Goal: Task Accomplishment & Management: Complete application form

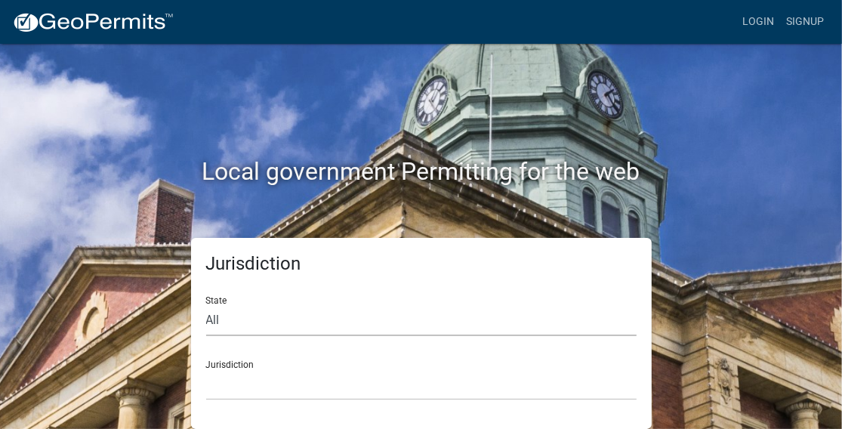
click at [395, 316] on select "All [US_STATE] [US_STATE] [US_STATE] [US_STATE] [US_STATE] [US_STATE] [US_STATE…" at bounding box center [421, 320] width 431 height 31
select select "[US_STATE]"
click at [206, 305] on select "All [US_STATE] [US_STATE] [US_STATE] [US_STATE] [US_STATE] [US_STATE] [US_STATE…" at bounding box center [421, 320] width 431 height 31
click at [318, 372] on select "City of [GEOGRAPHIC_DATA], [US_STATE] City of [GEOGRAPHIC_DATA], [US_STATE] Cit…" at bounding box center [421, 384] width 431 height 31
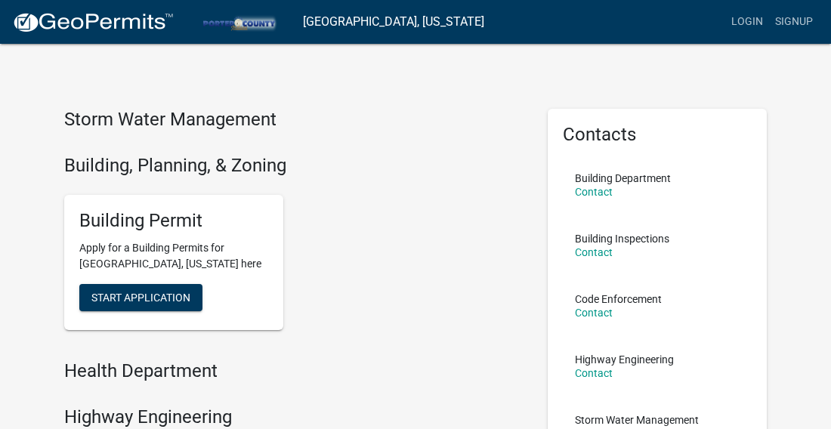
click at [378, 229] on div "Building Permit Apply for a Building Permits for [GEOGRAPHIC_DATA], [US_STATE] …" at bounding box center [294, 263] width 483 height 160
click at [179, 298] on span "Start Application" at bounding box center [140, 298] width 99 height 12
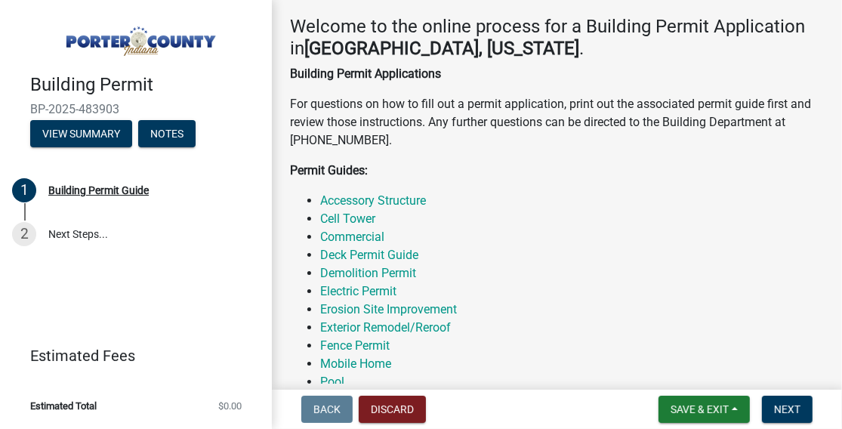
scroll to position [302, 0]
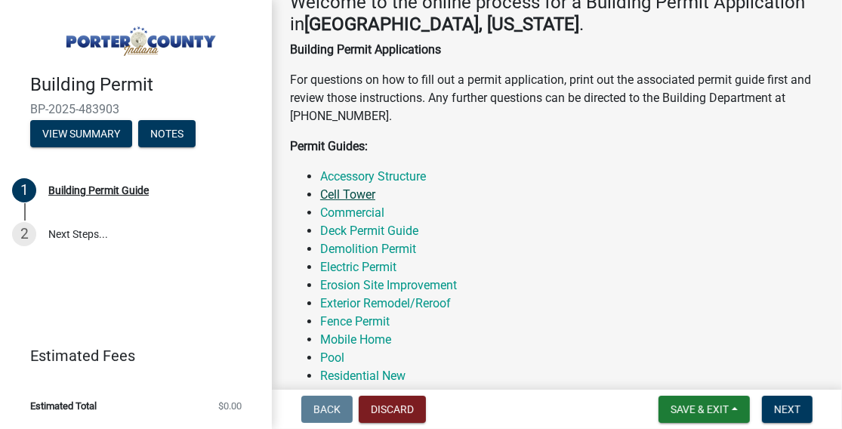
click at [363, 195] on link "Cell Tower" at bounding box center [347, 194] width 55 height 14
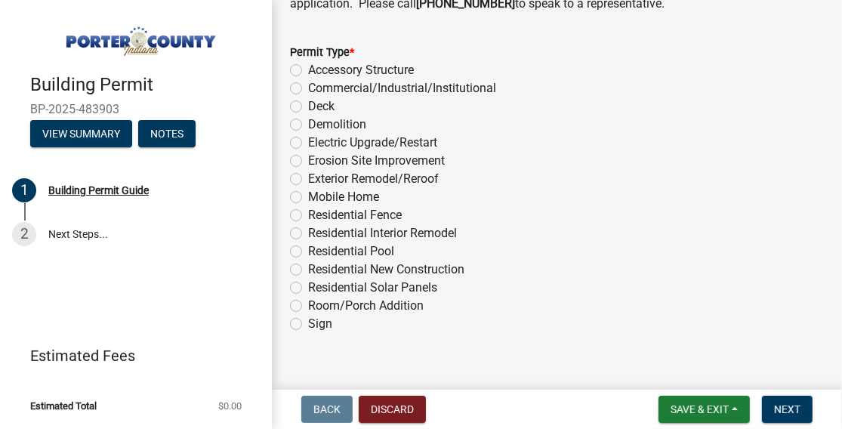
scroll to position [1428, 0]
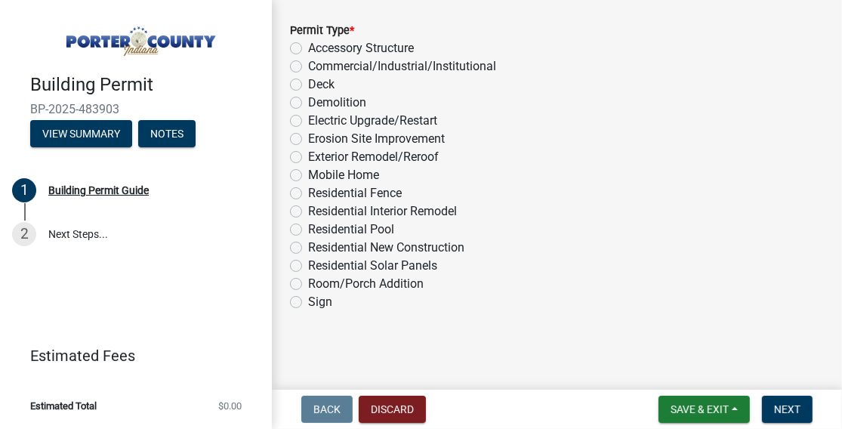
click at [308, 67] on label "Commercial/Industrial/Institutional" at bounding box center [402, 66] width 188 height 18
click at [308, 67] on input "Commercial/Industrial/Institutional" at bounding box center [313, 62] width 10 height 10
radio input "true"
click at [787, 408] on span "Next" at bounding box center [787, 409] width 26 height 12
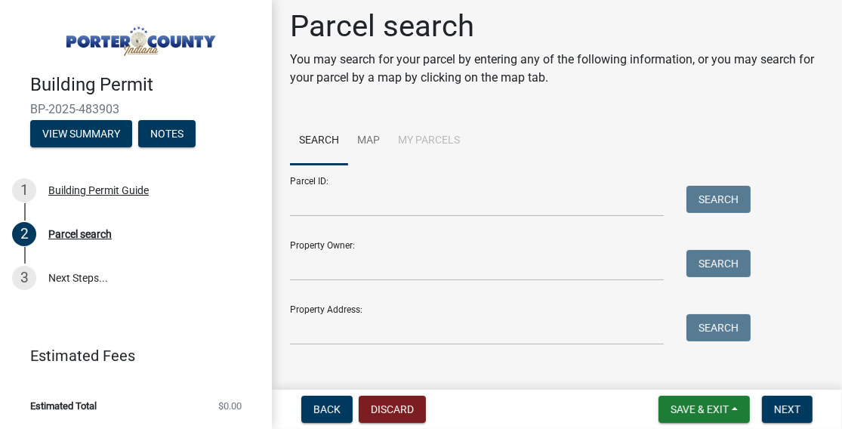
scroll to position [0, 0]
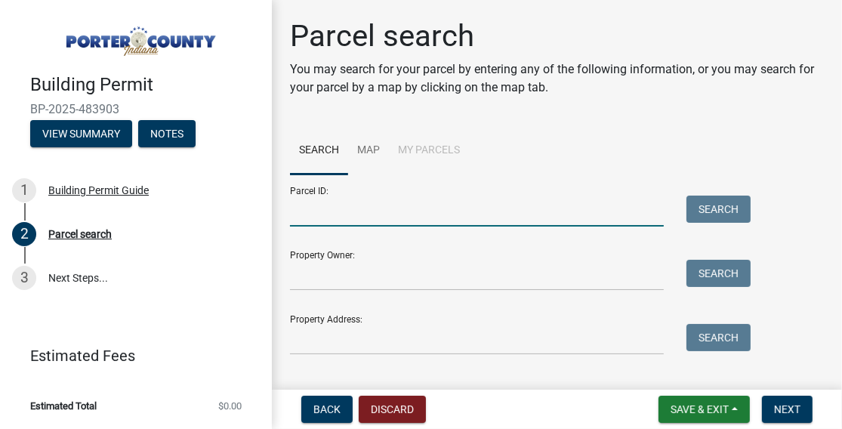
click at [336, 205] on input "Parcel ID:" at bounding box center [477, 211] width 374 height 31
paste input "64-13-05-100-004.000-008"
type input "64-13-05-100-004.000-008"
click at [695, 211] on button "Search" at bounding box center [719, 209] width 64 height 27
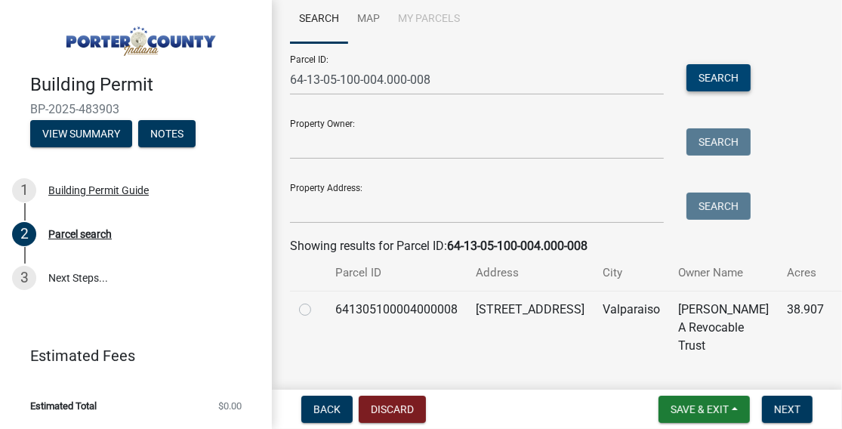
scroll to position [151, 0]
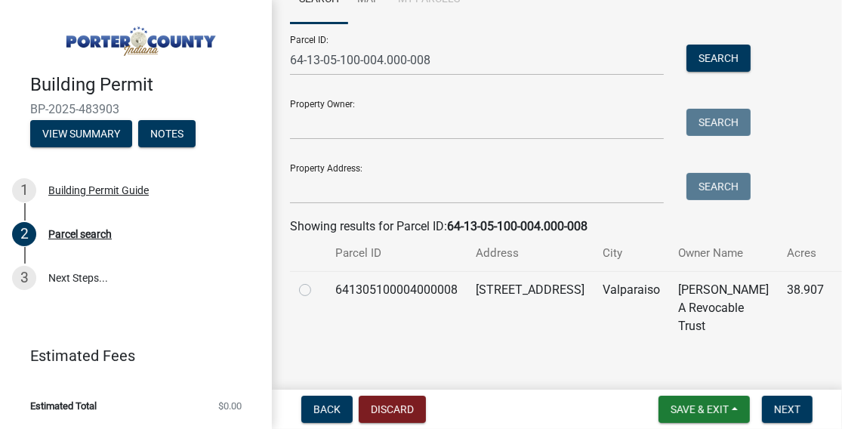
click at [317, 281] on label at bounding box center [317, 281] width 0 height 0
click at [317, 291] on input "radio" at bounding box center [322, 286] width 10 height 10
radio input "true"
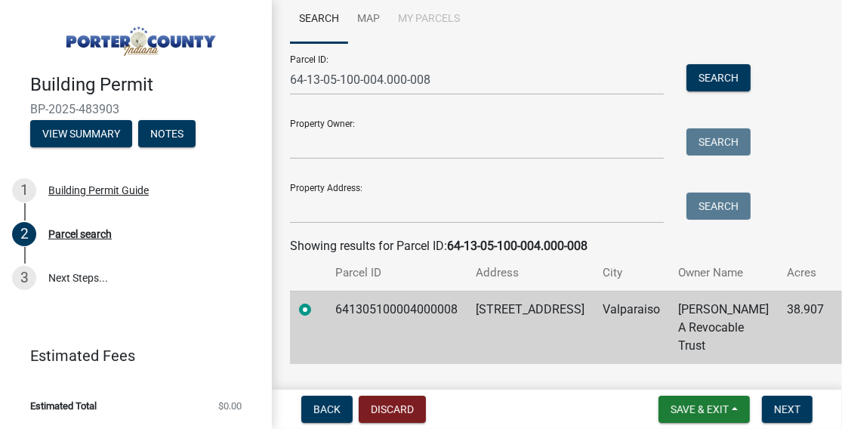
scroll to position [152, 0]
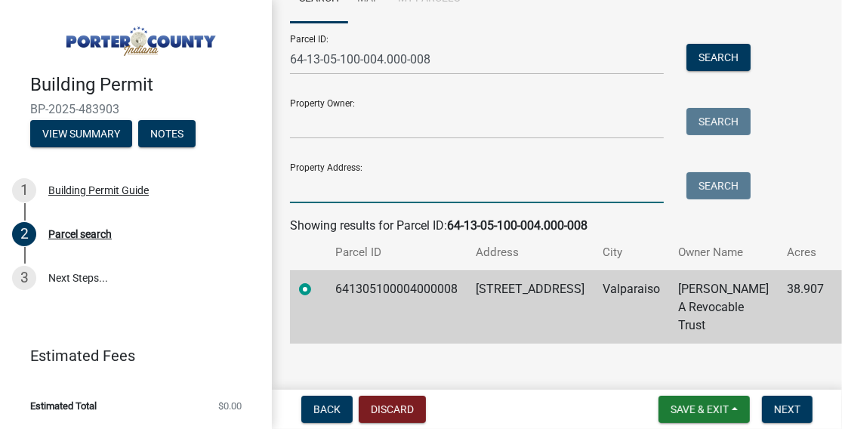
click at [440, 185] on input "Property Address:" at bounding box center [477, 187] width 374 height 31
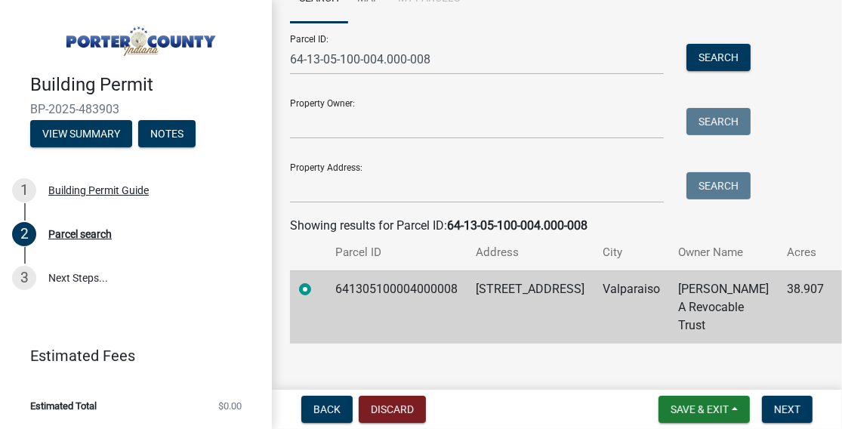
click at [626, 344] on main "Parcel search You may search for your parcel by entering any of the following i…" at bounding box center [557, 192] width 570 height 384
click at [780, 412] on span "Next" at bounding box center [787, 409] width 26 height 12
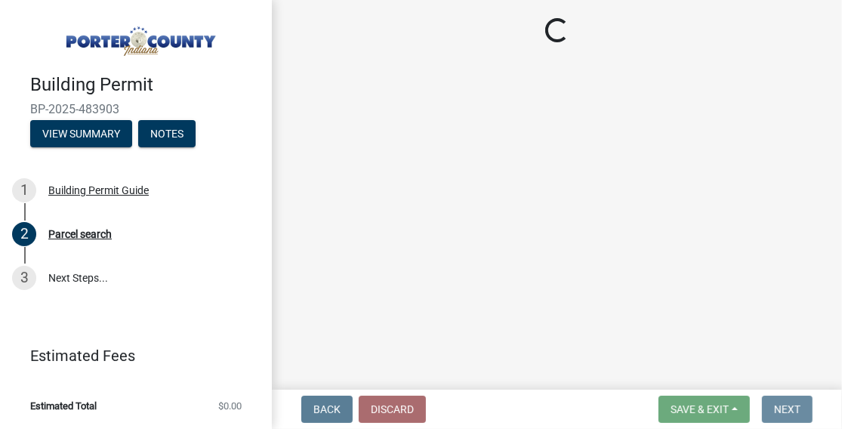
scroll to position [0, 0]
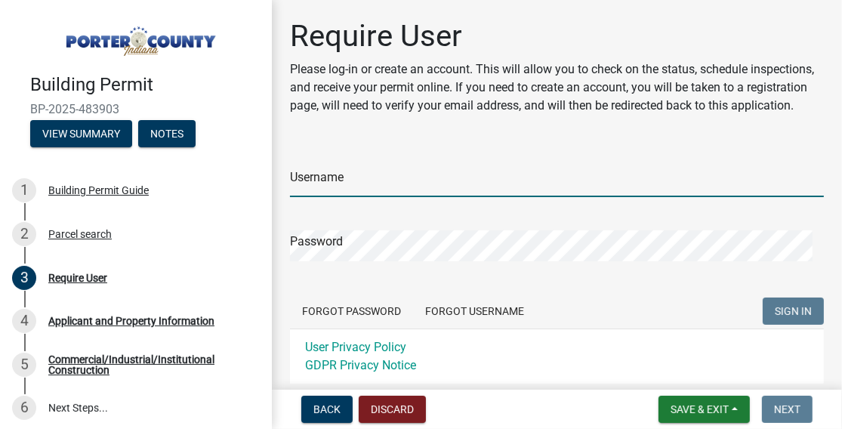
type input "[PERSON_NAME].[PERSON_NAME]"
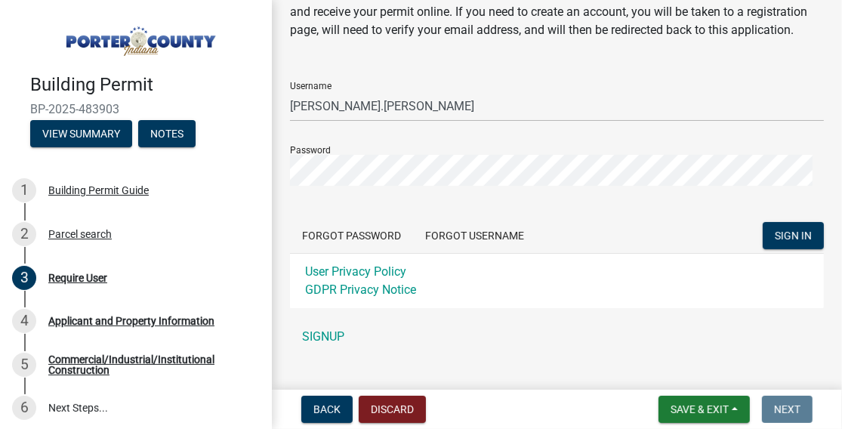
scroll to position [120, 0]
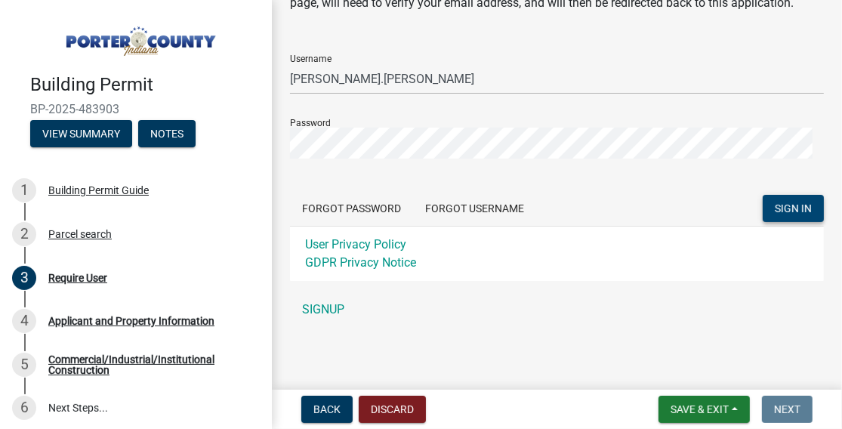
click at [779, 206] on span "SIGN IN" at bounding box center [793, 208] width 37 height 12
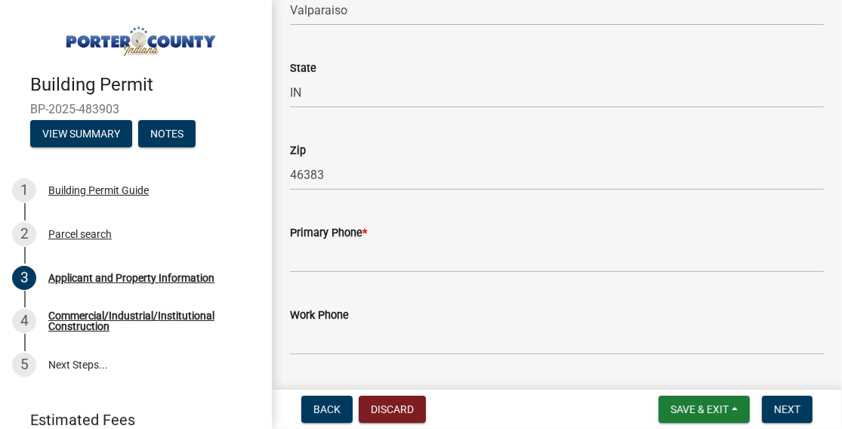
scroll to position [1888, 0]
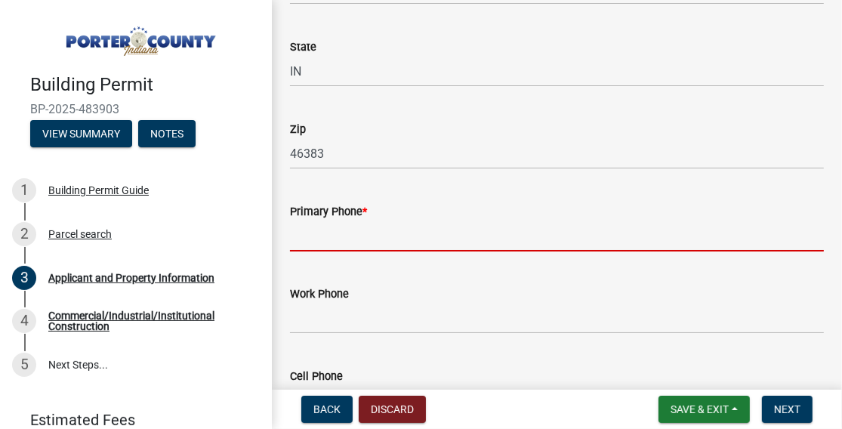
click at [520, 230] on input "Primary Phone *" at bounding box center [557, 236] width 534 height 31
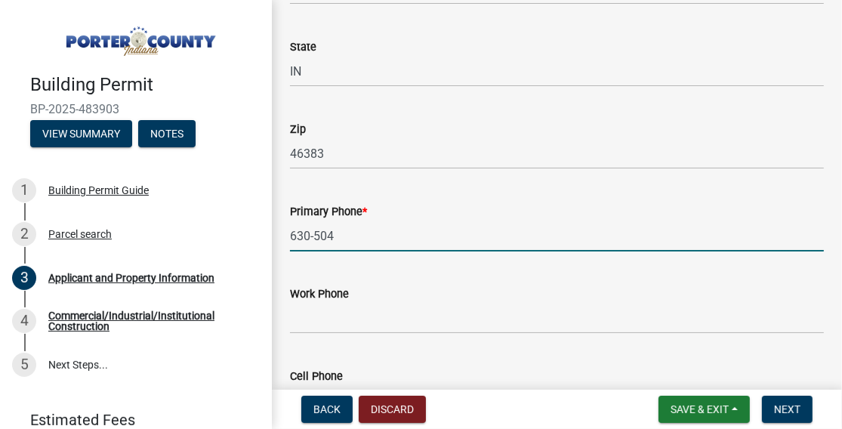
type input "[PHONE_NUMBER]"
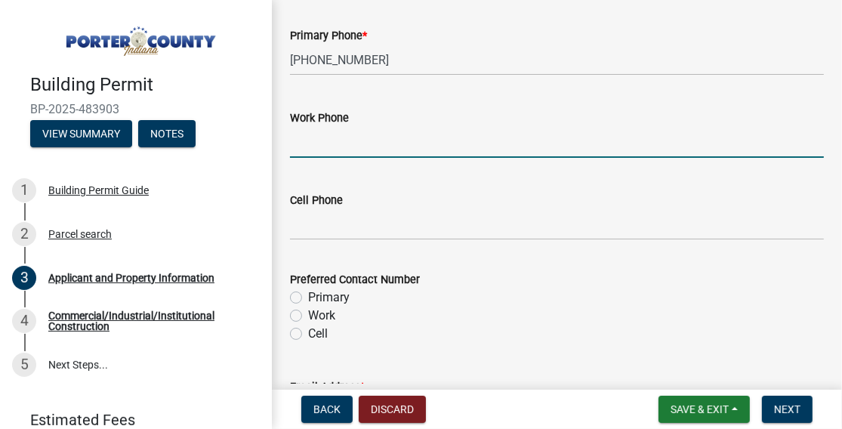
scroll to position [2039, 0]
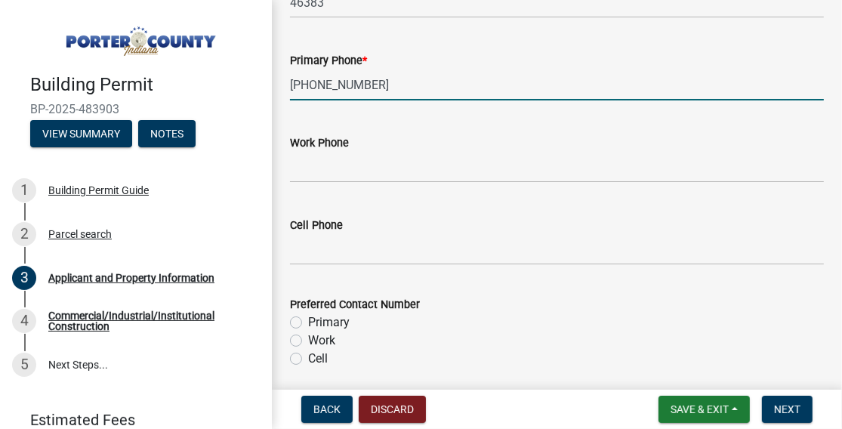
drag, startPoint x: 375, startPoint y: 85, endPoint x: 283, endPoint y: 84, distance: 92.9
click at [283, 84] on div "Primary Phone * [PHONE_NUMBER]" at bounding box center [557, 65] width 557 height 70
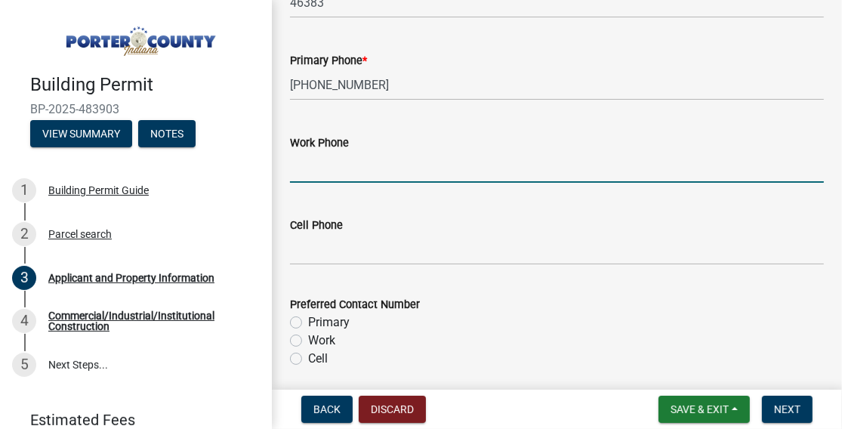
click at [403, 171] on input "Work Phone" at bounding box center [557, 167] width 534 height 31
paste input "[PHONE_NUMBER]"
type input "[PHONE_NUMBER]"
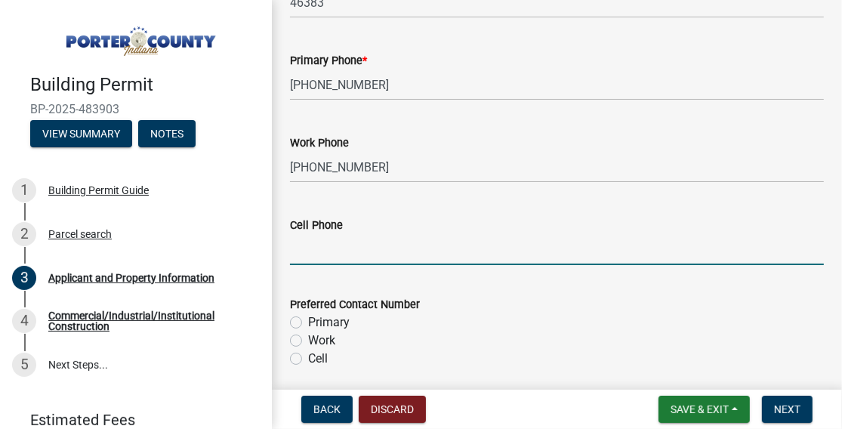
click at [316, 255] on input "Cell Phone" at bounding box center [557, 249] width 534 height 31
paste input "[PHONE_NUMBER]"
type input "[PHONE_NUMBER]"
click at [521, 310] on div "Preferred Contact Number" at bounding box center [557, 304] width 534 height 18
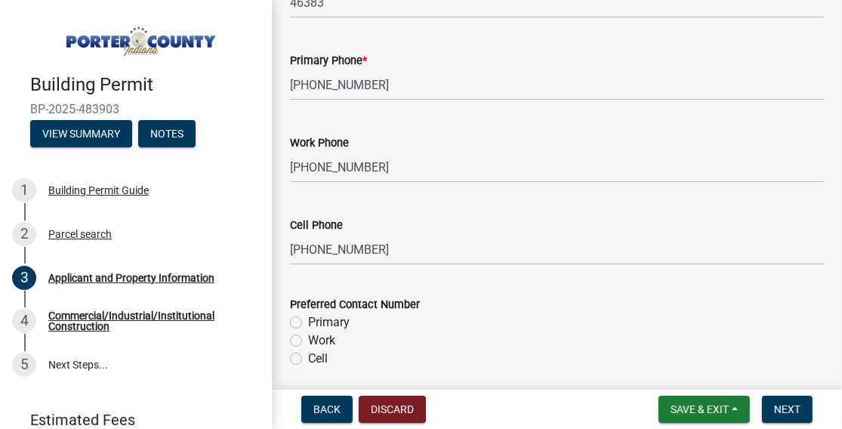
click at [308, 357] on label "Cell" at bounding box center [318, 359] width 20 height 18
click at [308, 357] on input "Cell" at bounding box center [313, 355] width 10 height 10
radio input "true"
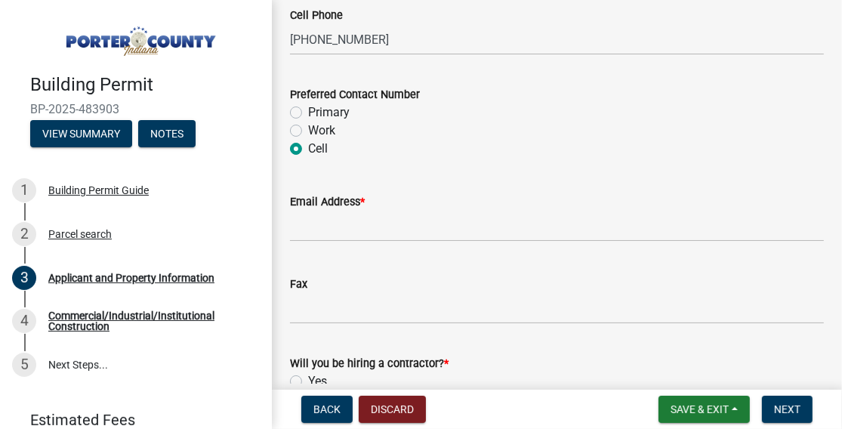
scroll to position [2266, 0]
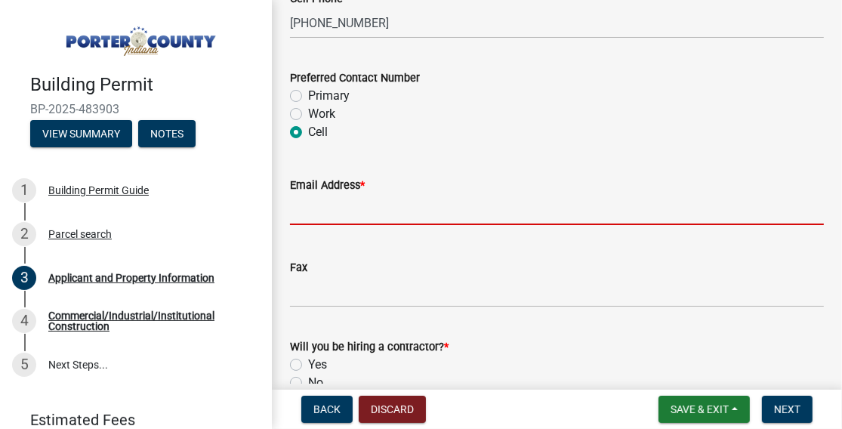
click at [474, 212] on input "Email Address *" at bounding box center [557, 209] width 534 height 31
type input "[PERSON_NAME][EMAIL_ADDRESS][PERSON_NAME][DOMAIN_NAME]"
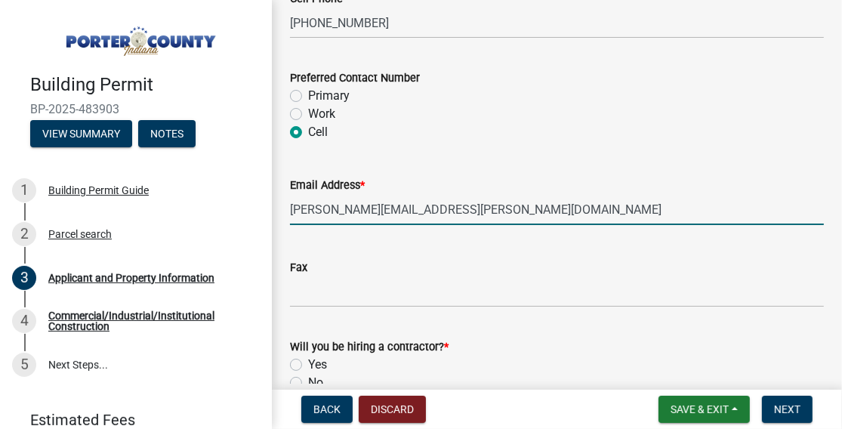
select select "4e6cbcac-7d48-4f78-b019-902ed53214cd"
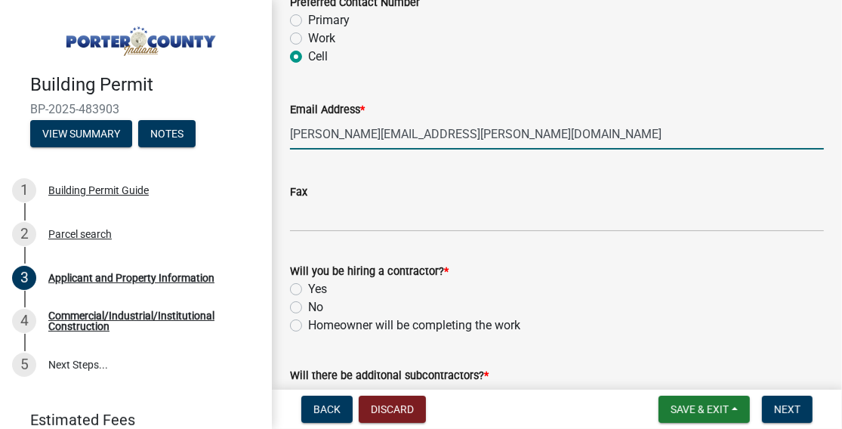
scroll to position [2478, 0]
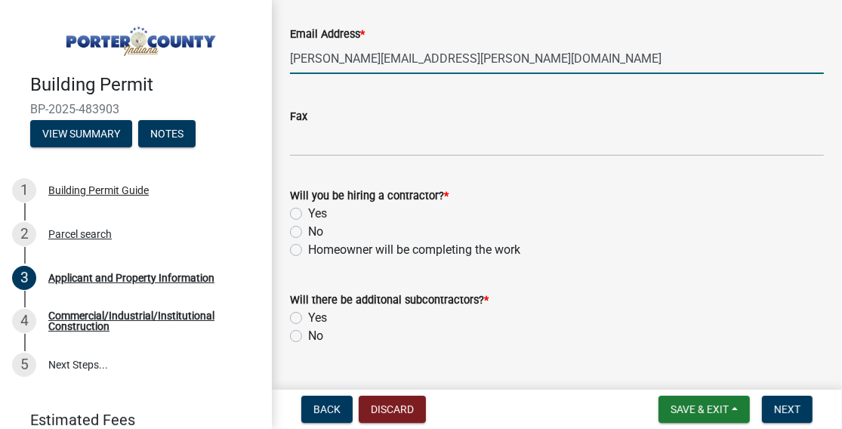
click at [308, 214] on label "Yes" at bounding box center [317, 214] width 19 height 18
click at [308, 214] on input "Yes" at bounding box center [313, 210] width 10 height 10
radio input "true"
click at [308, 332] on label "No" at bounding box center [315, 336] width 15 height 18
click at [308, 332] on input "No" at bounding box center [313, 332] width 10 height 10
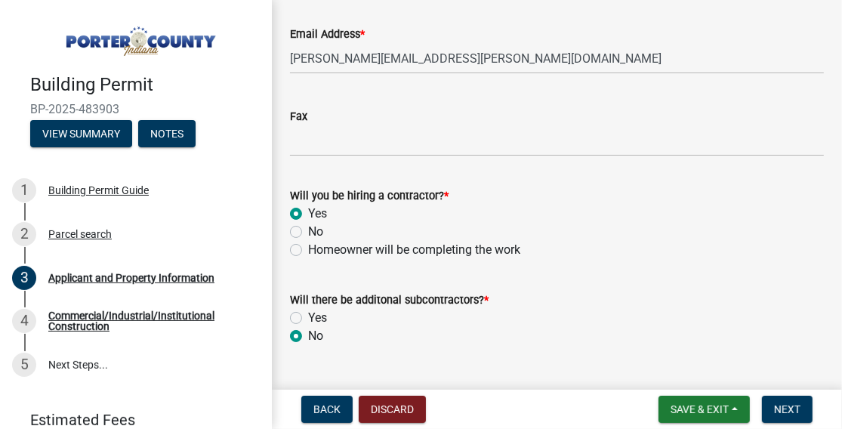
radio input "true"
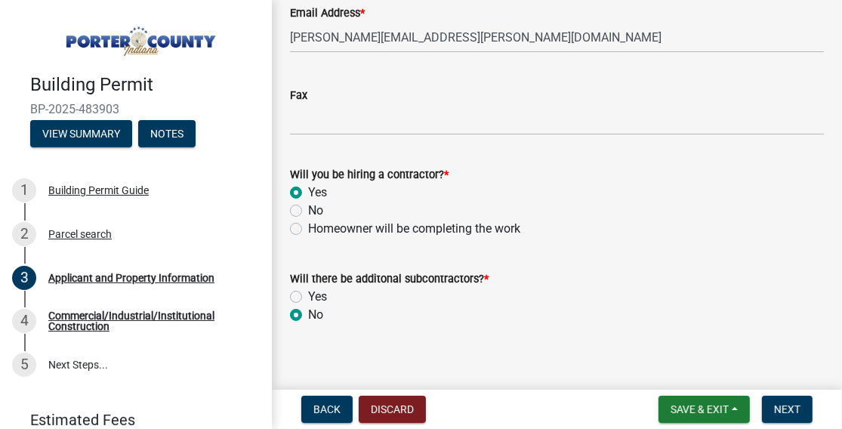
scroll to position [2510, 0]
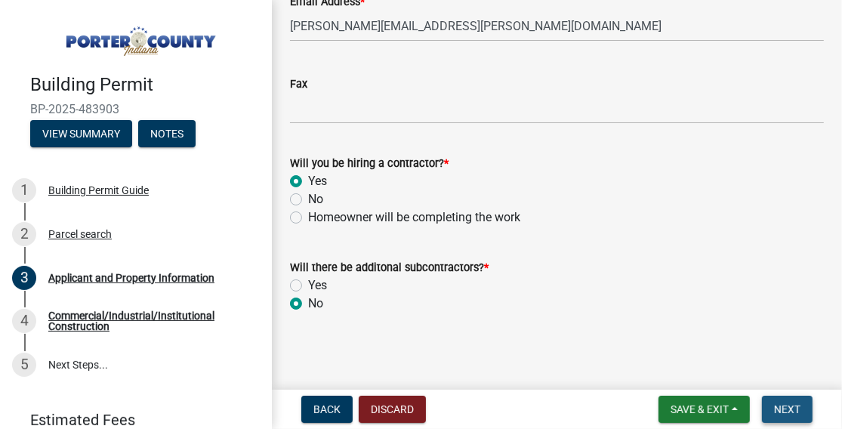
click at [792, 403] on span "Next" at bounding box center [787, 409] width 26 height 12
click at [789, 412] on span "Next" at bounding box center [787, 409] width 26 height 12
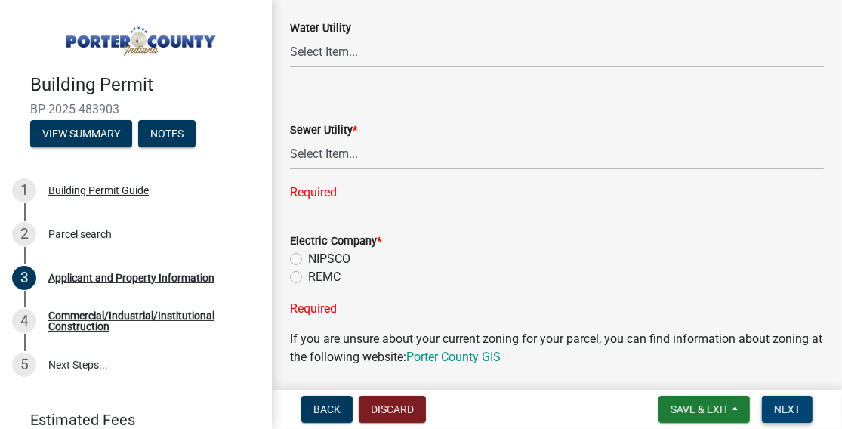
scroll to position [1133, 0]
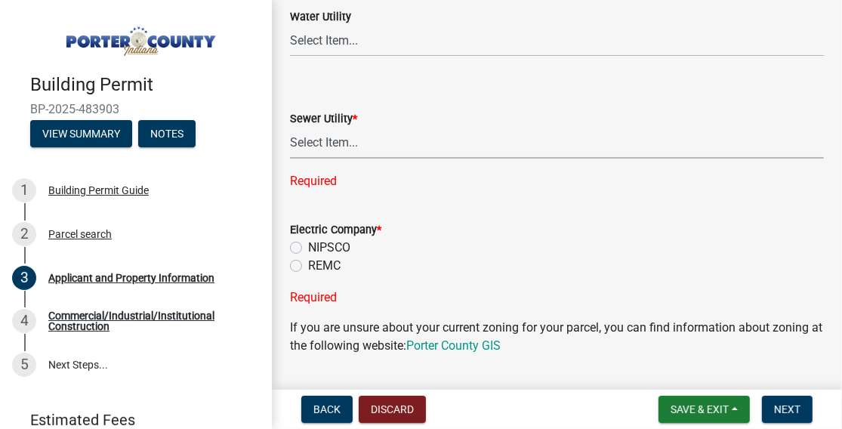
click at [378, 143] on select "Select Item... Aqua [US_STATE] Inc Damon Run Falling Waters Lake Eliza - LEACD …" at bounding box center [557, 143] width 534 height 31
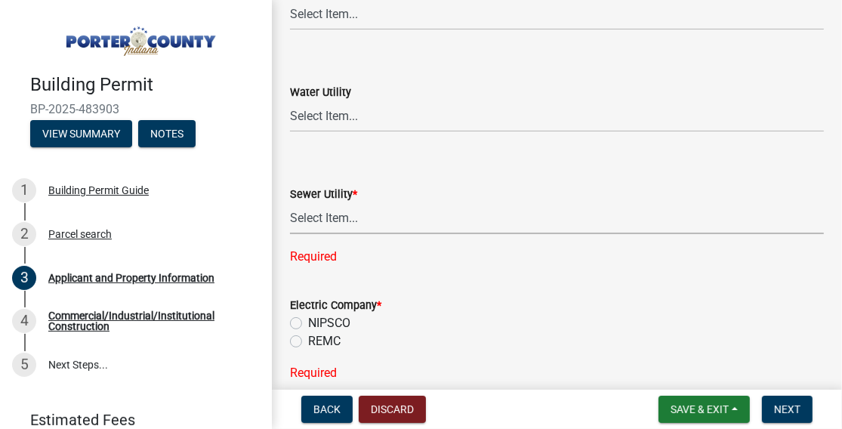
click at [392, 220] on select "Select Item... Aqua [US_STATE] Inc Damon Run Falling Waters Lake Eliza - LEACD …" at bounding box center [557, 218] width 534 height 31
click at [290, 203] on select "Select Item... Aqua [US_STATE] Inc Damon Run Falling Waters Lake Eliza - LEACD …" at bounding box center [557, 218] width 534 height 31
select select "c796f995-08fe-487b-a20e-70ab553361d3"
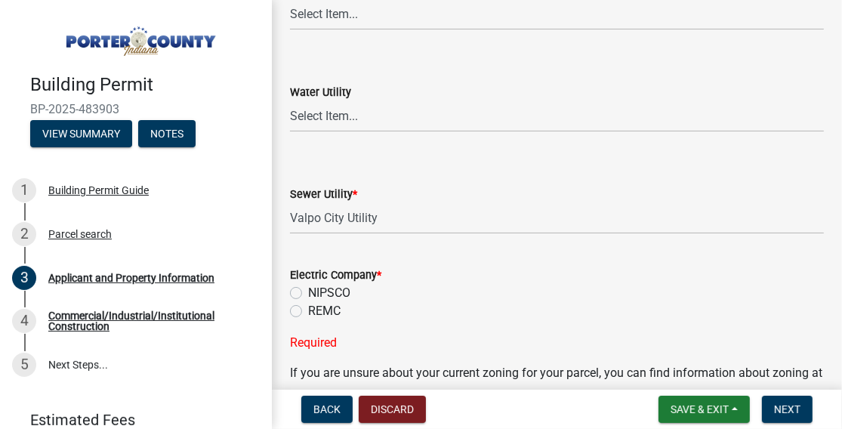
click at [289, 292] on div "Electric Company * NIPSCO REMC Required" at bounding box center [557, 300] width 557 height 104
click at [308, 296] on label "NIPSCO" at bounding box center [329, 293] width 42 height 18
click at [308, 294] on input "NIPSCO" at bounding box center [313, 289] width 10 height 10
radio input "true"
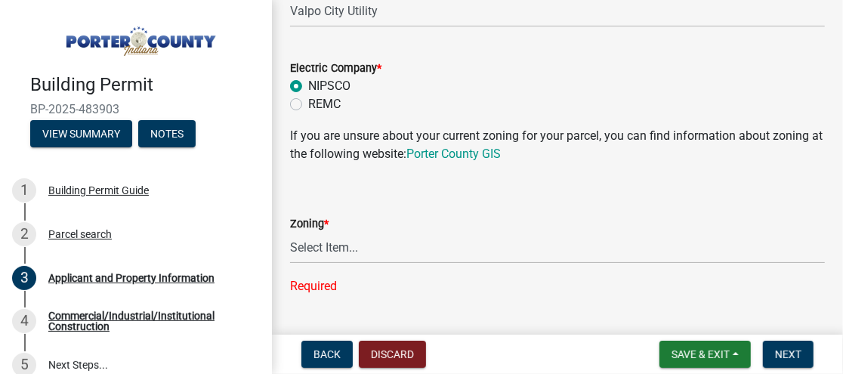
scroll to position [1284, 0]
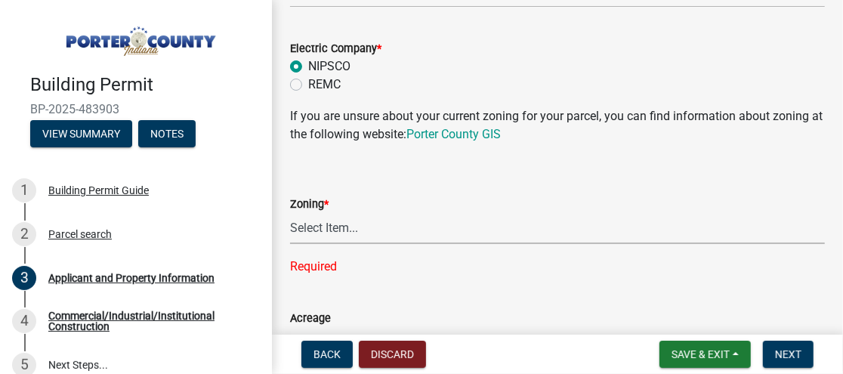
click at [352, 230] on select "Select Item... A1 A2 CH CM CN I1 I2 I3 IN MP OT P1 P2 PUD R1 R2 R3 R4 RL RR" at bounding box center [557, 228] width 535 height 31
click at [290, 213] on select "Select Item... A1 A2 CH CM CN I1 I2 I3 IN MP OT P1 P2 PUD R1 R2 R3 R4 RL RR" at bounding box center [557, 228] width 535 height 31
select select "271bd504-2c49-4a3f-937e-0db1d3436bac"
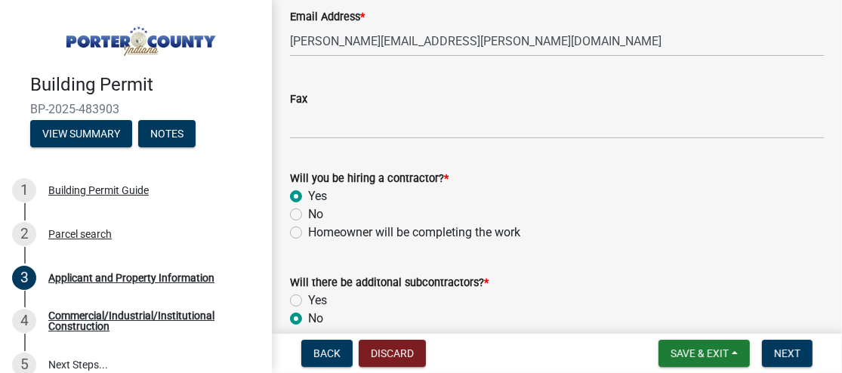
scroll to position [2506, 0]
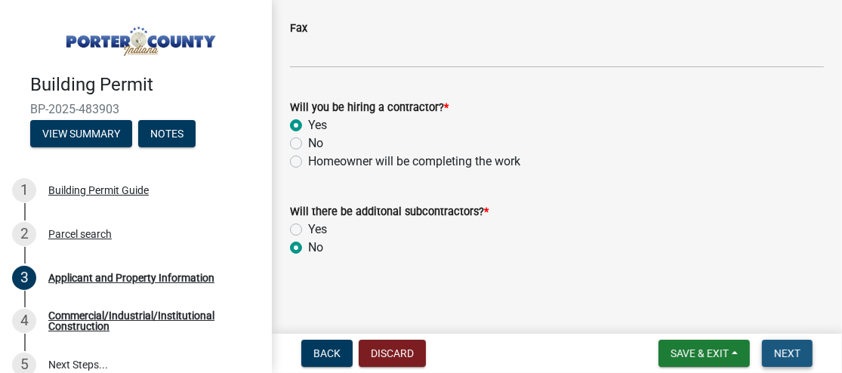
click at [801, 352] on button "Next" at bounding box center [787, 353] width 51 height 27
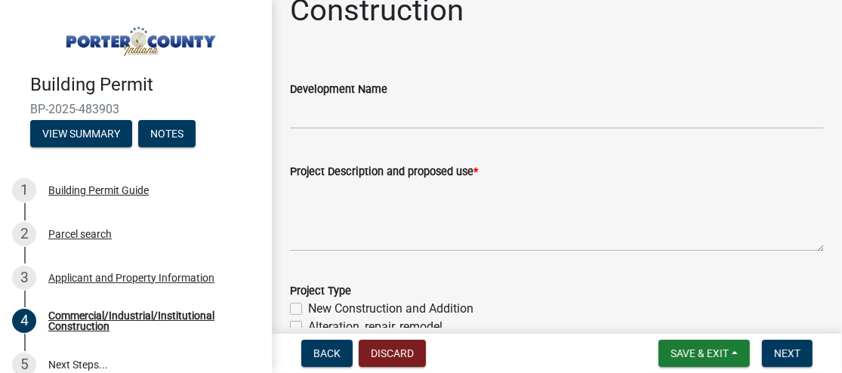
scroll to position [0, 0]
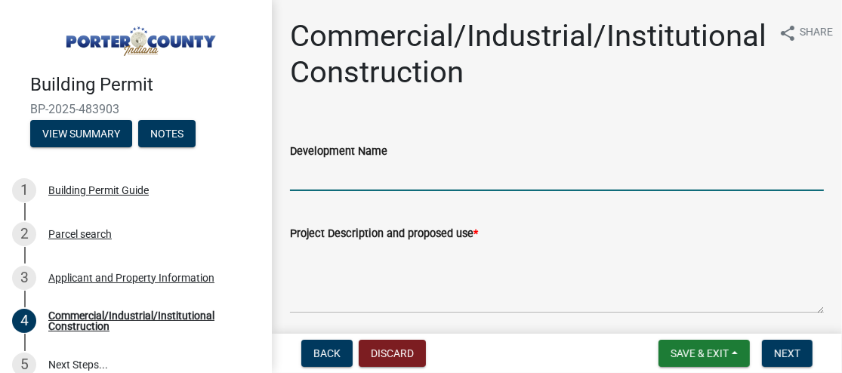
click at [594, 183] on input "Development Name" at bounding box center [557, 175] width 534 height 31
click at [464, 183] on input "AT&T IL1425 MAINTENANCE ADN UPGRADES" at bounding box center [557, 175] width 534 height 31
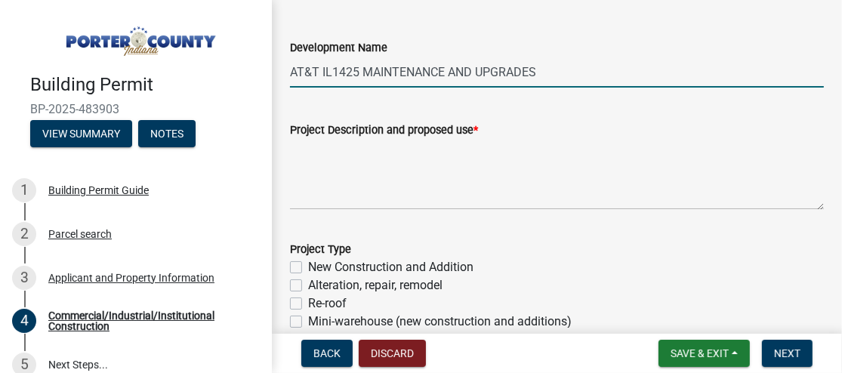
scroll to position [151, 0]
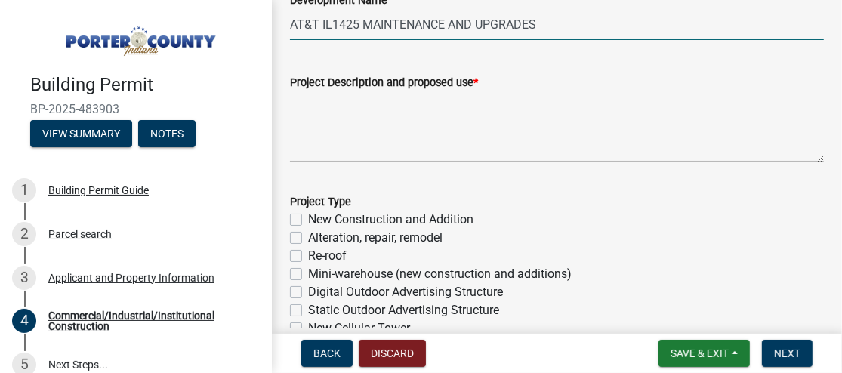
type input "AT&T IL1425 MAINTENANCE AND UPGRADES"
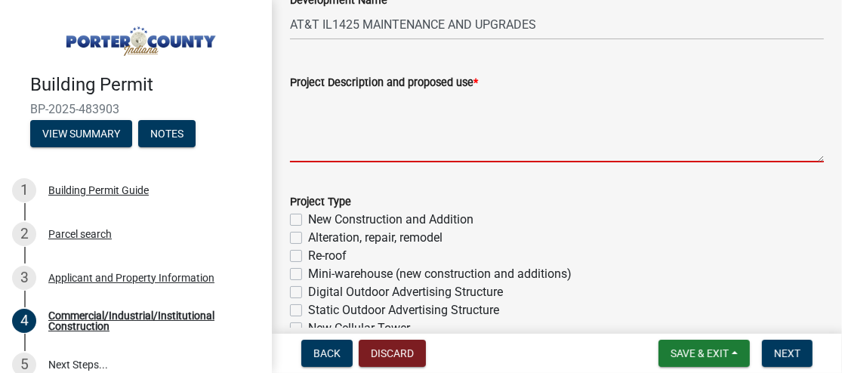
click at [409, 140] on textarea "Project Description and proposed use *" at bounding box center [557, 126] width 534 height 71
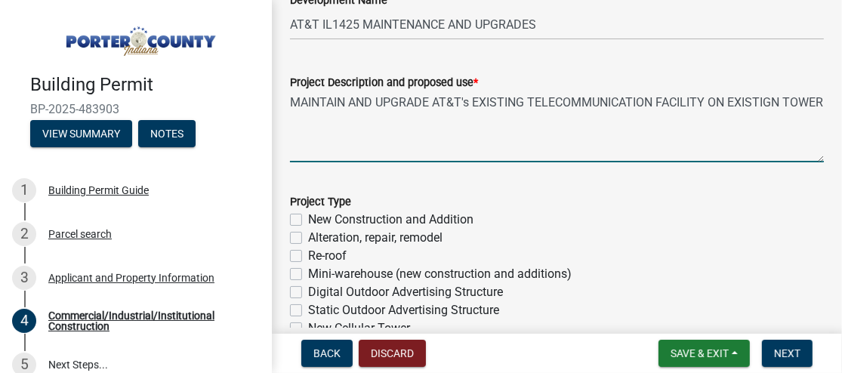
click at [777, 98] on textarea "MAINTAIN AND UPGRADE AT&T's EXISTING TELECOMMUNICATION FACILITY ON EXISTIGN TOW…" at bounding box center [557, 126] width 534 height 71
click at [349, 116] on textarea "MAINTAIN AND UPGRADE AT&T's EXISTING TELECOMMUNICATION FACILITY ON EXISTING TOW…" at bounding box center [557, 126] width 534 height 71
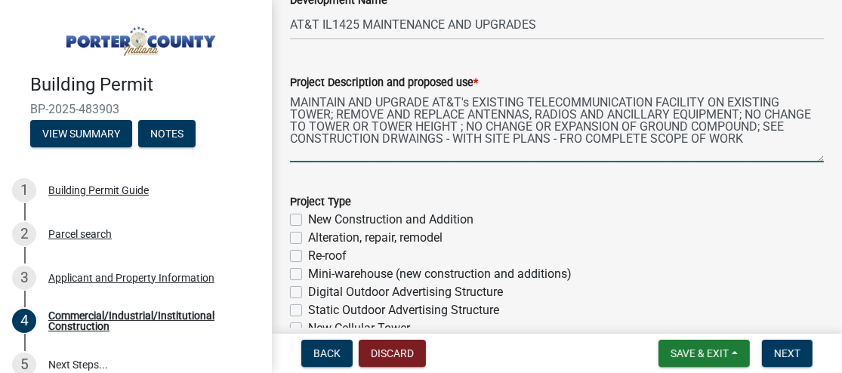
click at [605, 137] on textarea "MAINTAIN AND UPGRADE AT&T's EXISTING TELECOMMUNICATION FACILITY ON EXISTING TOW…" at bounding box center [557, 126] width 534 height 71
type textarea "MAINTAIN AND UPGRADE AT&T's EXISTING TELECOMMUNICATION FACILITY ON EXISTING TOW…"
click at [588, 178] on form "Project Type New Construction and Addition Alteration, repair, remodel Re-roof …" at bounding box center [557, 328] width 534 height 308
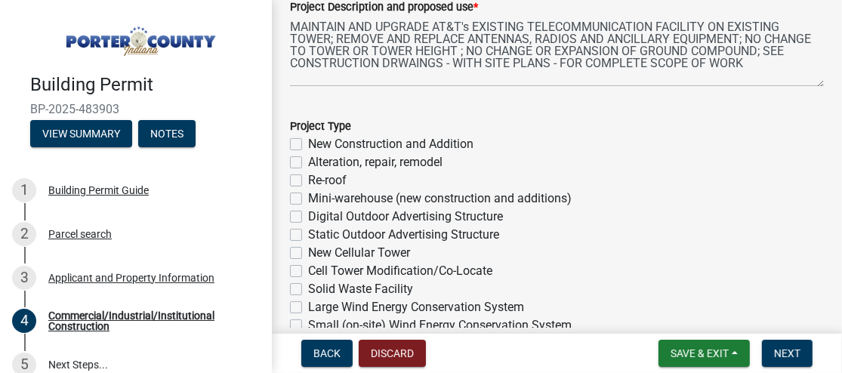
scroll to position [302, 0]
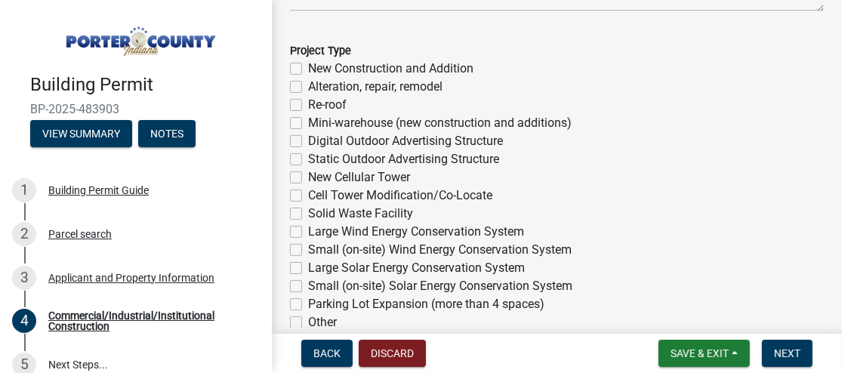
click at [308, 196] on label "Cell Tower Modification/Co-Locate" at bounding box center [400, 196] width 184 height 18
click at [308, 196] on input "Cell Tower Modification/Co-Locate" at bounding box center [313, 192] width 10 height 10
checkbox input "true"
checkbox input "false"
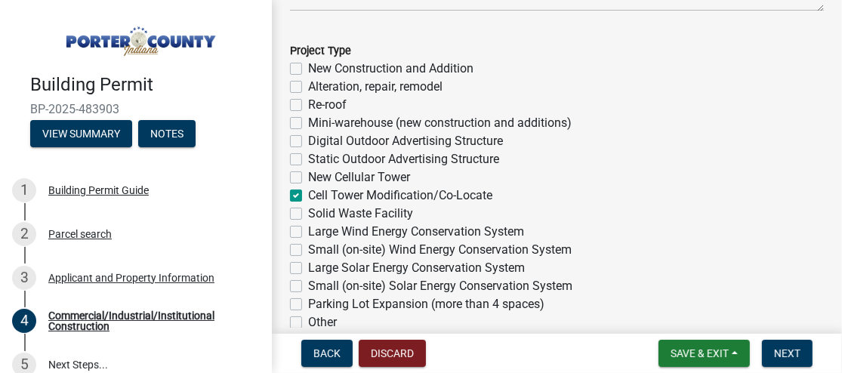
checkbox input "false"
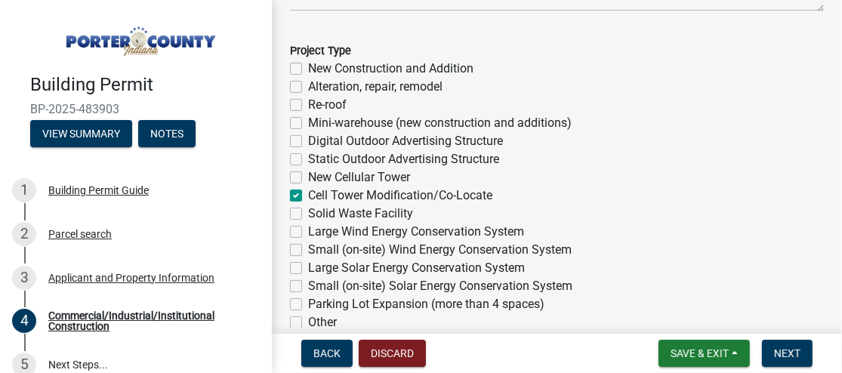
checkbox input "true"
checkbox input "false"
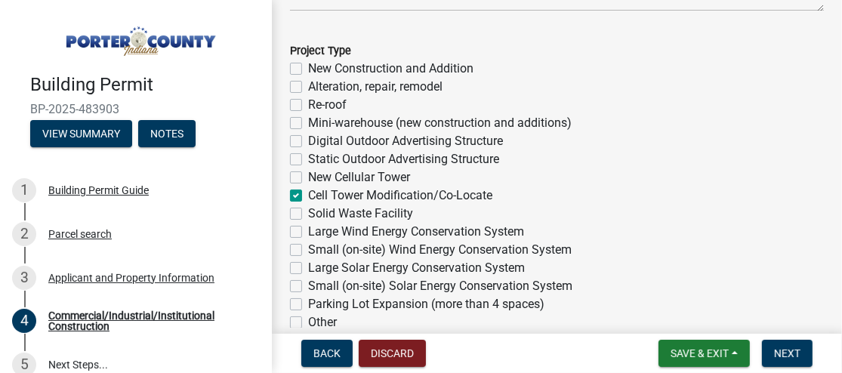
checkbox input "false"
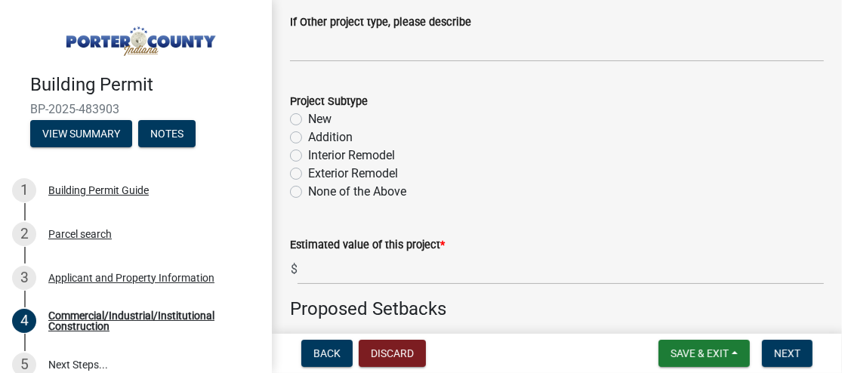
scroll to position [680, 0]
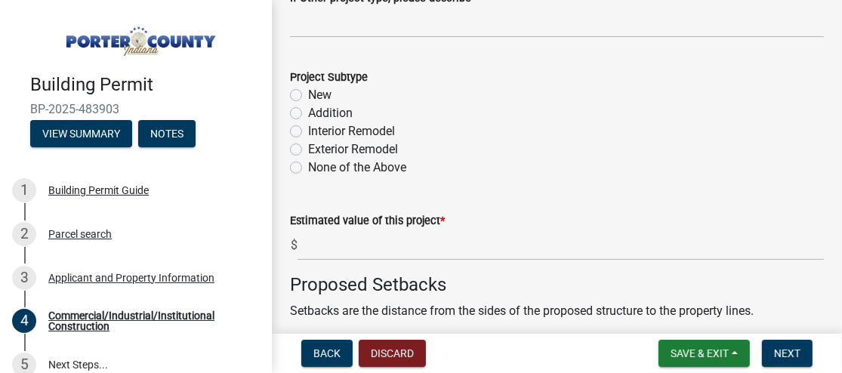
click at [308, 167] on label "None of the Above" at bounding box center [357, 168] width 98 height 18
click at [308, 167] on input "None of the Above" at bounding box center [313, 164] width 10 height 10
radio input "true"
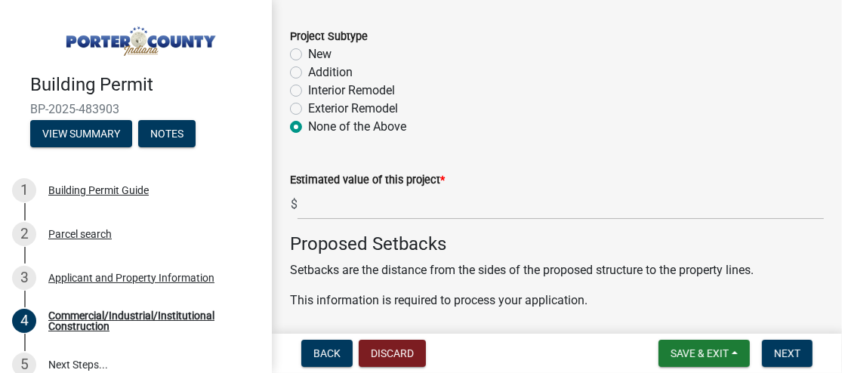
scroll to position [755, 0]
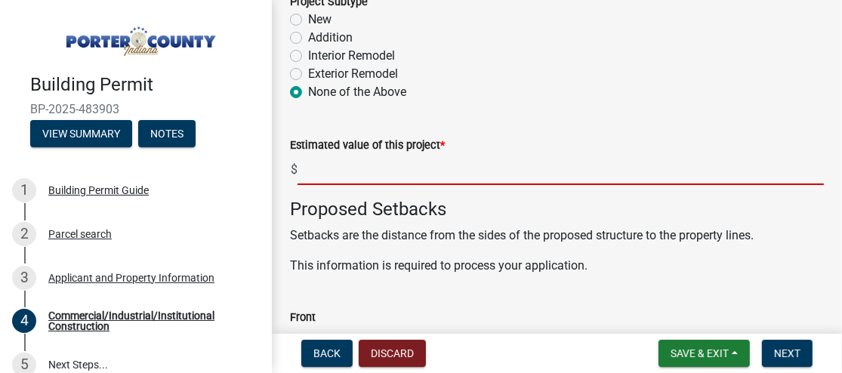
click at [421, 168] on input "text" at bounding box center [561, 169] width 526 height 31
click at [412, 169] on input "text" at bounding box center [561, 169] width 526 height 31
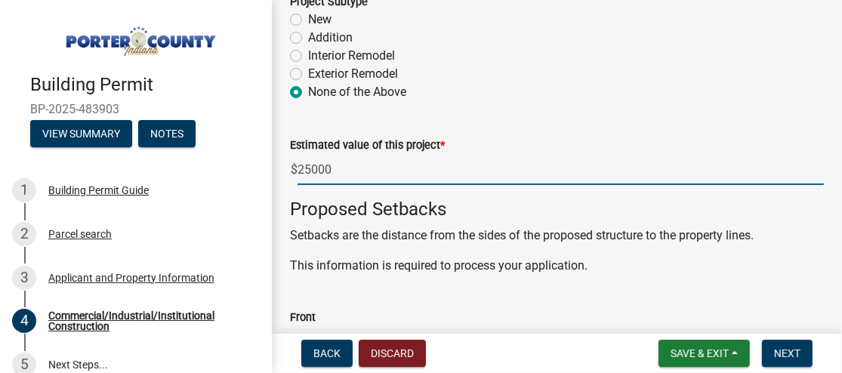
type input "25000"
click at [566, 110] on wm-data-entity-input "Project Subtype New Addition Interior Remodel Exterior Remodel None of the Above" at bounding box center [557, 44] width 534 height 140
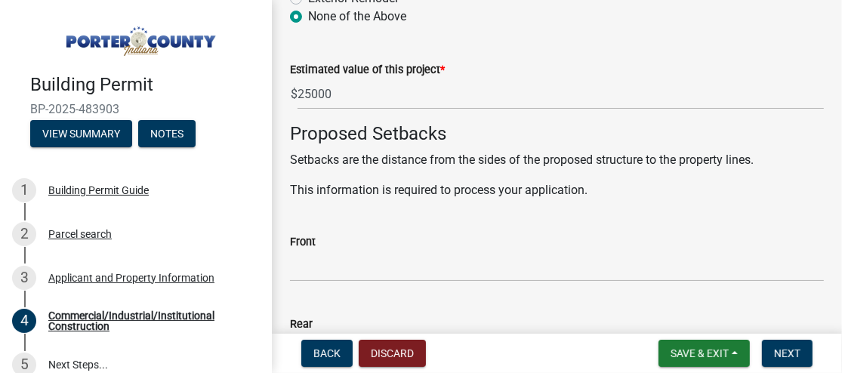
scroll to position [906, 0]
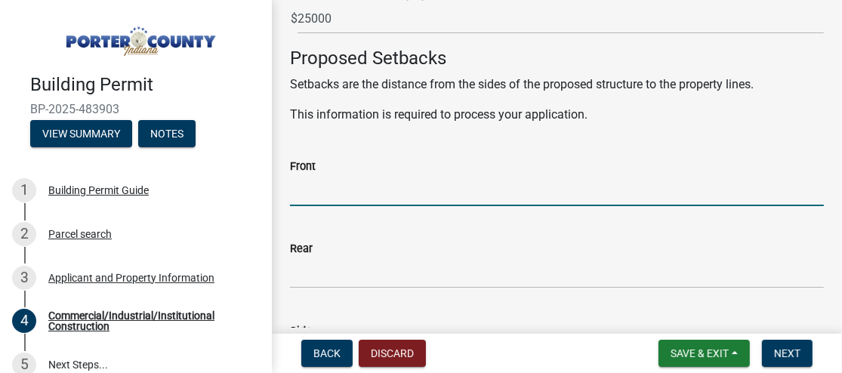
click at [372, 177] on input "Front" at bounding box center [557, 190] width 534 height 31
type input "240"
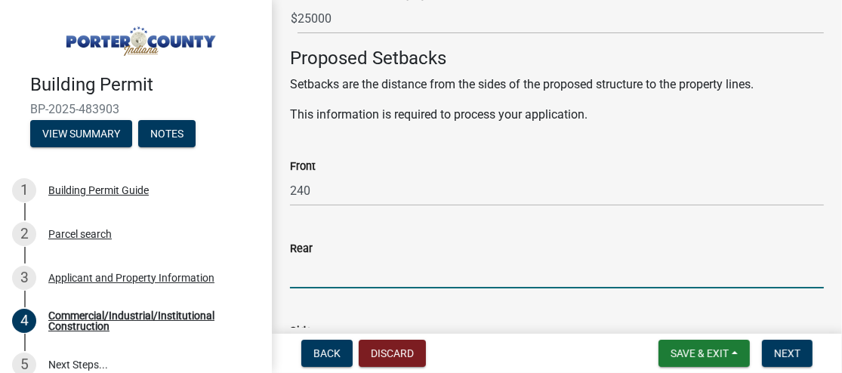
click at [366, 264] on input "Rear" at bounding box center [557, 273] width 534 height 31
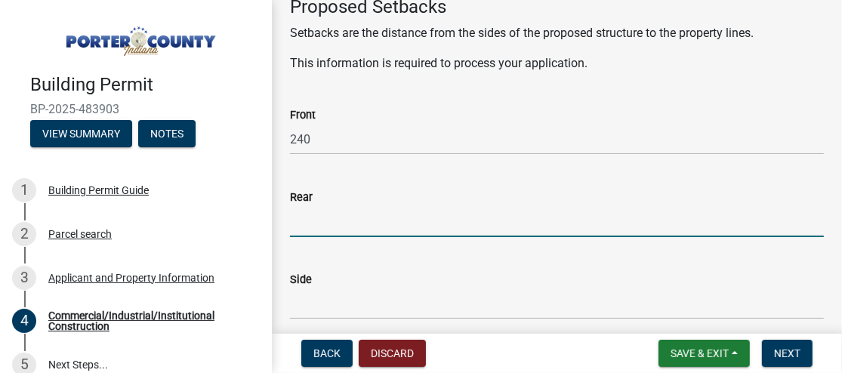
scroll to position [982, 0]
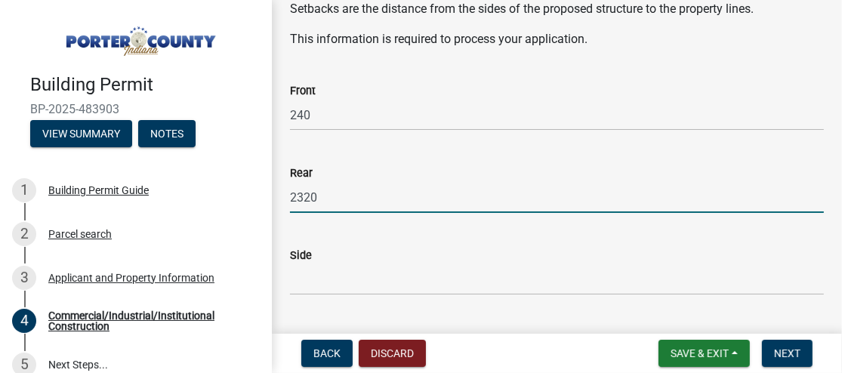
type input "2320"
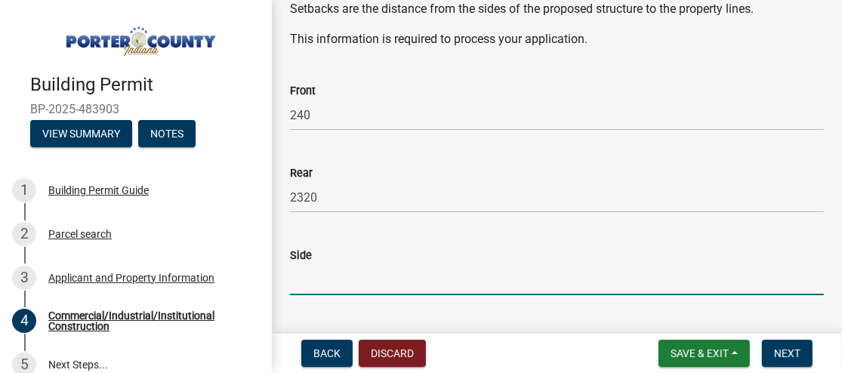
click at [369, 277] on input "Side" at bounding box center [557, 279] width 534 height 31
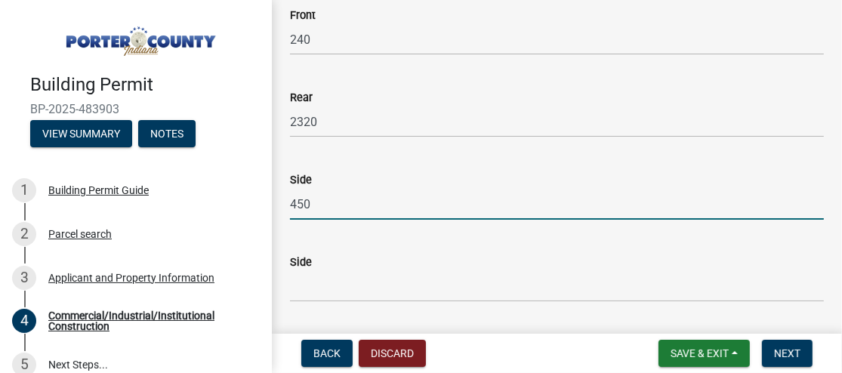
type input "450"
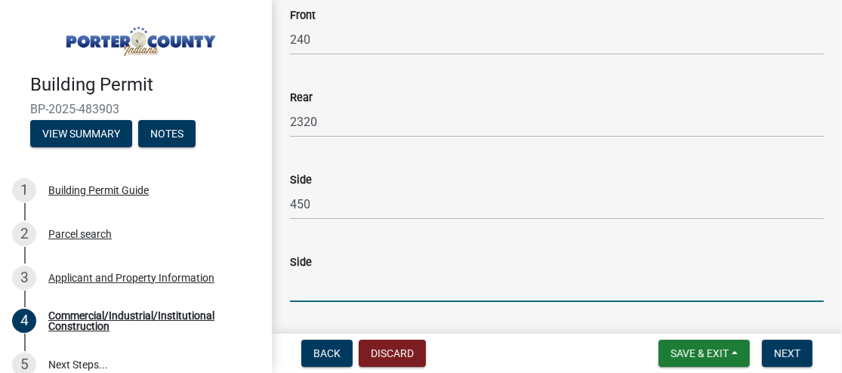
click at [369, 277] on input "Side" at bounding box center [557, 286] width 534 height 31
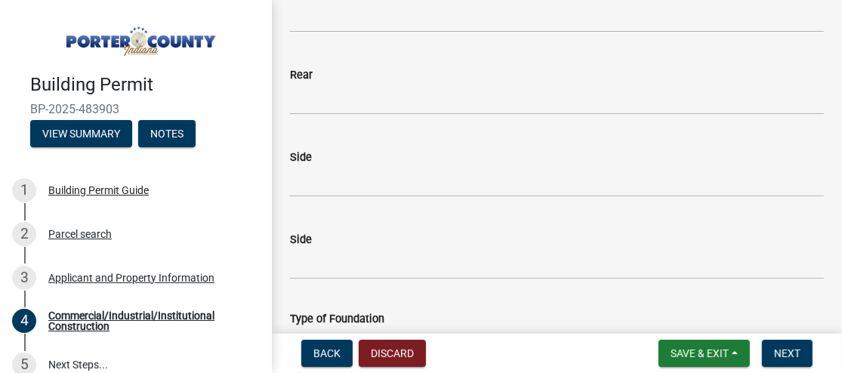
scroll to position [1435, 0]
type input "180"
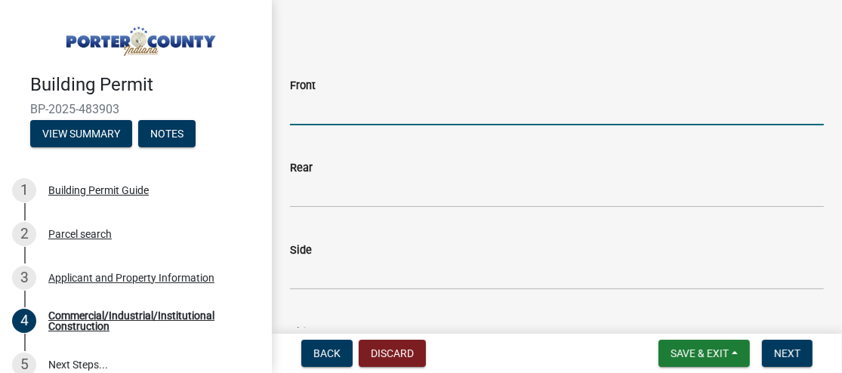
click at [352, 103] on input "Front" at bounding box center [557, 109] width 534 height 31
drag, startPoint x: 415, startPoint y: 110, endPoint x: 291, endPoint y: 135, distance: 126.5
click at [291, 135] on wm-data-entity-input "Front EXISTING, NO CHANGE" at bounding box center [557, 96] width 534 height 82
type input "EXISTING, NO CHANGE"
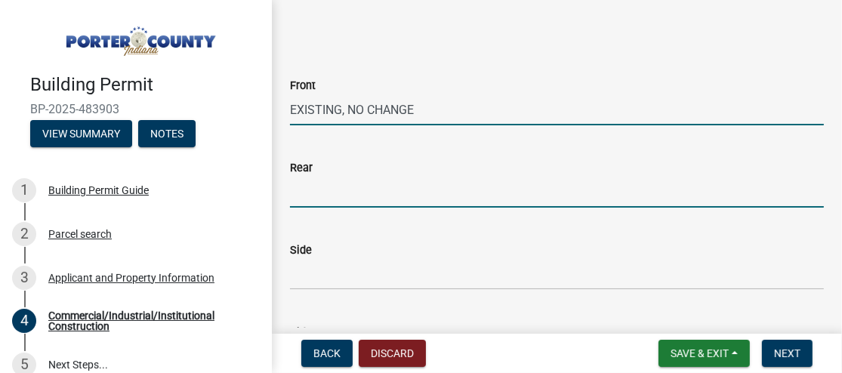
click at [336, 187] on input "Rear" at bounding box center [557, 192] width 534 height 31
paste input "EXISTING, NO CHANGE"
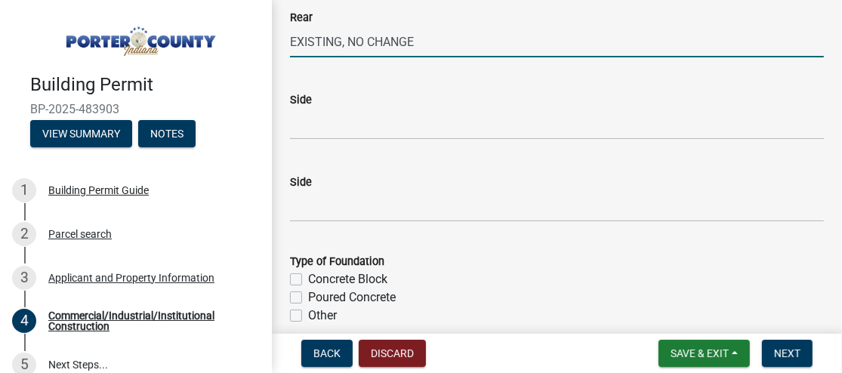
scroll to position [1586, 0]
type input "EXISTING, NO CHANGE"
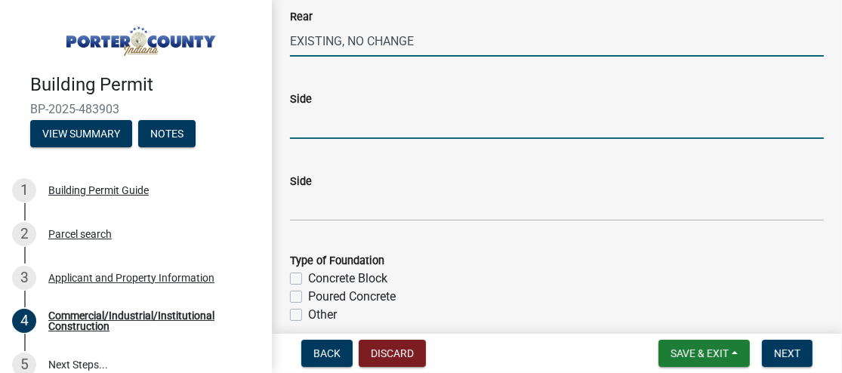
click at [332, 124] on input "Side" at bounding box center [557, 123] width 534 height 31
paste input "EXISTING, NO CHANGE"
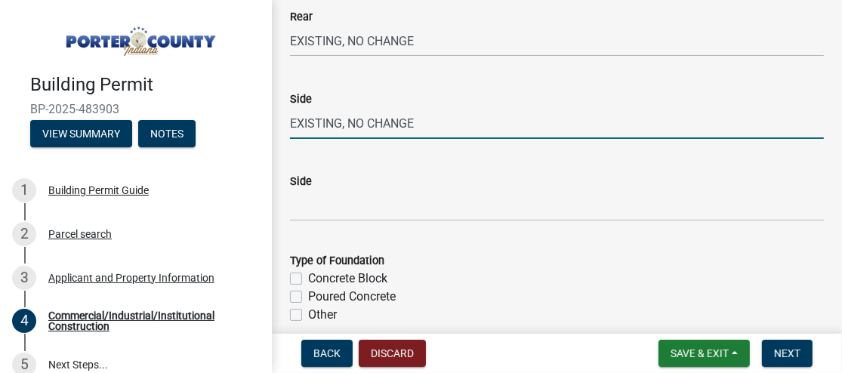
type input "EXISTING, NO CHANGE"
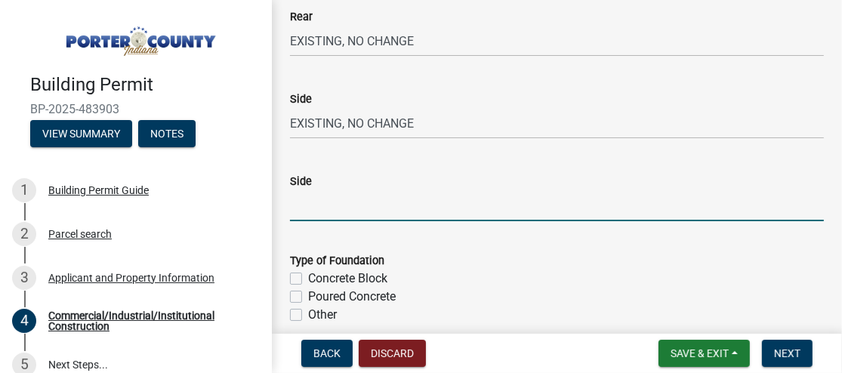
click at [323, 202] on input "Side" at bounding box center [557, 205] width 534 height 31
paste input "EXISTING, NO CHANGE"
type input "EXISTING, NO CHANGE"
click at [739, 254] on div "Type of Foundation" at bounding box center [557, 261] width 534 height 18
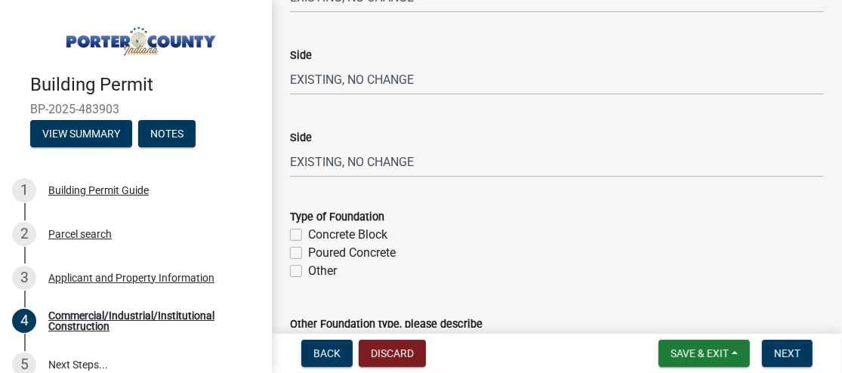
scroll to position [1662, 0]
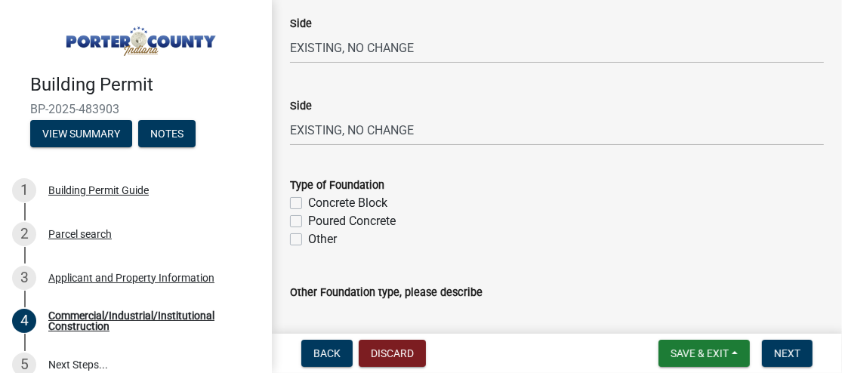
click at [308, 241] on label "Other" at bounding box center [322, 239] width 29 height 18
click at [308, 240] on input "Other" at bounding box center [313, 235] width 10 height 10
checkbox input "true"
checkbox input "false"
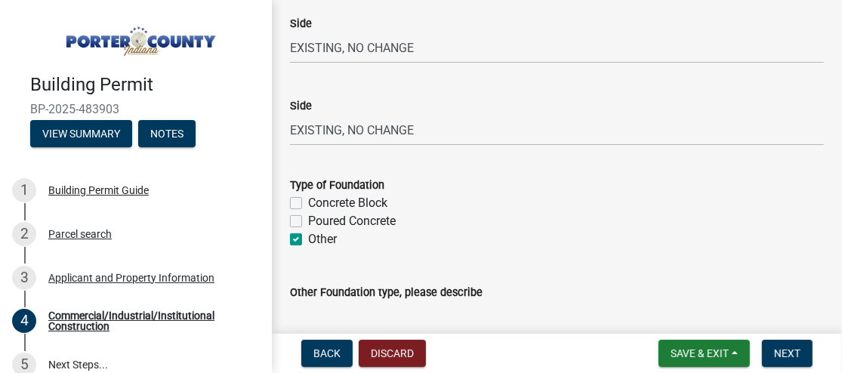
checkbox input "true"
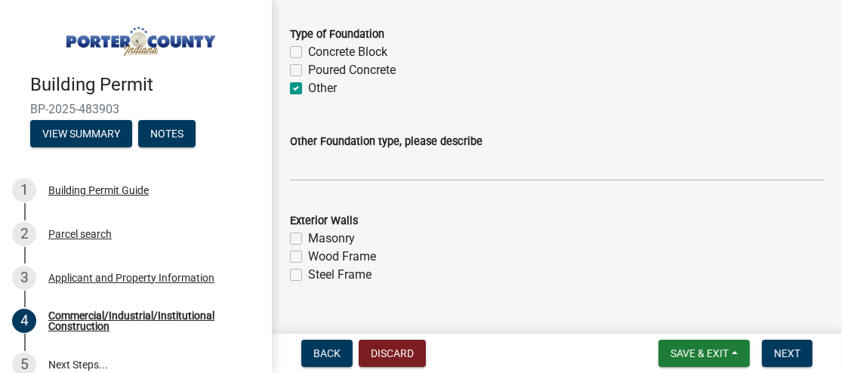
scroll to position [1888, 0]
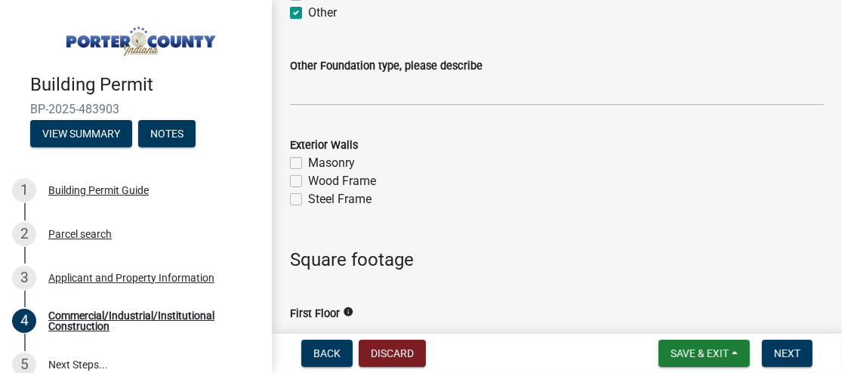
click at [308, 199] on label "Steel Frame" at bounding box center [339, 199] width 63 height 18
click at [308, 199] on input "Steel Frame" at bounding box center [313, 195] width 10 height 10
checkbox input "true"
checkbox input "false"
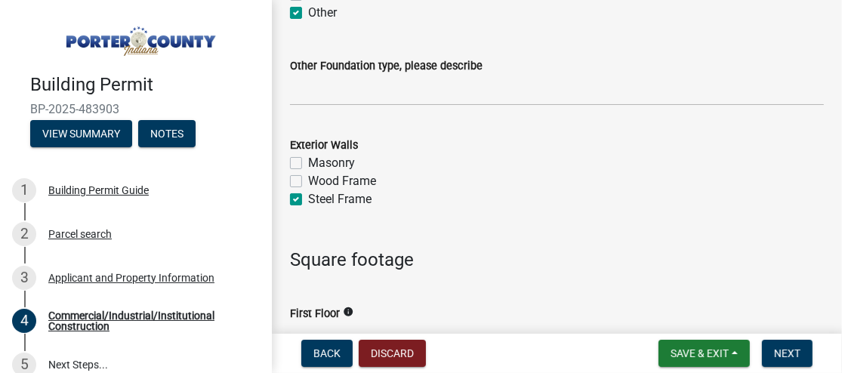
checkbox input "true"
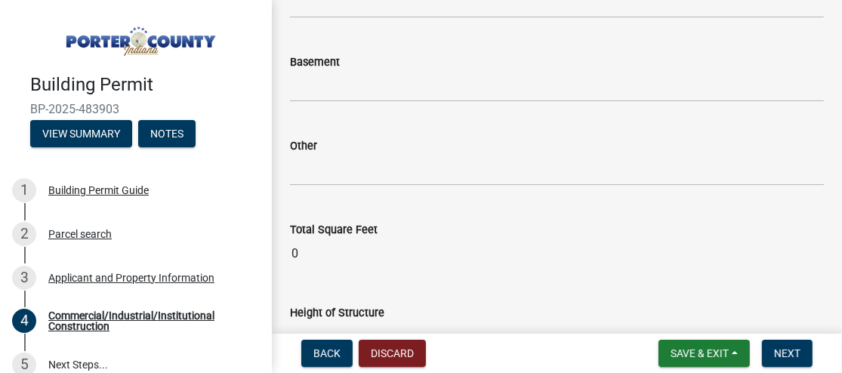
scroll to position [2417, 0]
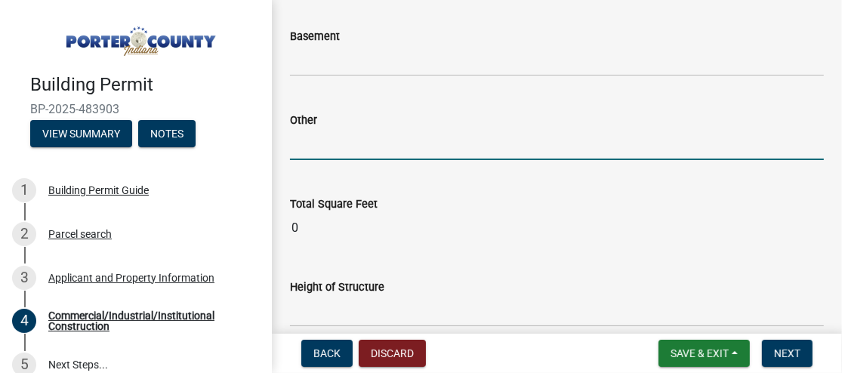
click at [372, 150] on input "text" at bounding box center [557, 144] width 534 height 31
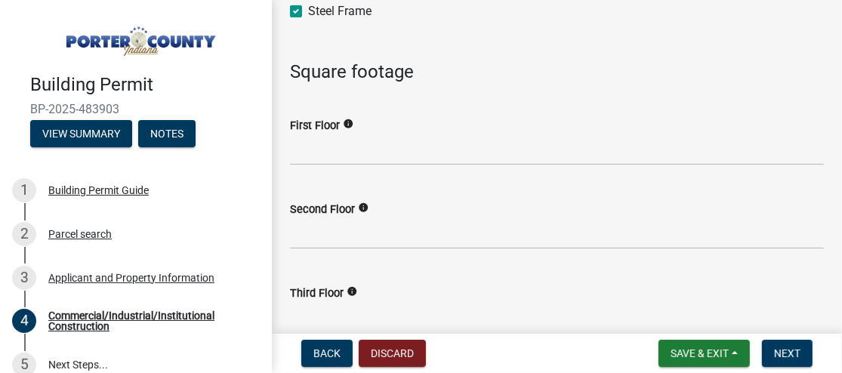
scroll to position [2039, 0]
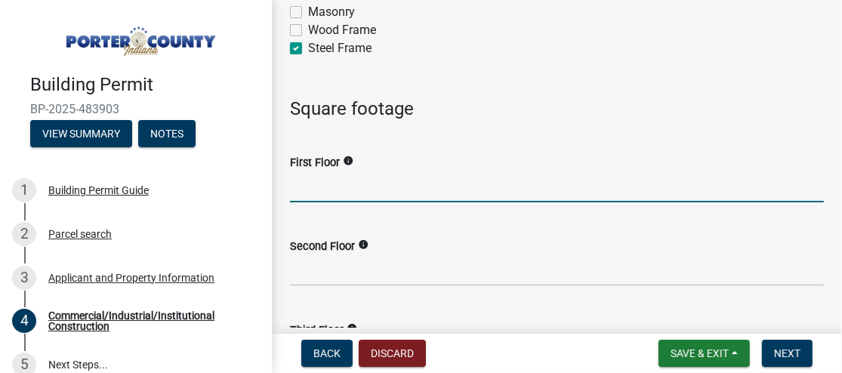
click at [377, 181] on input "text" at bounding box center [557, 186] width 534 height 31
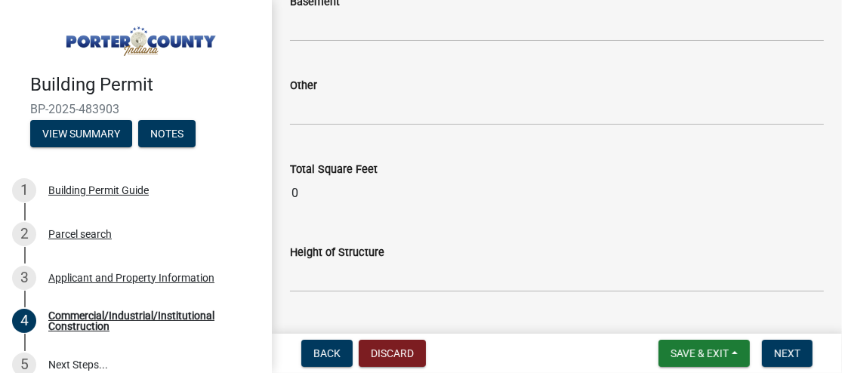
scroll to position [2493, 0]
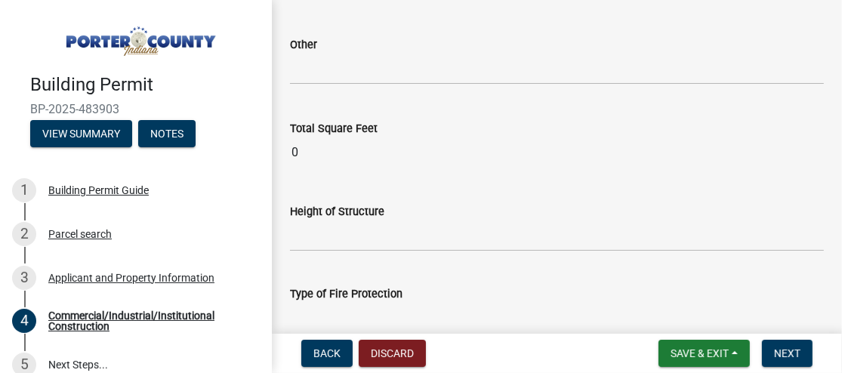
type input "6400"
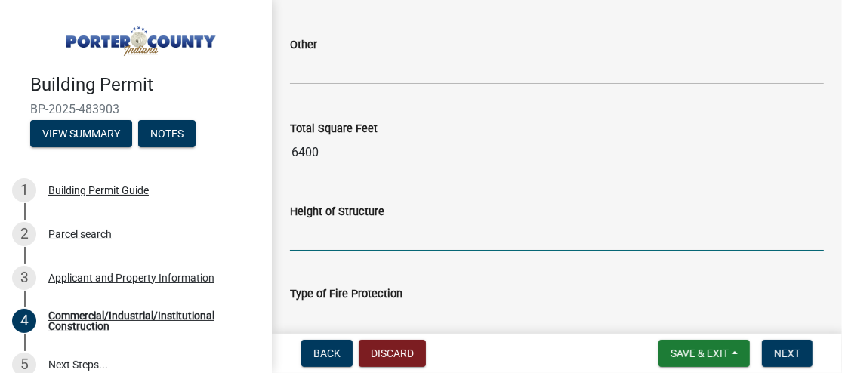
click at [418, 239] on input "Height of Structure" at bounding box center [557, 236] width 534 height 31
type input "175 FEET"
click at [508, 206] on div "Height of Structure" at bounding box center [557, 211] width 534 height 18
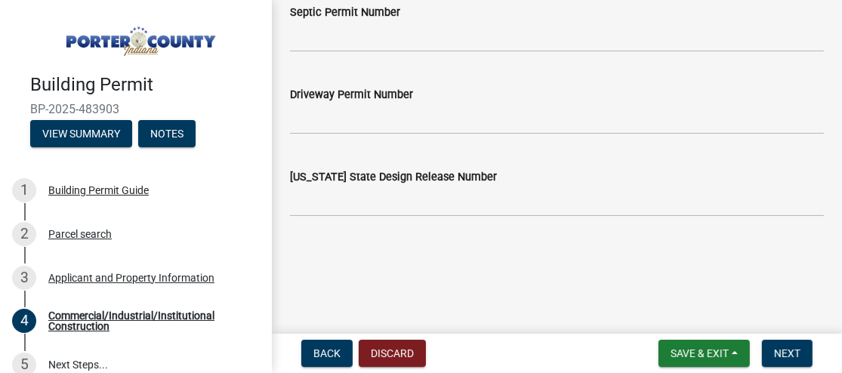
scroll to position [3157, 0]
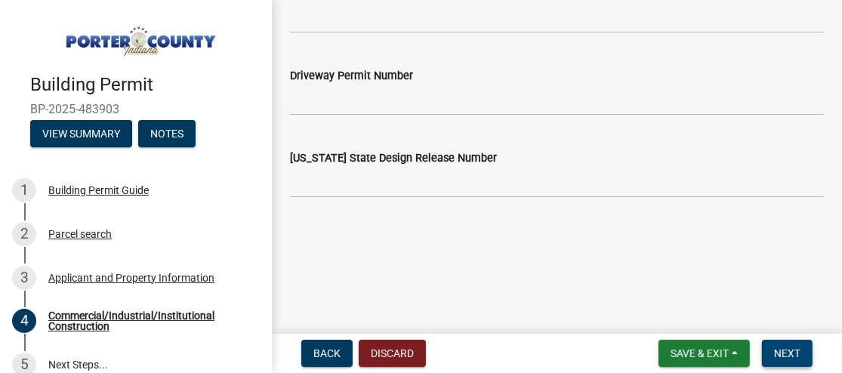
click at [787, 357] on span "Next" at bounding box center [787, 353] width 26 height 12
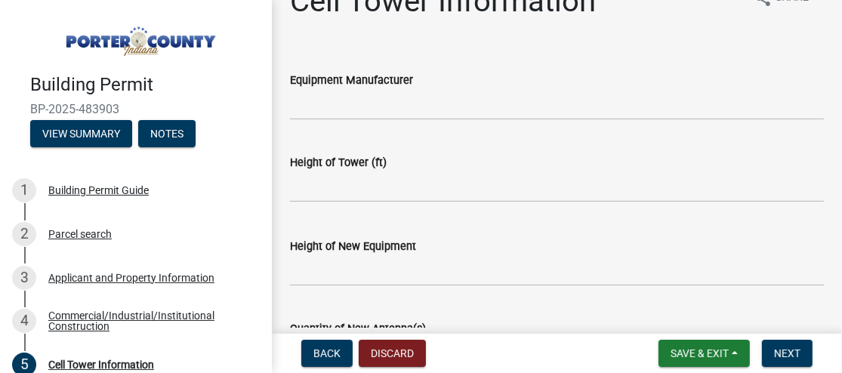
scroll to position [0, 0]
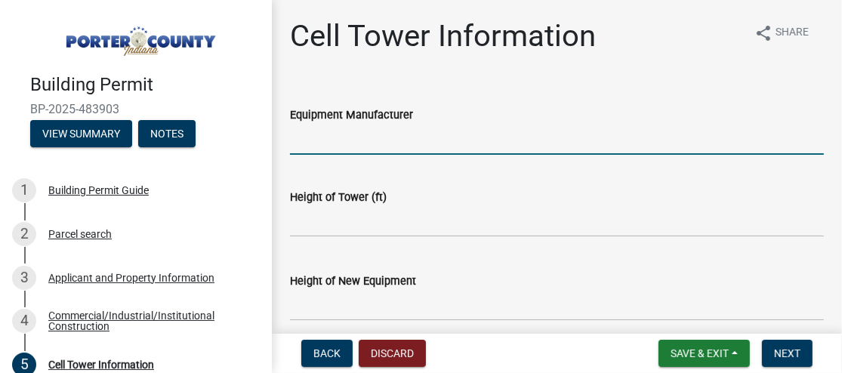
click at [396, 140] on input "Equipment Manufacturer" at bounding box center [557, 139] width 534 height 31
type input "COMMSCOPE"
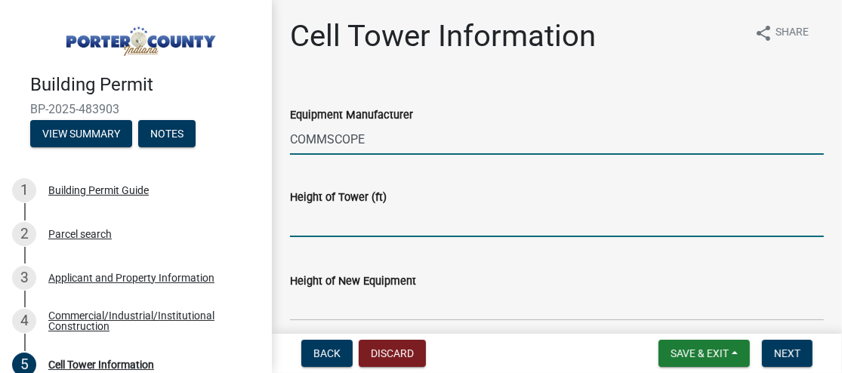
click at [443, 215] on input "text" at bounding box center [557, 221] width 534 height 31
click at [412, 211] on input "text" at bounding box center [557, 221] width 534 height 31
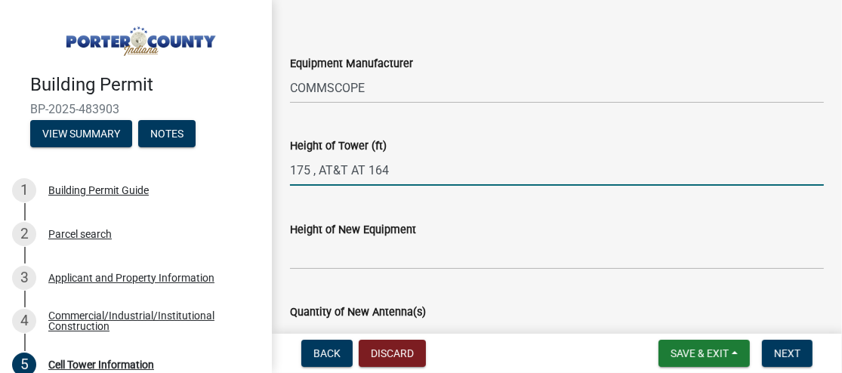
scroll to position [76, 0]
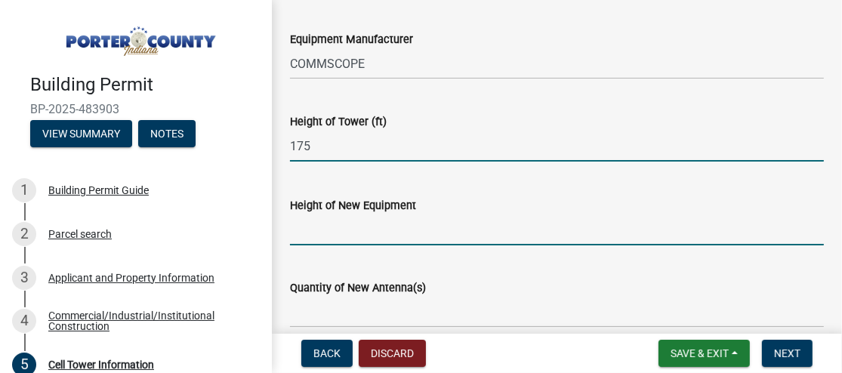
type input "175"
click at [352, 236] on input "Height of New Equipment" at bounding box center [557, 230] width 534 height 31
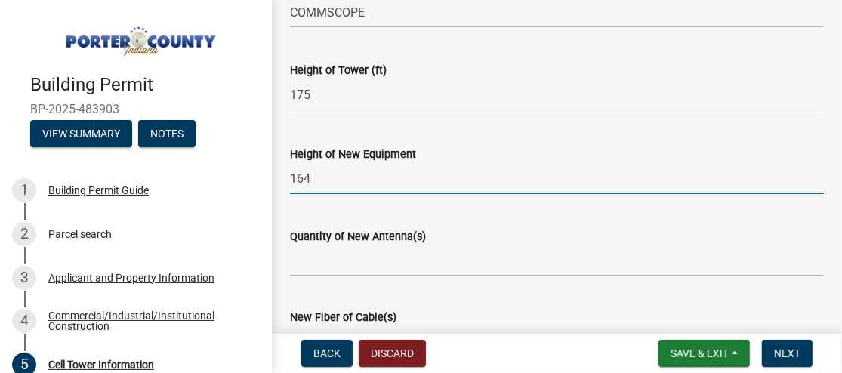
scroll to position [151, 0]
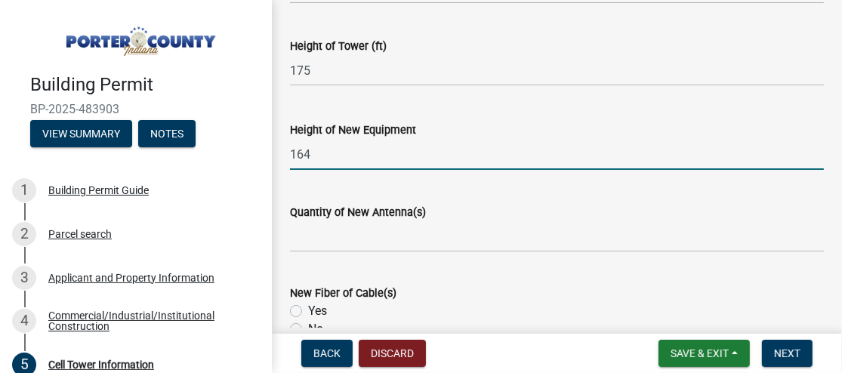
type input "164"
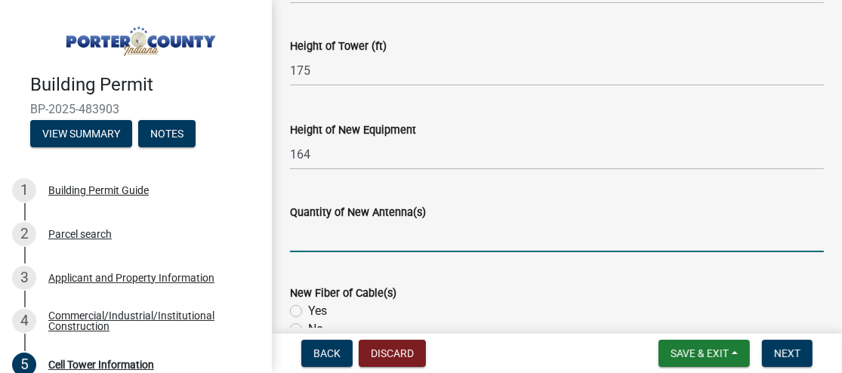
click at [323, 239] on input "text" at bounding box center [557, 236] width 534 height 31
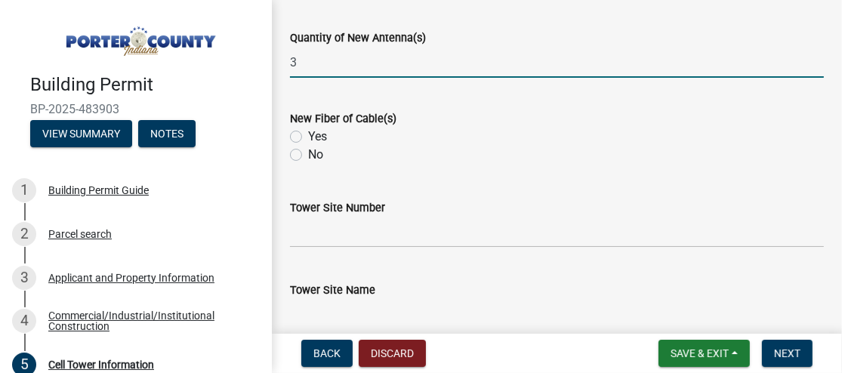
scroll to position [302, 0]
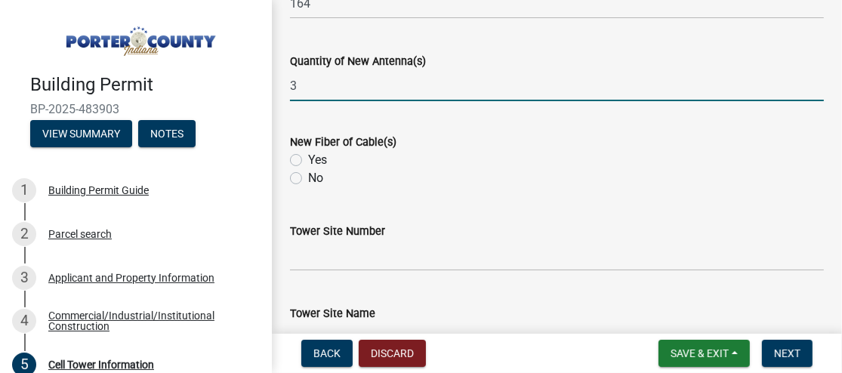
type input "3"
click at [308, 159] on label "Yes" at bounding box center [317, 160] width 19 height 18
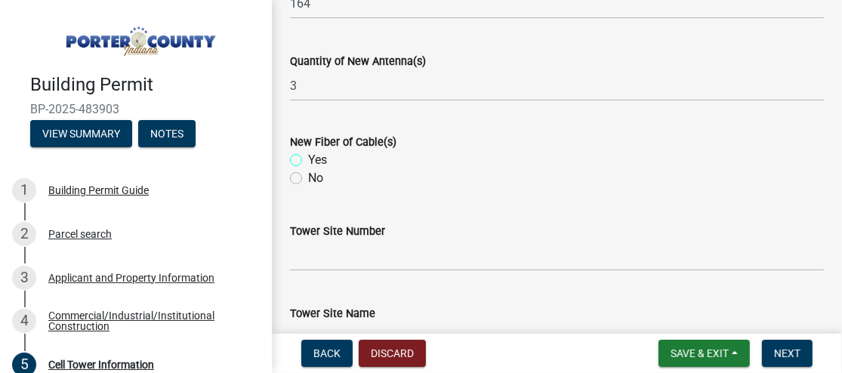
click at [308, 159] on input "Yes" at bounding box center [313, 156] width 10 height 10
radio input "true"
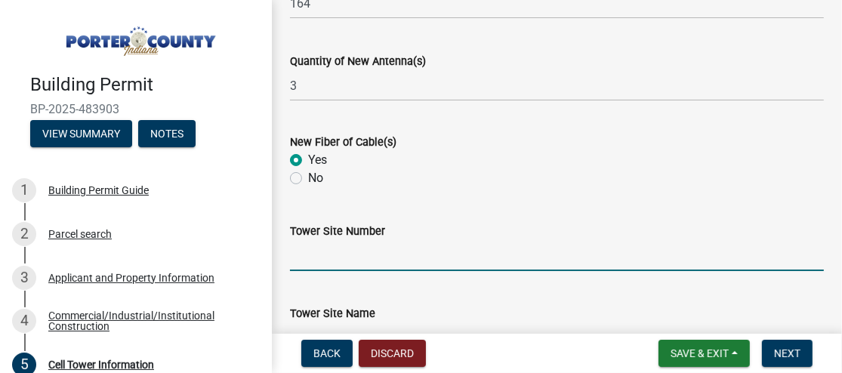
click at [455, 249] on input "Tower Site Number" at bounding box center [557, 255] width 534 height 31
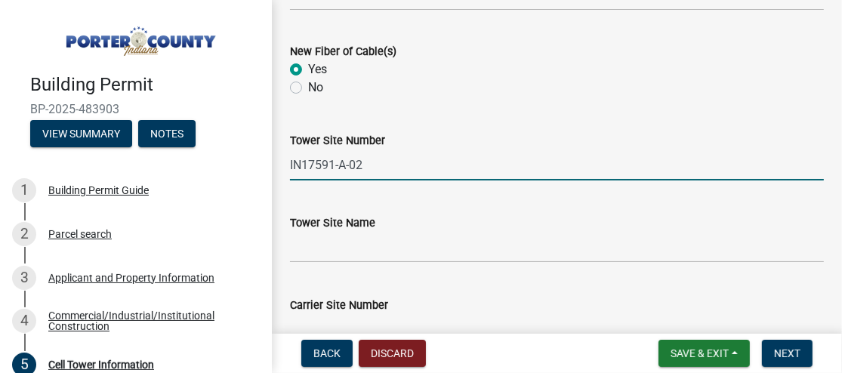
scroll to position [453, 0]
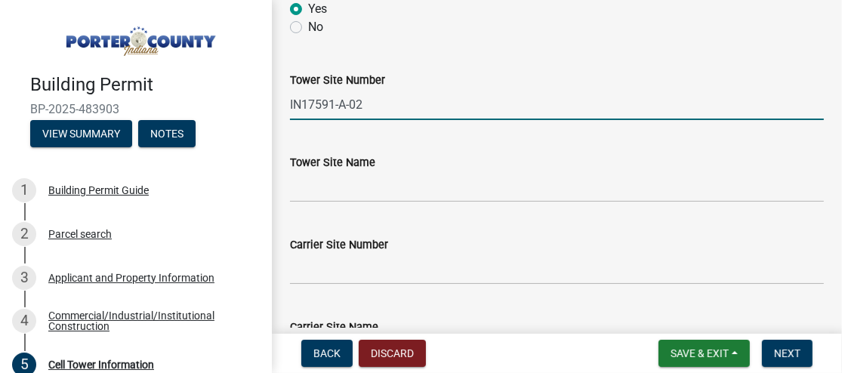
type input "IN17591-A-02"
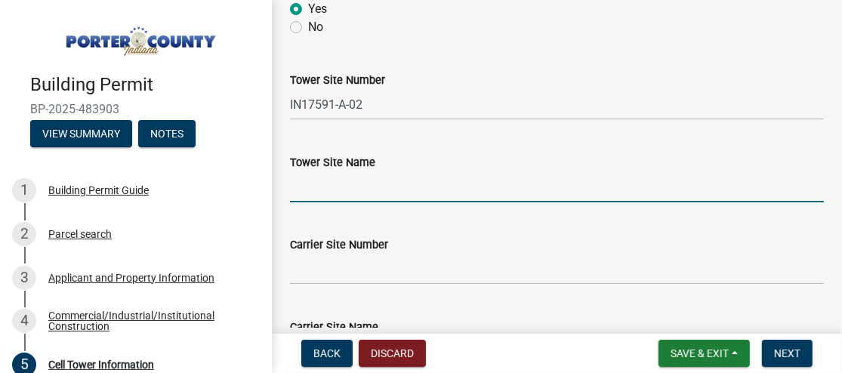
click at [421, 186] on input "Tower Site Name" at bounding box center [557, 186] width 534 height 31
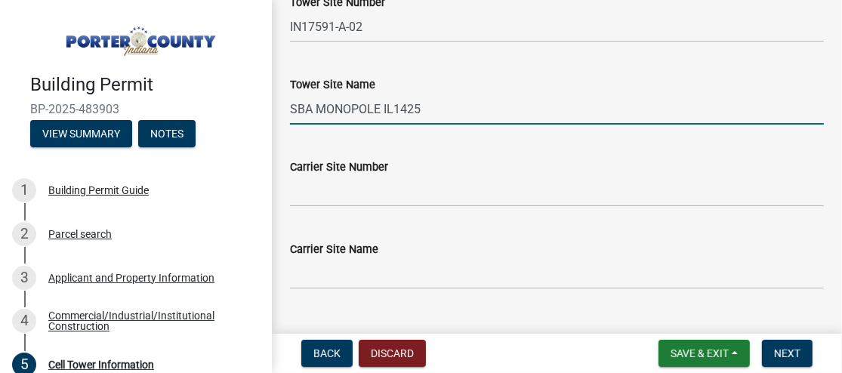
scroll to position [563, 0]
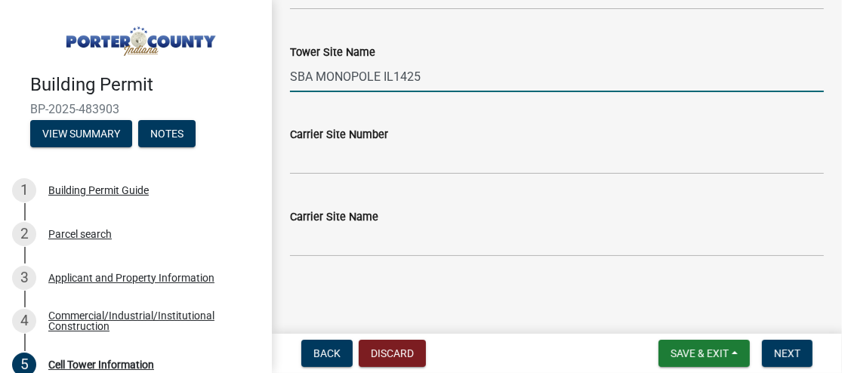
drag, startPoint x: 385, startPoint y: 75, endPoint x: 446, endPoint y: 79, distance: 60.6
click at [448, 79] on input "SBA MONOPOLE IL1425" at bounding box center [557, 76] width 534 height 31
drag, startPoint x: 446, startPoint y: 79, endPoint x: 383, endPoint y: 77, distance: 62.7
click at [383, 77] on input "SBA MONOPOLE IL1425" at bounding box center [557, 76] width 534 height 31
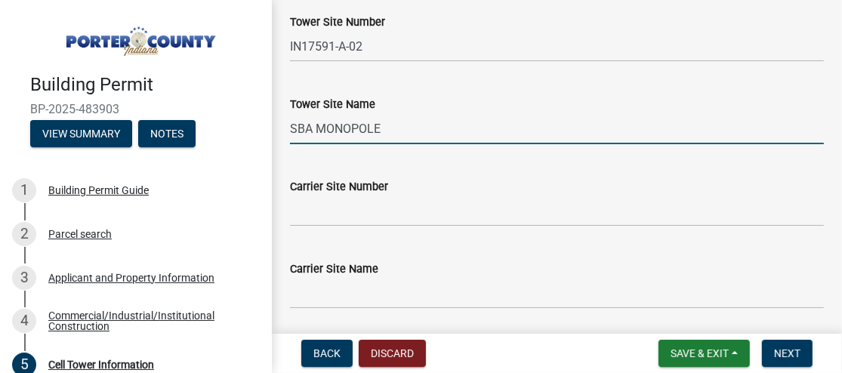
scroll to position [488, 0]
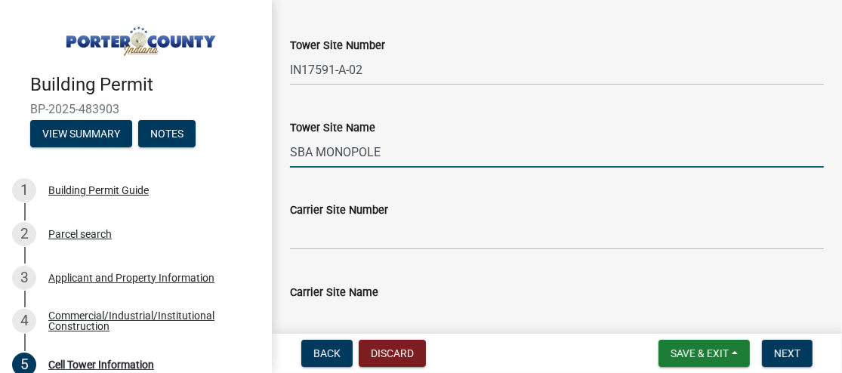
type input "SBA MONOPOLE"
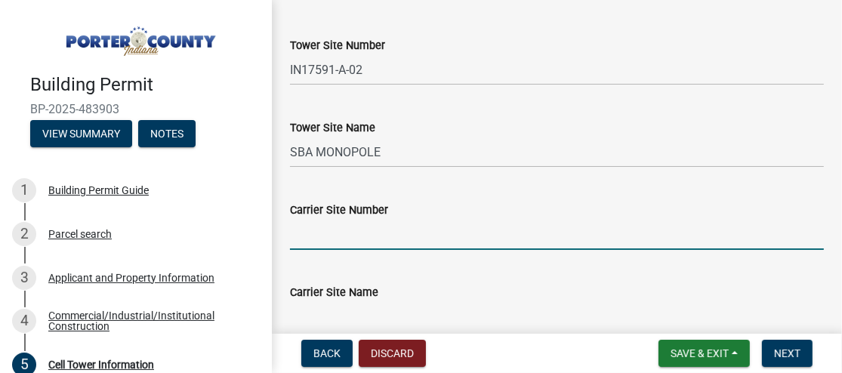
click at [400, 230] on input "Carrier Site Number" at bounding box center [557, 234] width 534 height 31
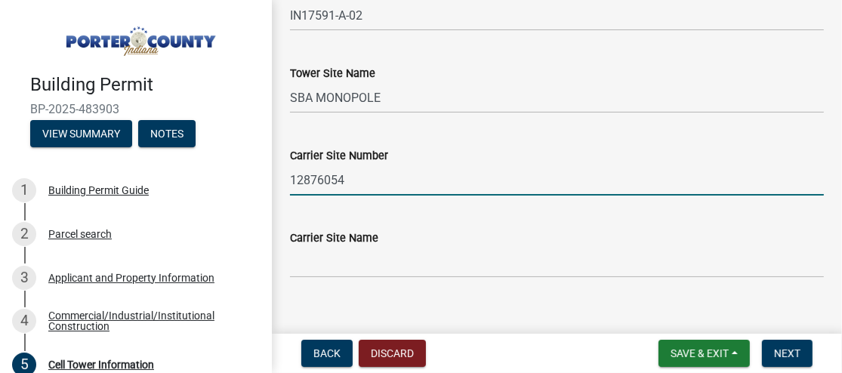
scroll to position [563, 0]
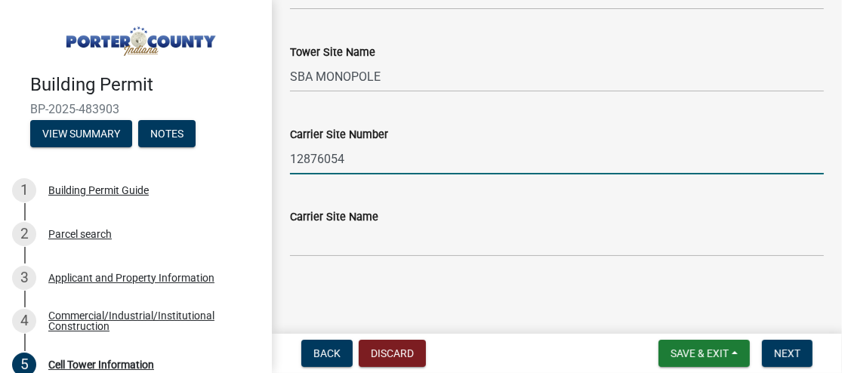
type input "12876054"
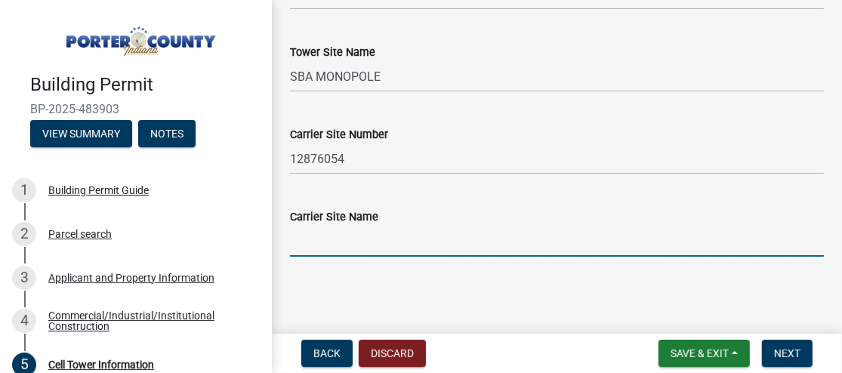
click at [400, 230] on input "Carrier Site Name" at bounding box center [557, 241] width 534 height 31
type input "IL1425"
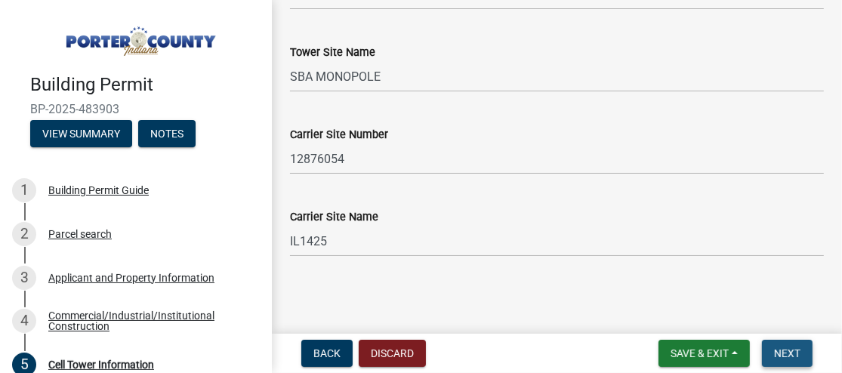
click at [800, 356] on span "Next" at bounding box center [787, 353] width 26 height 12
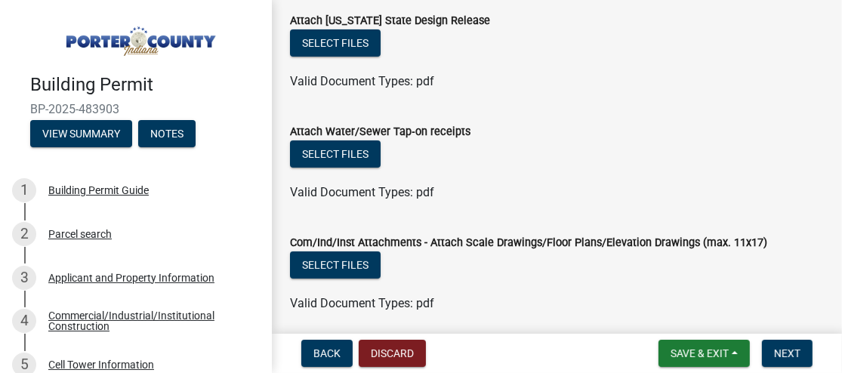
scroll to position [227, 0]
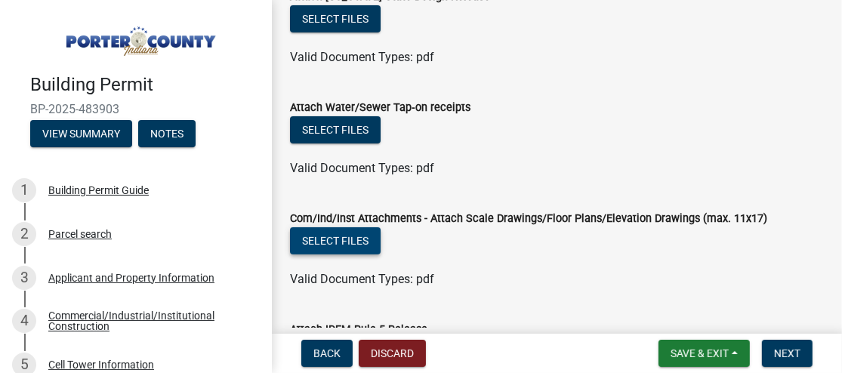
click at [357, 243] on button "Select files" at bounding box center [335, 240] width 91 height 27
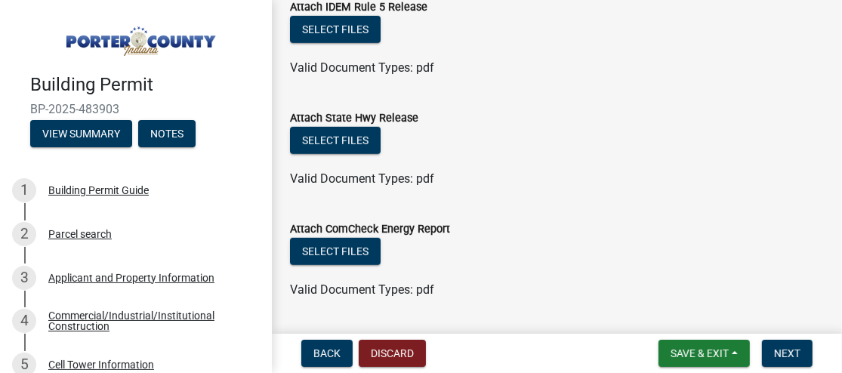
scroll to position [647, 0]
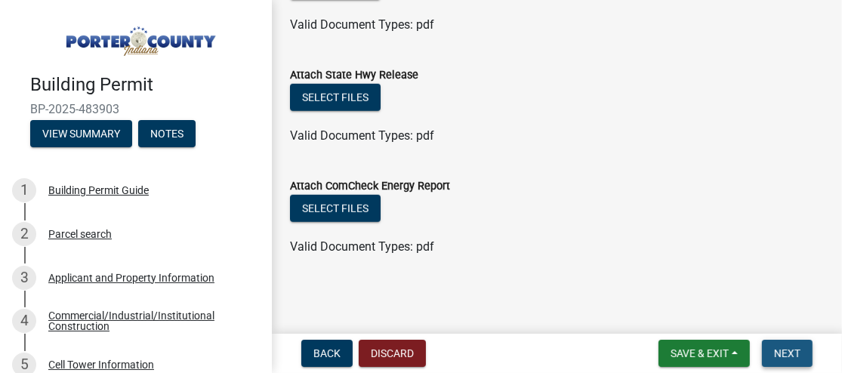
click at [783, 355] on span "Next" at bounding box center [787, 353] width 26 height 12
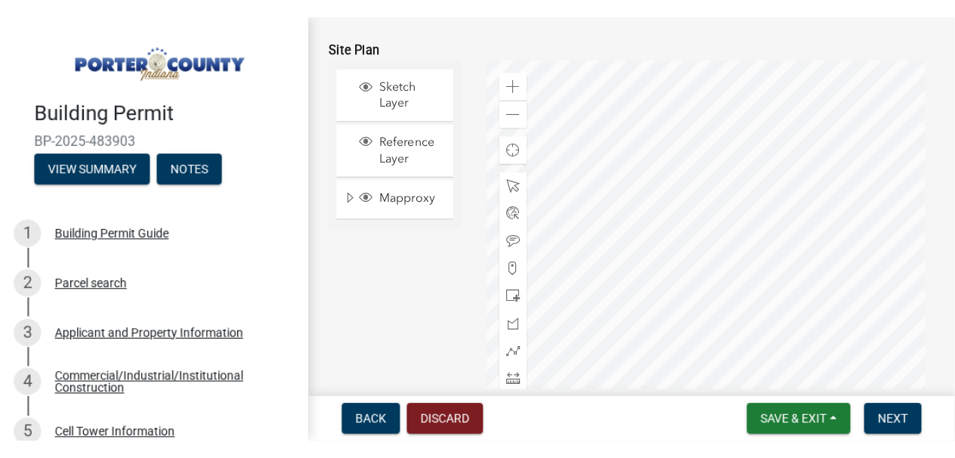
scroll to position [199, 0]
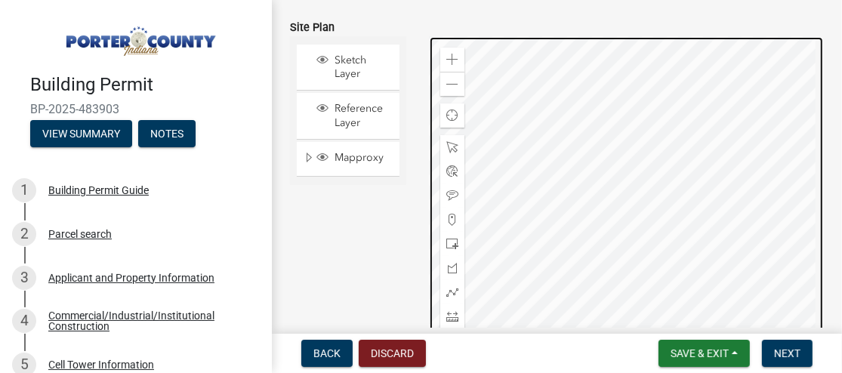
click at [633, 230] on div at bounding box center [626, 225] width 395 height 378
click at [746, 199] on div at bounding box center [626, 225] width 395 height 378
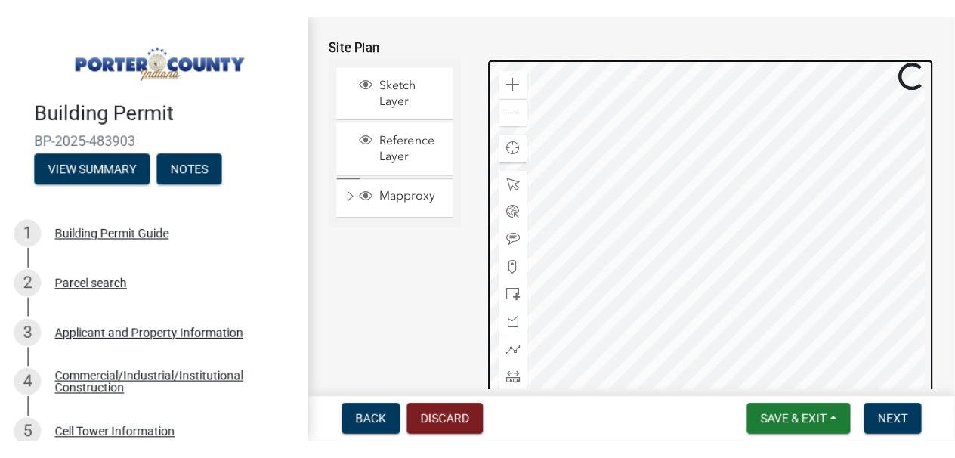
scroll to position [181, 0]
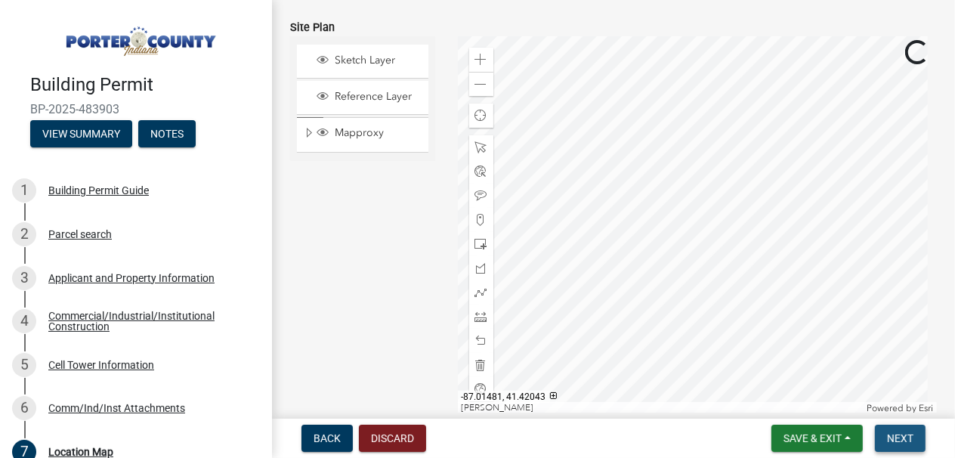
click at [841, 428] on span "Next" at bounding box center [900, 438] width 26 height 12
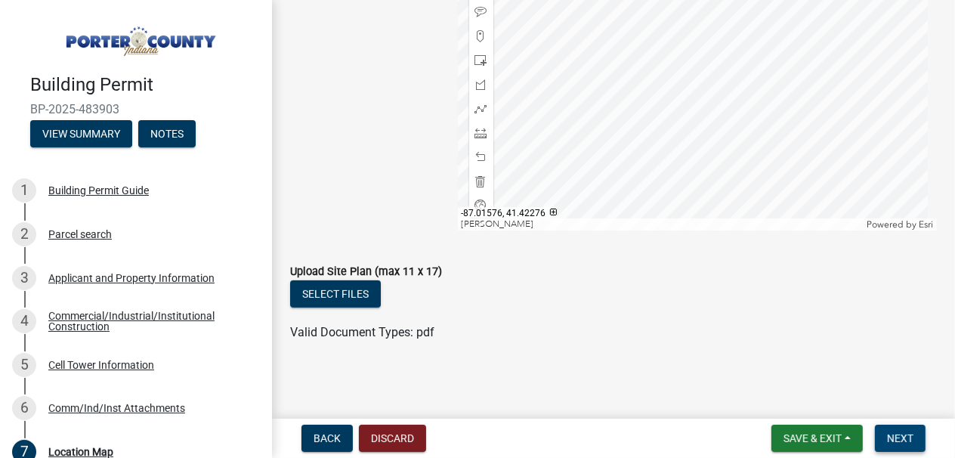
scroll to position [366, 0]
click at [338, 296] on button "Select files" at bounding box center [335, 292] width 91 height 27
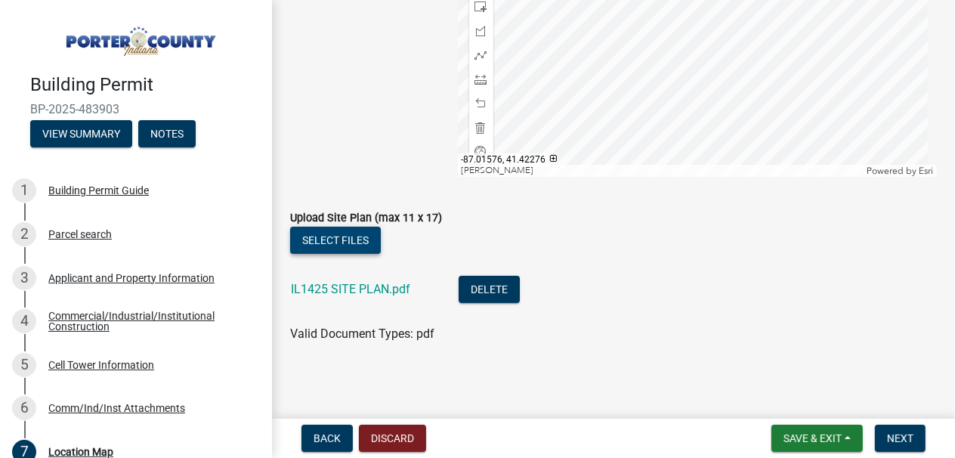
scroll to position [421, 0]
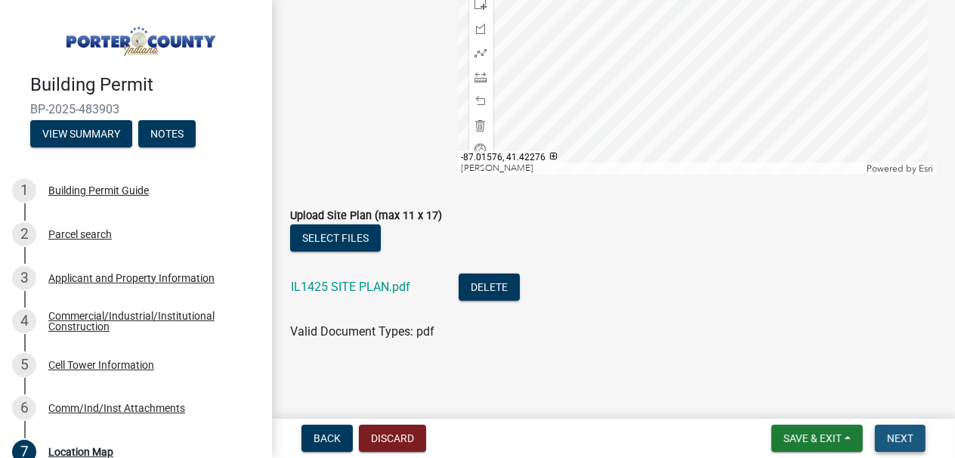
click at [841, 428] on button "Next" at bounding box center [900, 438] width 51 height 27
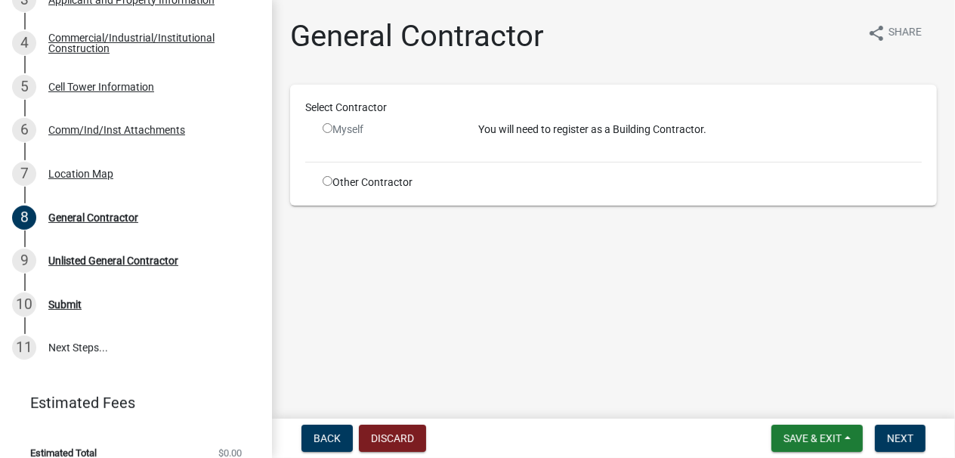
scroll to position [280, 0]
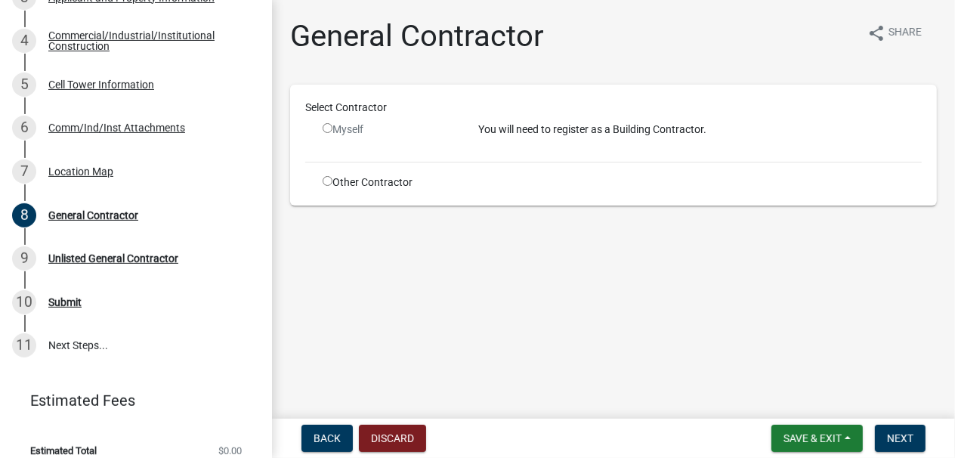
click at [327, 178] on input "radio" at bounding box center [328, 181] width 10 height 10
radio input "true"
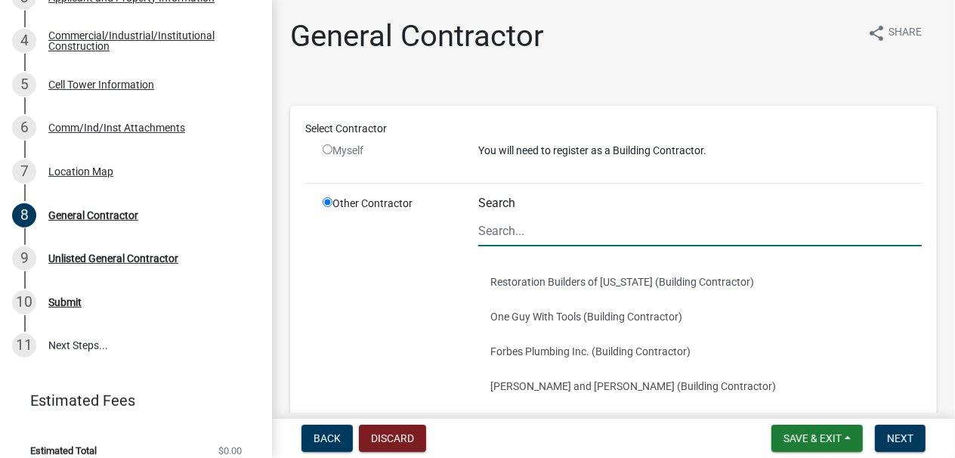
click at [639, 239] on input "Search" at bounding box center [699, 230] width 443 height 31
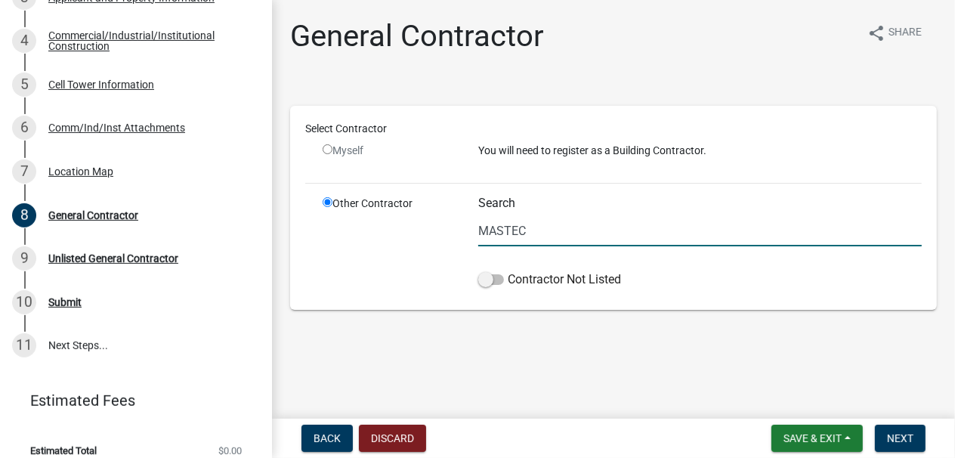
click at [639, 239] on input "MASTEC" at bounding box center [699, 230] width 443 height 31
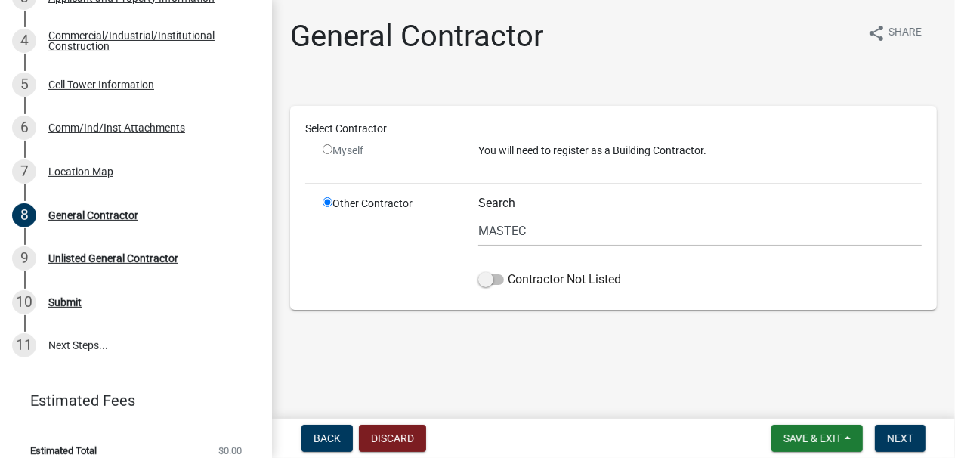
click at [554, 346] on main "General Contractor share Share Select Contractor Myself You will need to regist…" at bounding box center [613, 206] width 683 height 412
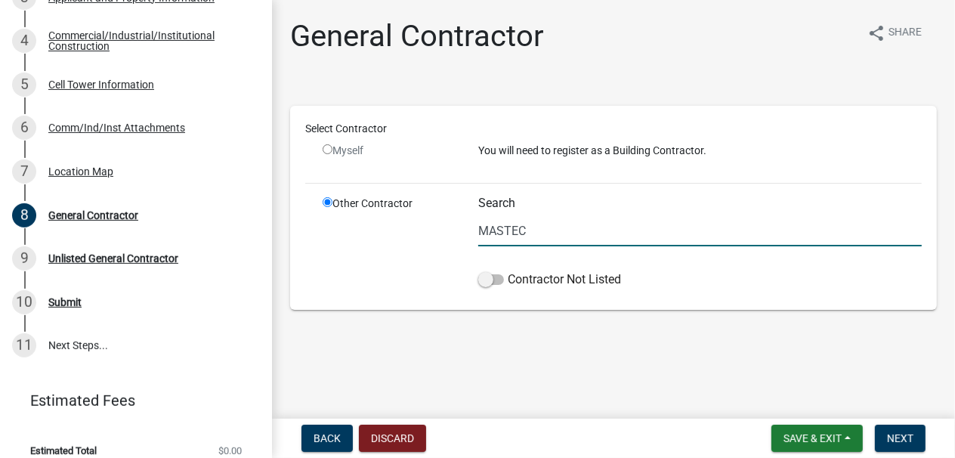
click at [553, 236] on input "MASTEC" at bounding box center [699, 230] width 443 height 31
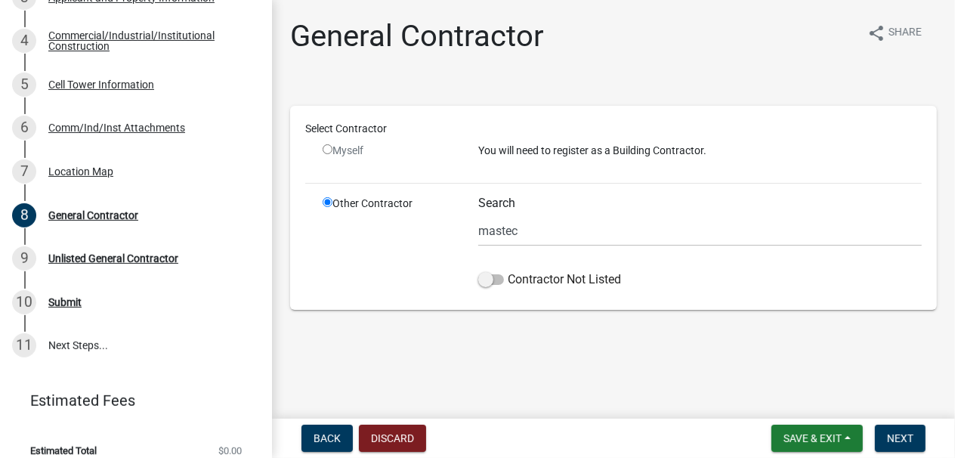
click at [583, 348] on main "General Contractor share Share Select Contractor Myself You will need to regist…" at bounding box center [613, 206] width 683 height 412
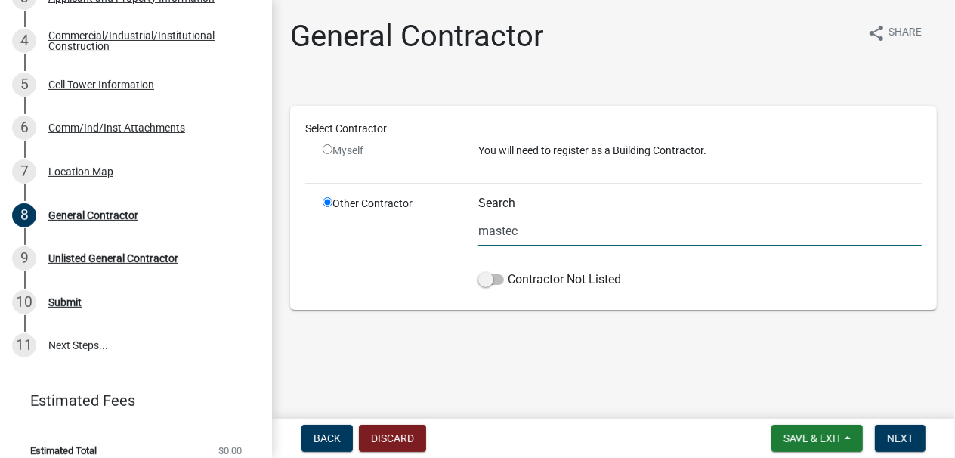
drag, startPoint x: 534, startPoint y: 231, endPoint x: 474, endPoint y: 230, distance: 59.7
click at [474, 230] on div "Search mastec Contractor Not Listed" at bounding box center [700, 245] width 466 height 99
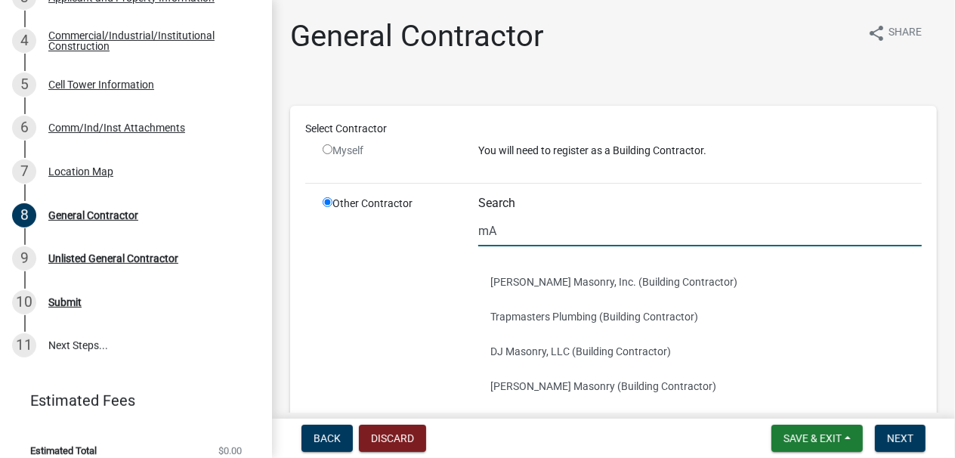
type input "m"
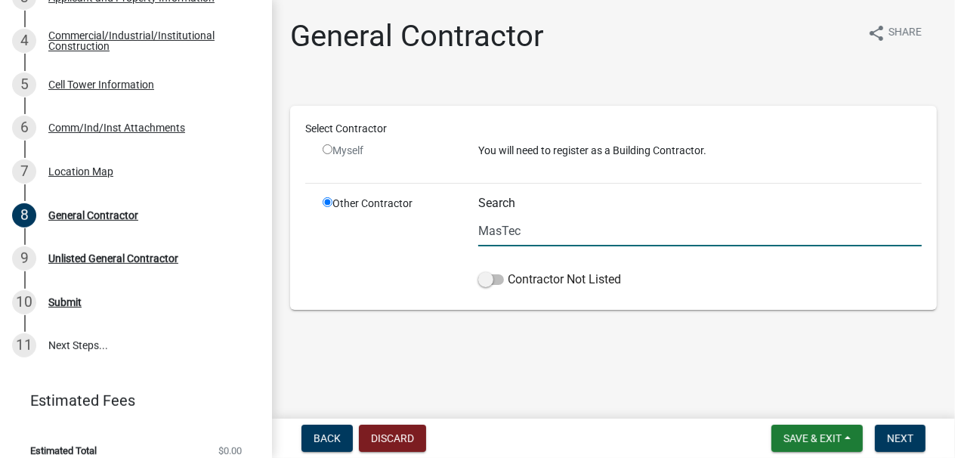
click at [561, 230] on input "MasTec" at bounding box center [699, 230] width 443 height 31
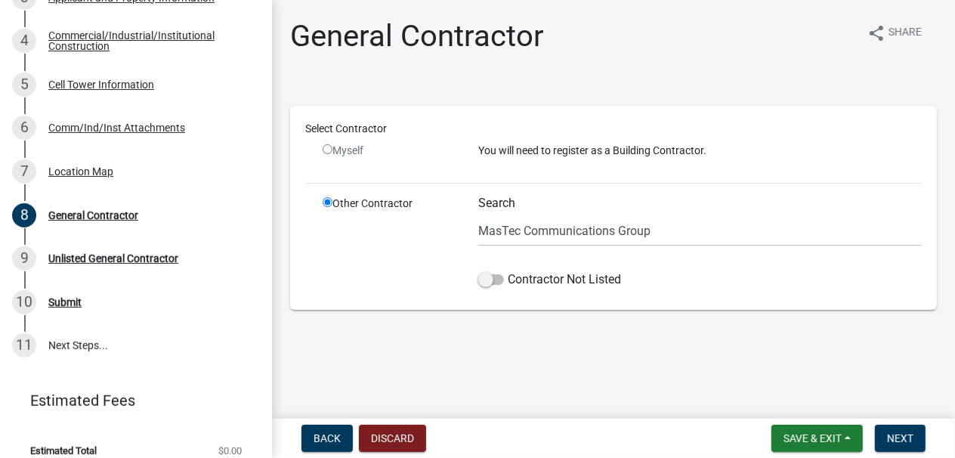
click at [613, 351] on main "General Contractor share Share Select Contractor Myself You will need to regist…" at bounding box center [613, 206] width 683 height 412
click at [841, 428] on span "Next" at bounding box center [900, 438] width 26 height 12
click at [623, 361] on main "General Contractor share Share Select Contractor Myself You will need to regist…" at bounding box center [613, 206] width 683 height 412
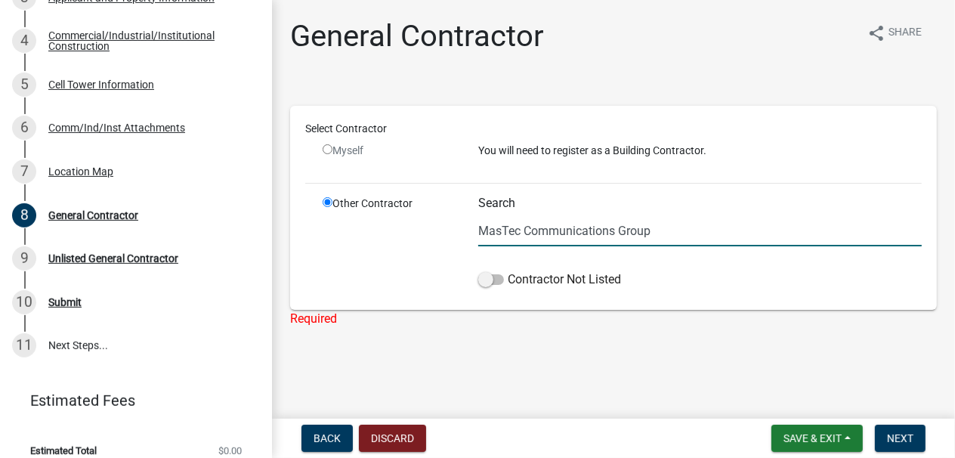
click at [524, 241] on input "MasTec Communications Group" at bounding box center [699, 230] width 443 height 31
drag, startPoint x: 656, startPoint y: 233, endPoint x: 468, endPoint y: 224, distance: 187.5
click at [468, 224] on div "Search MasTec Communications Group Contractor Not Listed" at bounding box center [700, 245] width 466 height 99
type input "C"
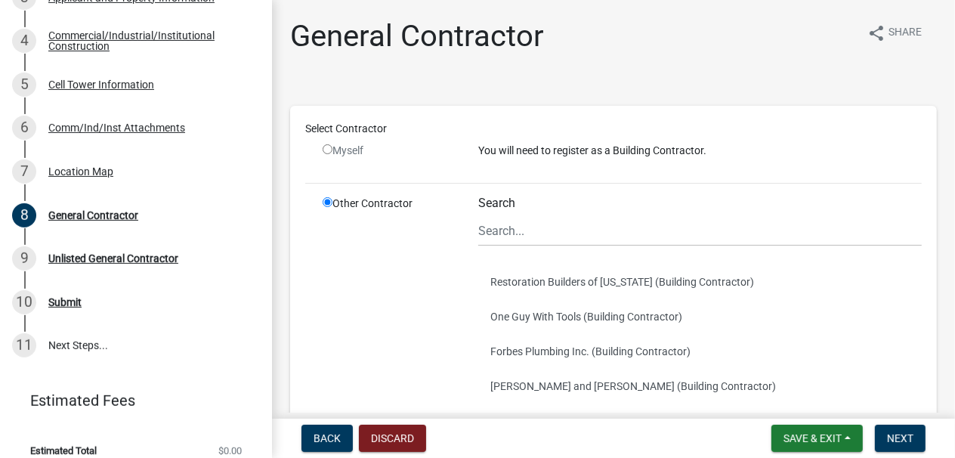
click at [394, 303] on div "Other Contractor" at bounding box center [389, 438] width 156 height 484
click at [329, 148] on input "radio" at bounding box center [328, 149] width 10 height 10
radio input "false"
radio input "true"
click at [323, 152] on input "radio" at bounding box center [328, 149] width 10 height 10
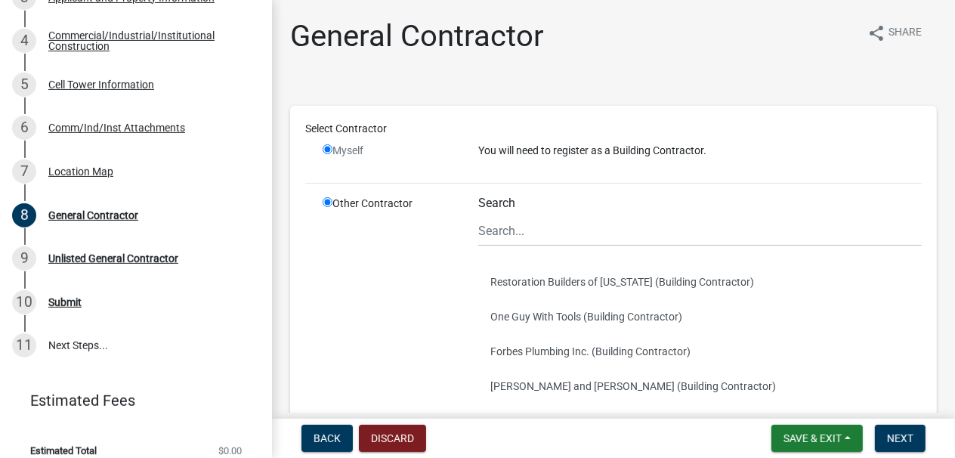
radio input "false"
radio input "true"
click at [336, 428] on span "Back" at bounding box center [326, 438] width 27 height 12
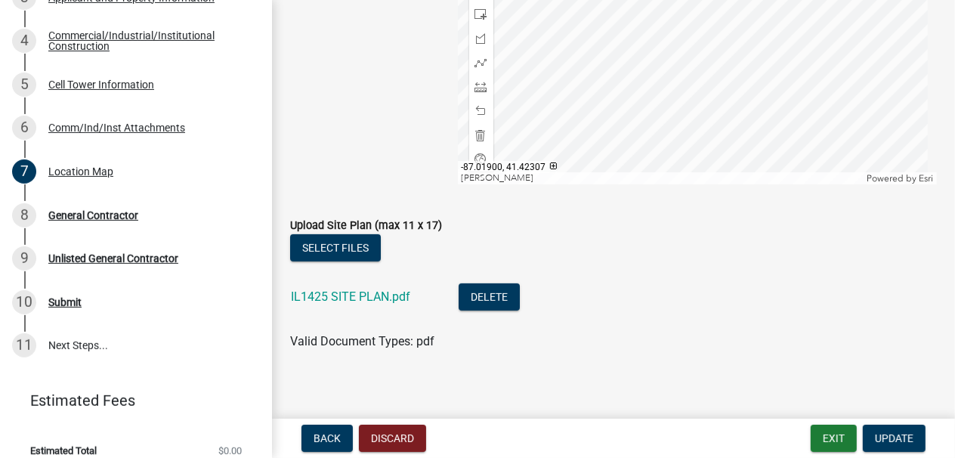
scroll to position [421, 0]
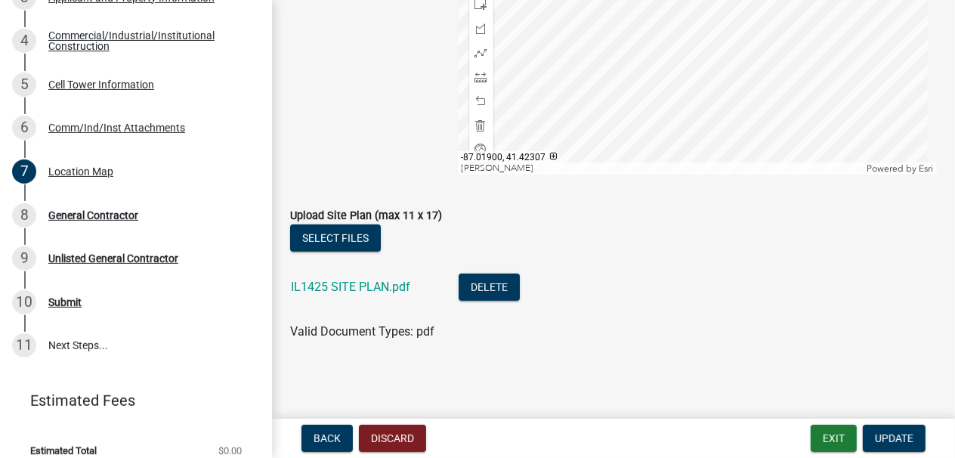
click at [647, 409] on main "Location Map share Share The location map, below, should be set to the extent o…" at bounding box center [613, 206] width 683 height 412
click at [841, 428] on span "Update" at bounding box center [894, 438] width 39 height 12
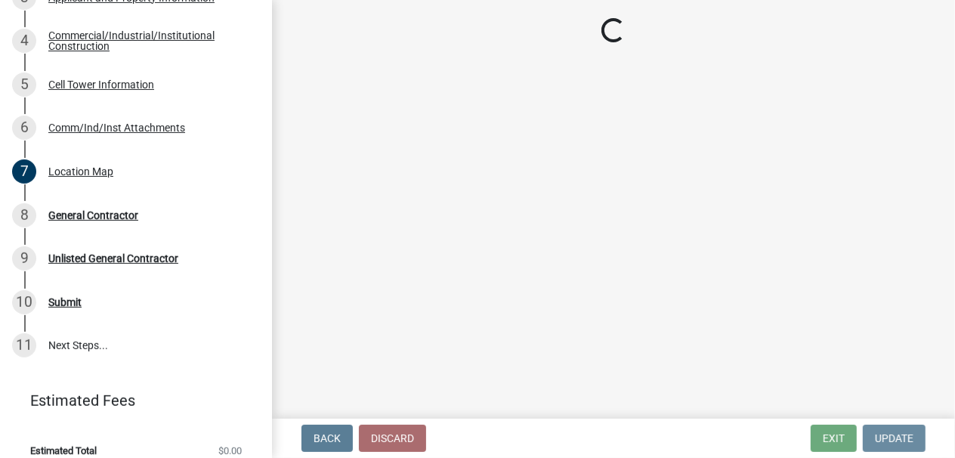
scroll to position [0, 0]
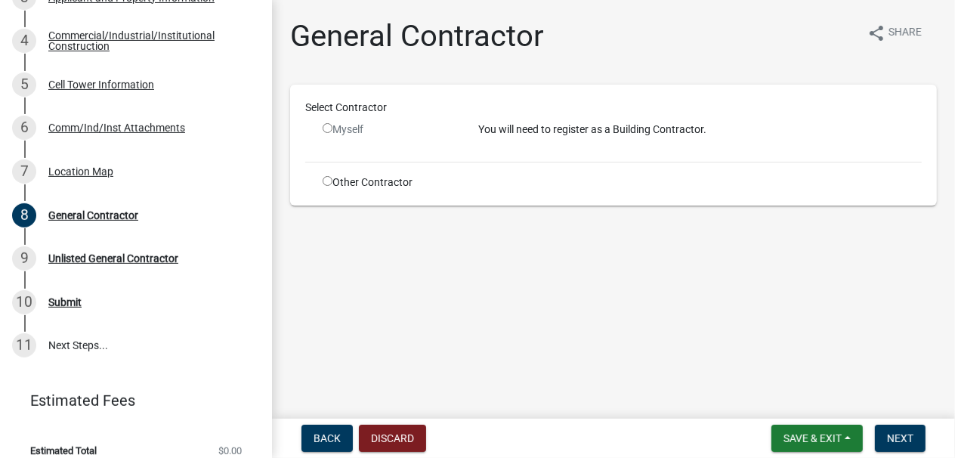
click at [328, 126] on input "radio" at bounding box center [328, 128] width 10 height 10
radio input "false"
click at [841, 428] on button "Next" at bounding box center [900, 438] width 51 height 27
click at [558, 255] on main "General Contractor share Share Select Contractor Myself You will need to regist…" at bounding box center [613, 206] width 683 height 412
click at [328, 179] on input "radio" at bounding box center [328, 181] width 10 height 10
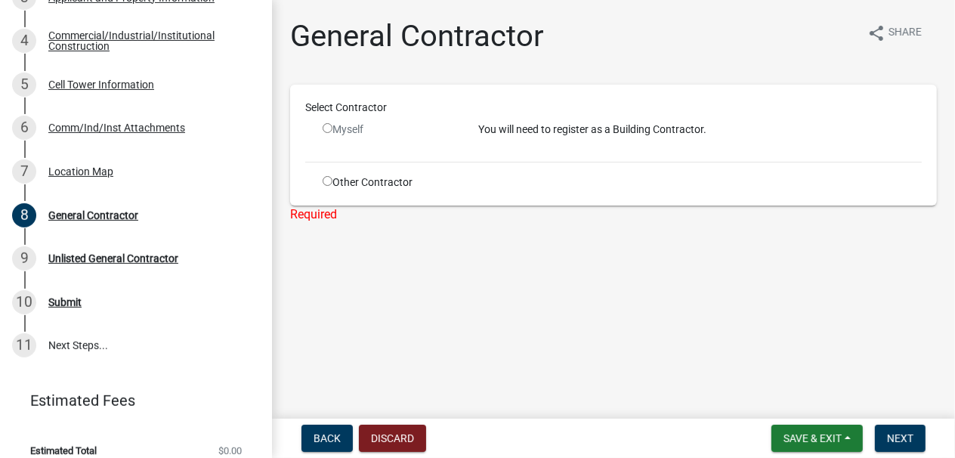
radio input "true"
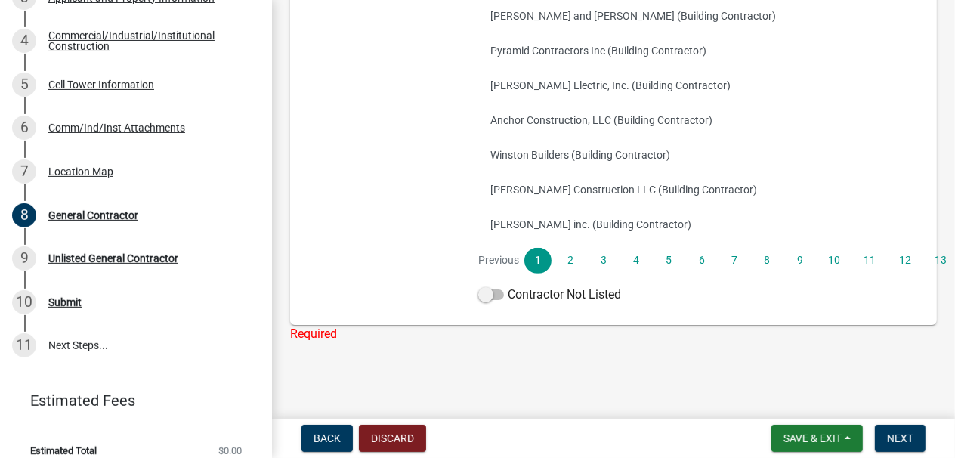
scroll to position [295, 0]
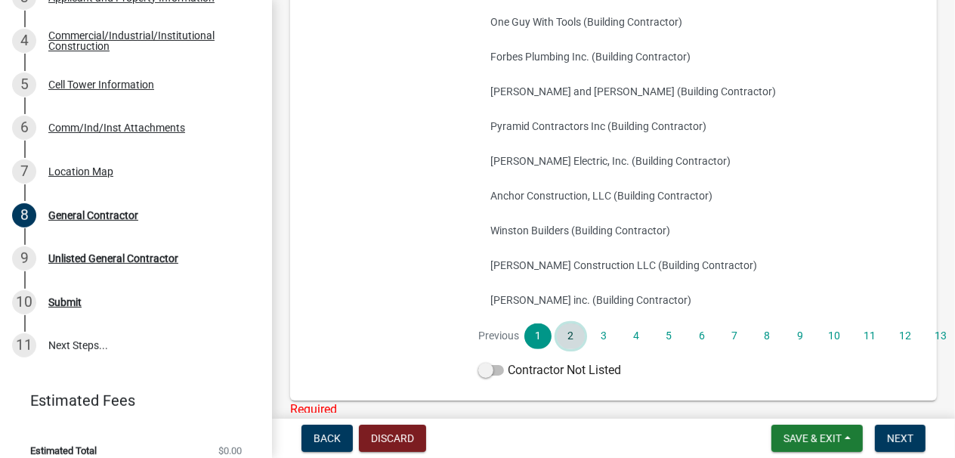
click at [570, 340] on link "2" at bounding box center [570, 336] width 27 height 26
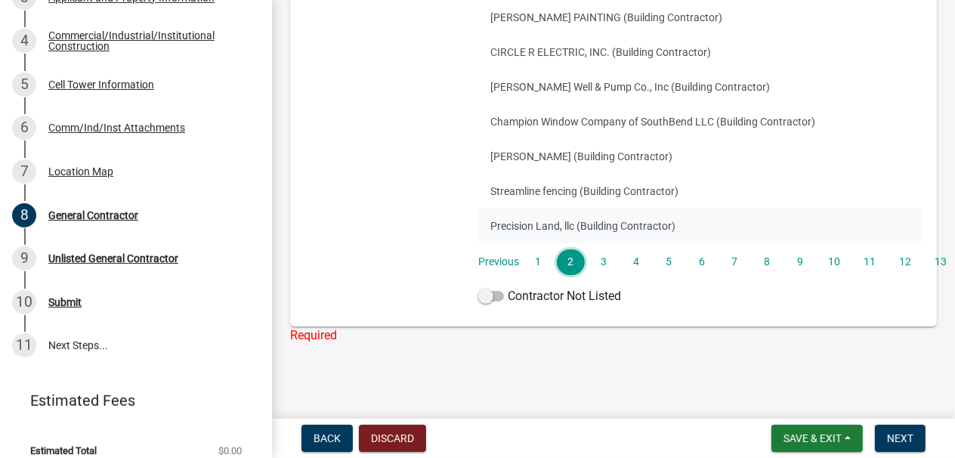
scroll to position [370, 0]
click at [603, 258] on link "3" at bounding box center [603, 261] width 27 height 26
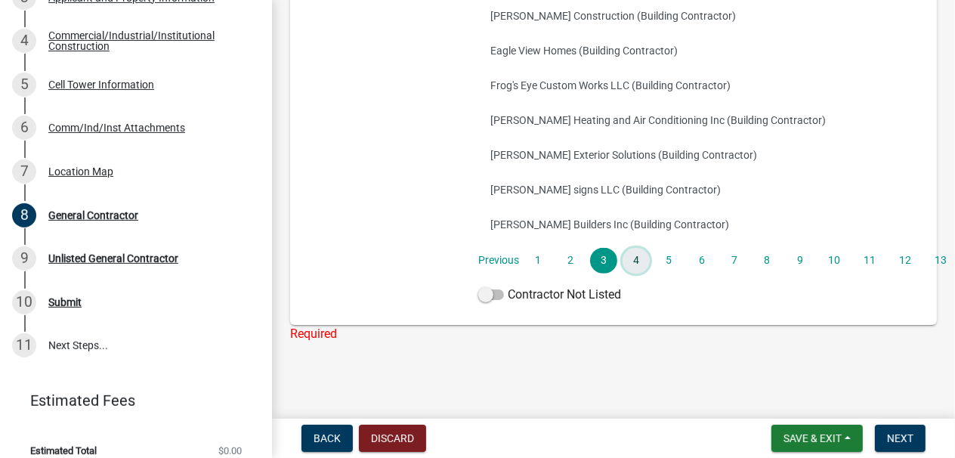
click at [638, 262] on link "4" at bounding box center [635, 261] width 27 height 26
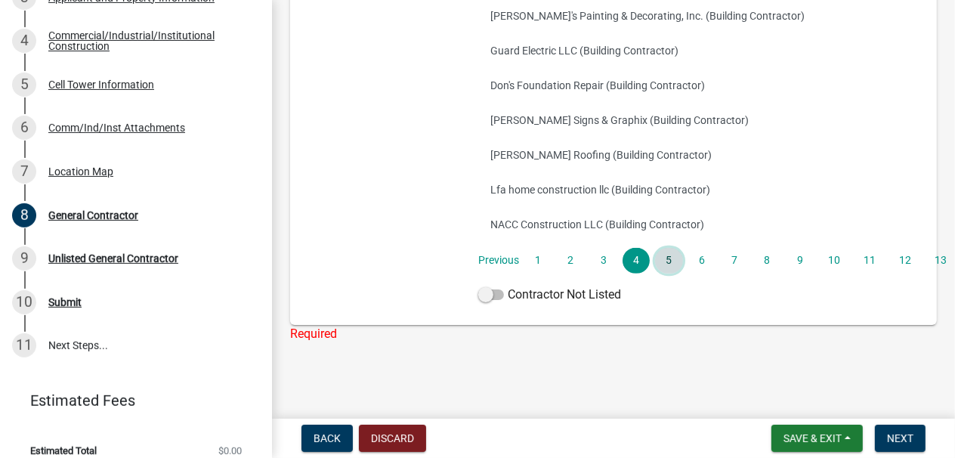
click at [667, 266] on link "5" at bounding box center [668, 261] width 27 height 26
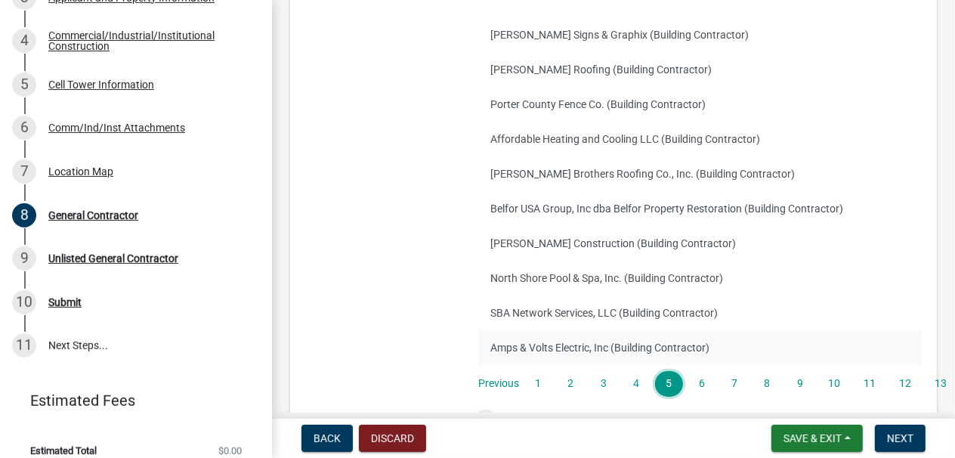
scroll to position [295, 0]
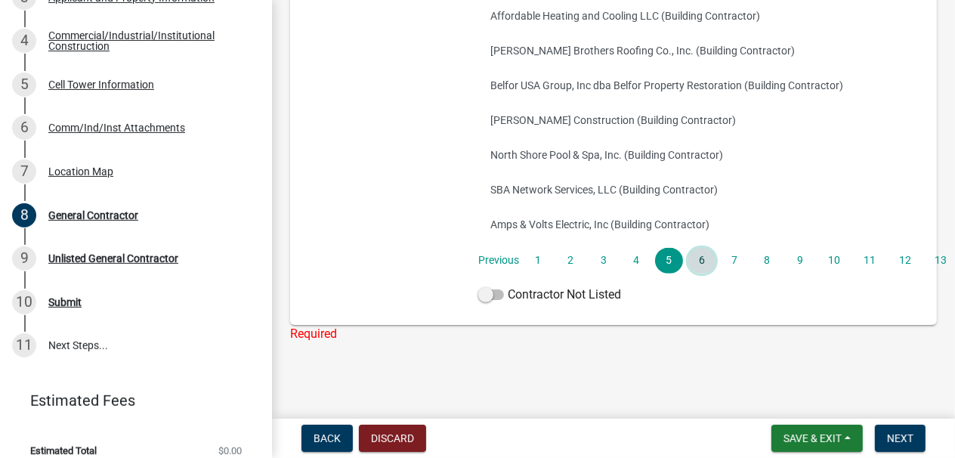
click at [700, 258] on link "6" at bounding box center [701, 261] width 27 height 26
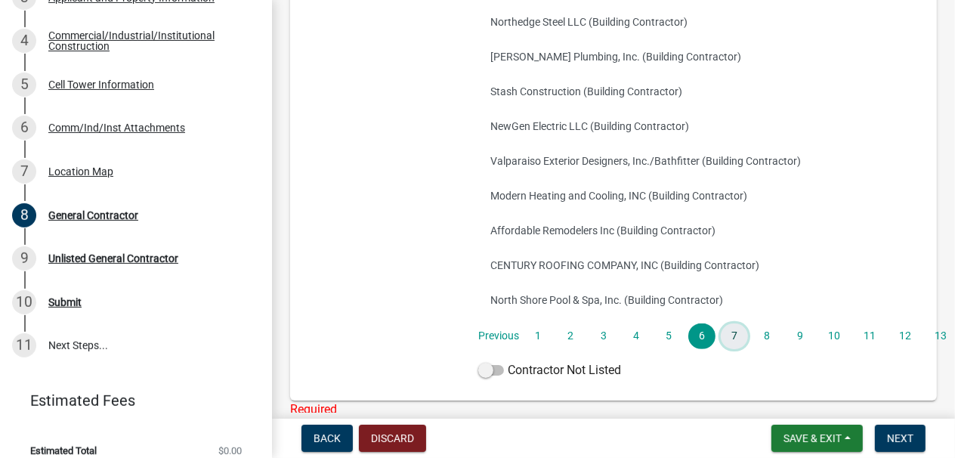
click at [731, 336] on link "7" at bounding box center [734, 336] width 27 height 26
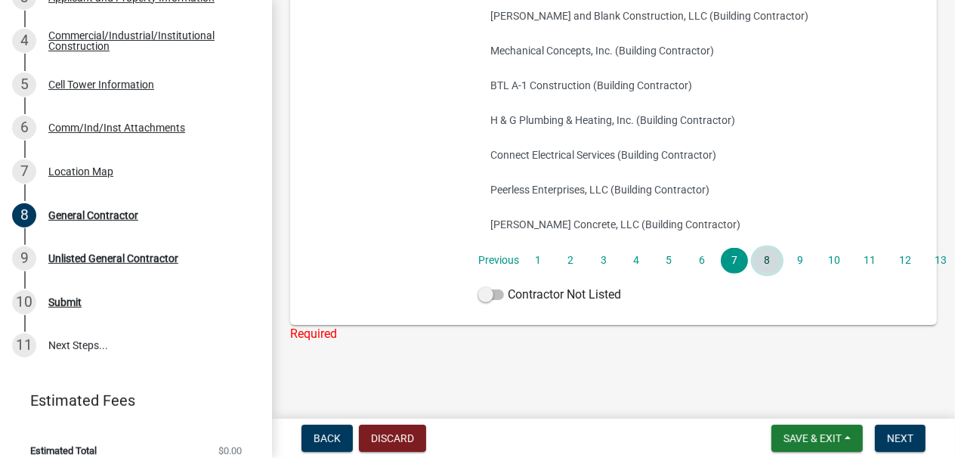
click at [762, 260] on link "8" at bounding box center [766, 261] width 27 height 26
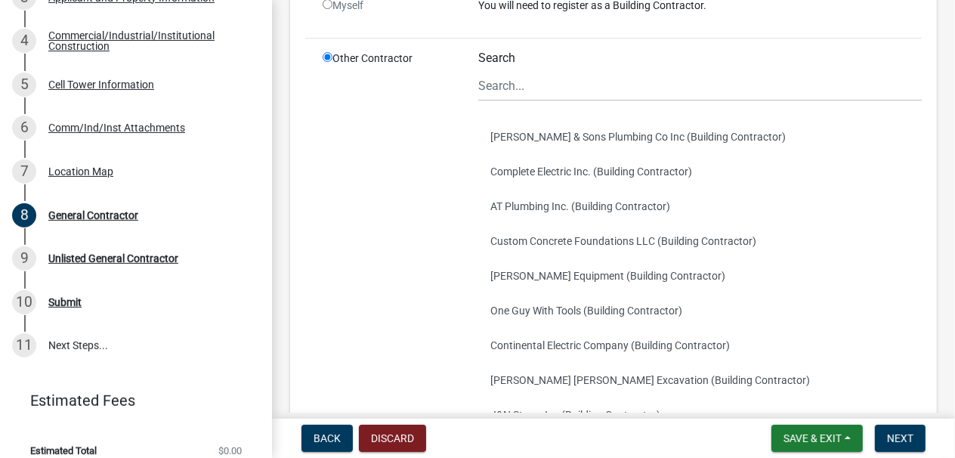
scroll to position [144, 0]
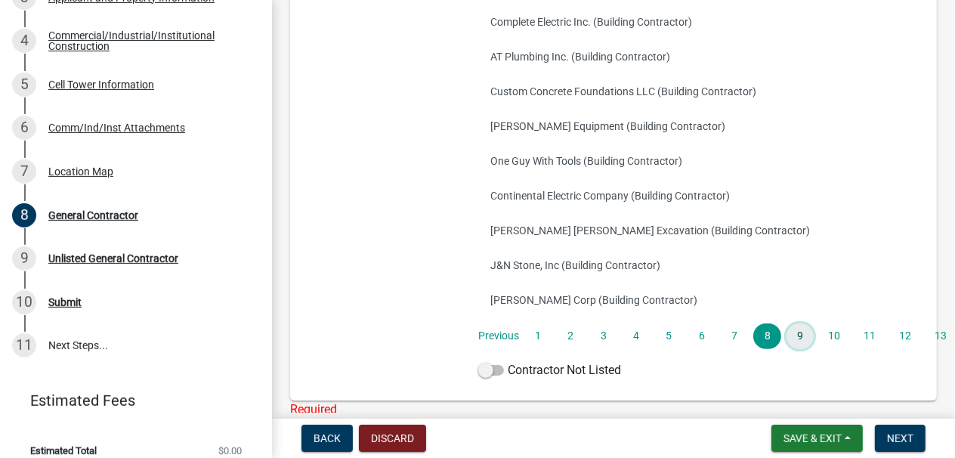
click at [801, 339] on link "9" at bounding box center [799, 336] width 27 height 26
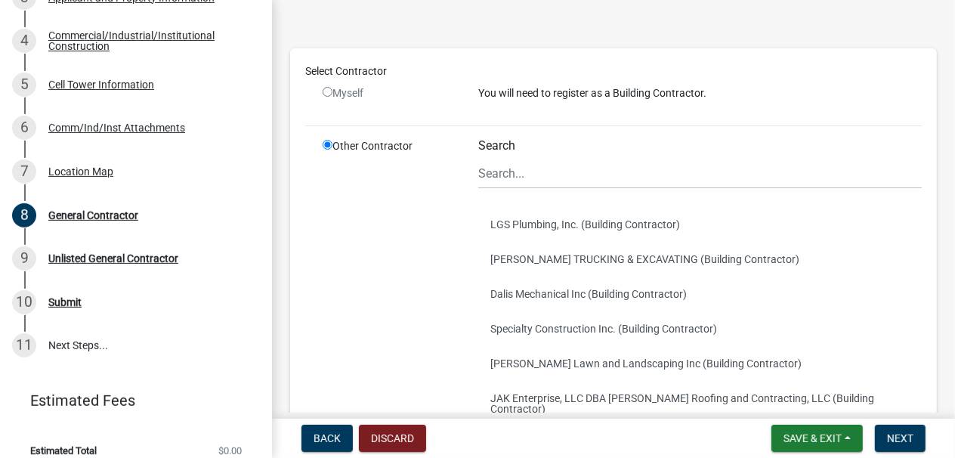
scroll to position [295, 0]
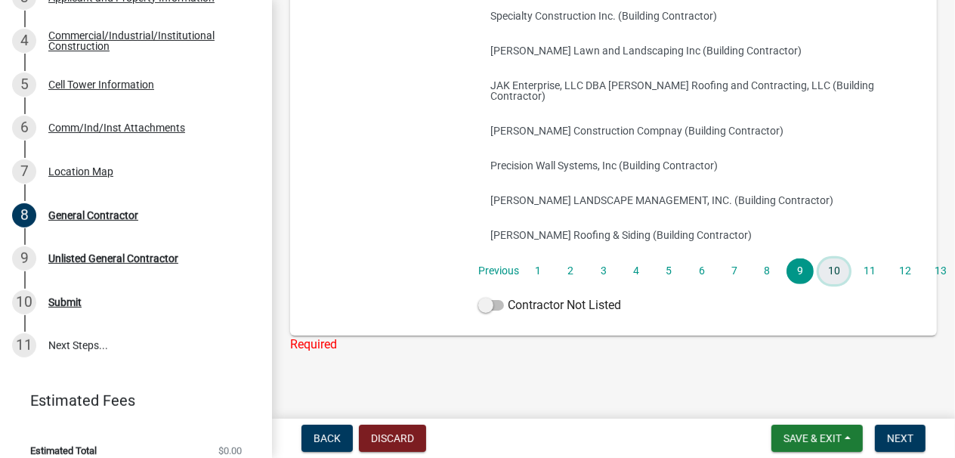
click at [828, 262] on link "10" at bounding box center [834, 271] width 30 height 26
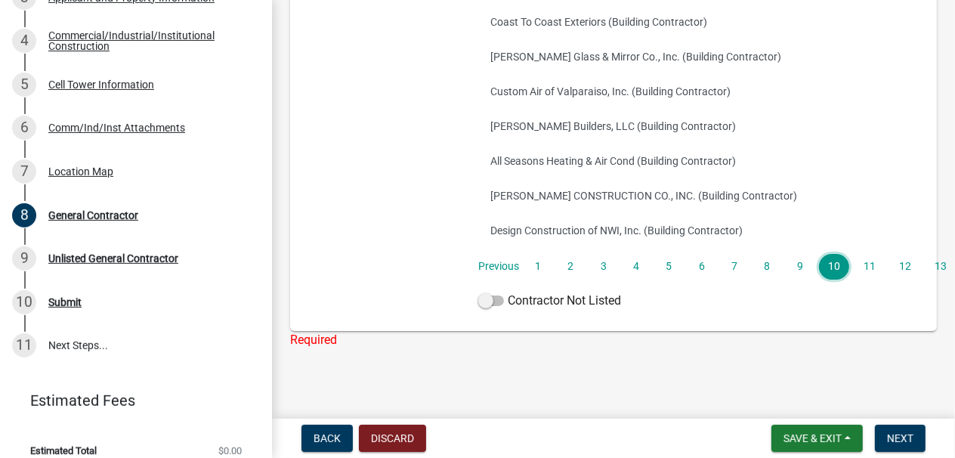
scroll to position [370, 0]
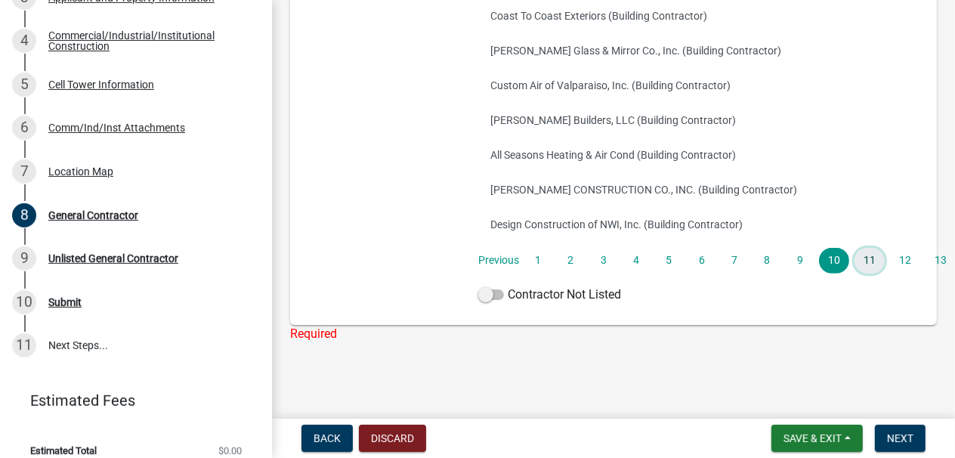
click at [841, 261] on link "11" at bounding box center [869, 261] width 30 height 26
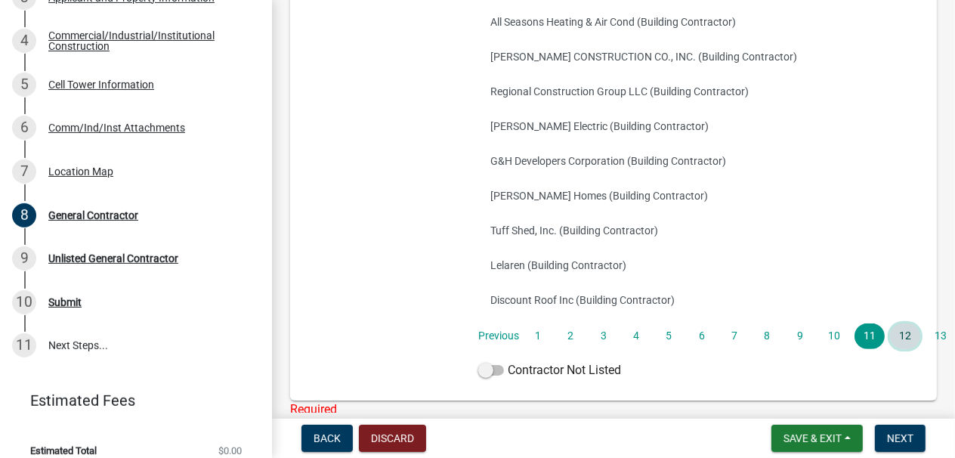
click at [841, 335] on link "12" at bounding box center [905, 336] width 30 height 26
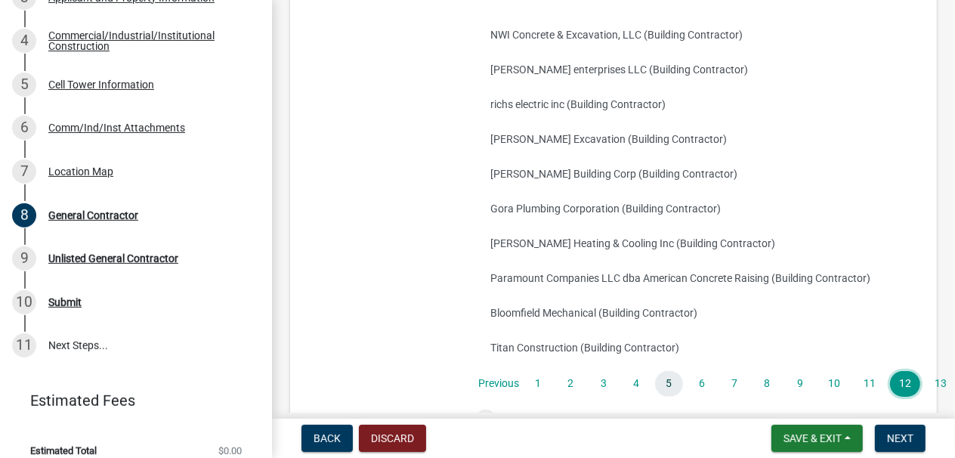
scroll to position [295, 0]
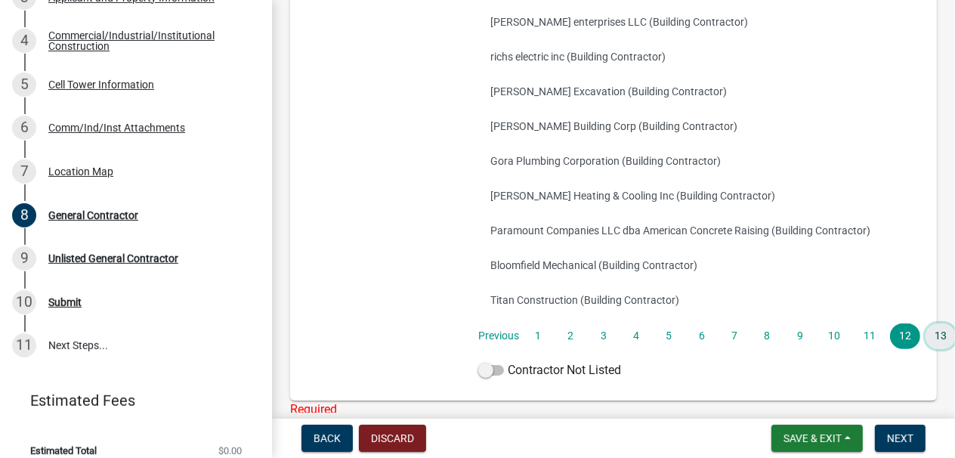
click at [841, 335] on link "13" at bounding box center [940, 336] width 30 height 26
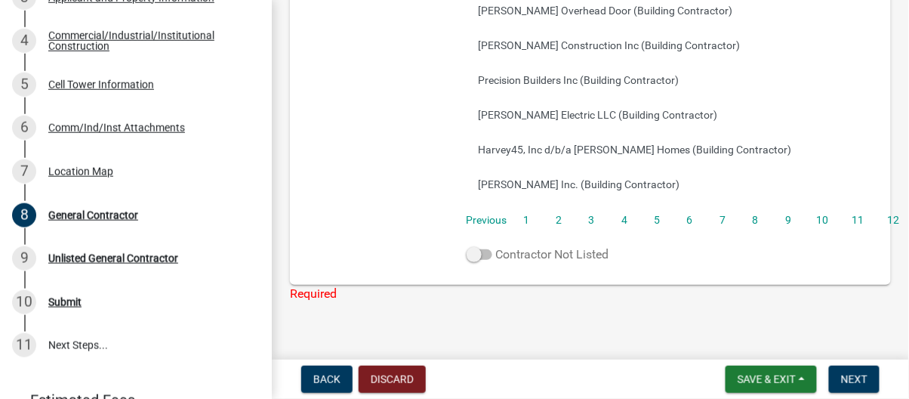
scroll to position [429, 0]
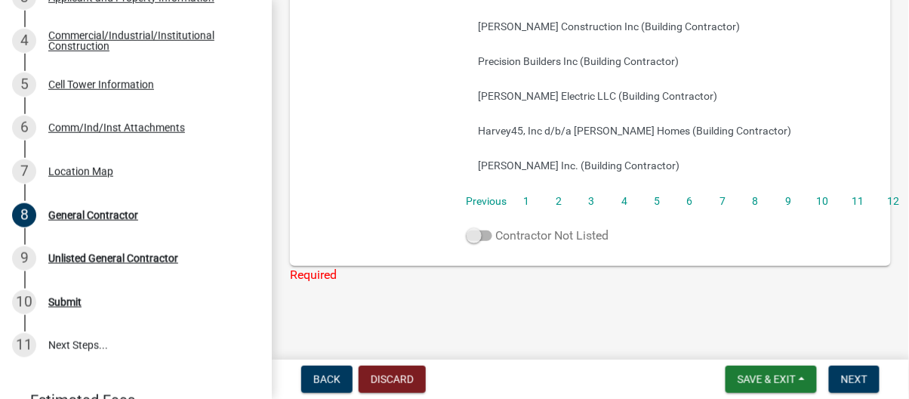
click at [477, 230] on span at bounding box center [480, 235] width 26 height 11
click at [496, 227] on input "Contractor Not Listed" at bounding box center [496, 227] width 0 height 0
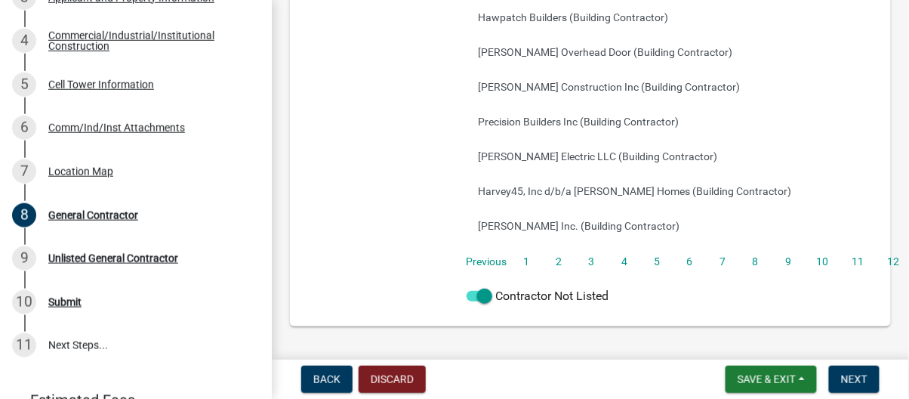
scroll to position [378, 0]
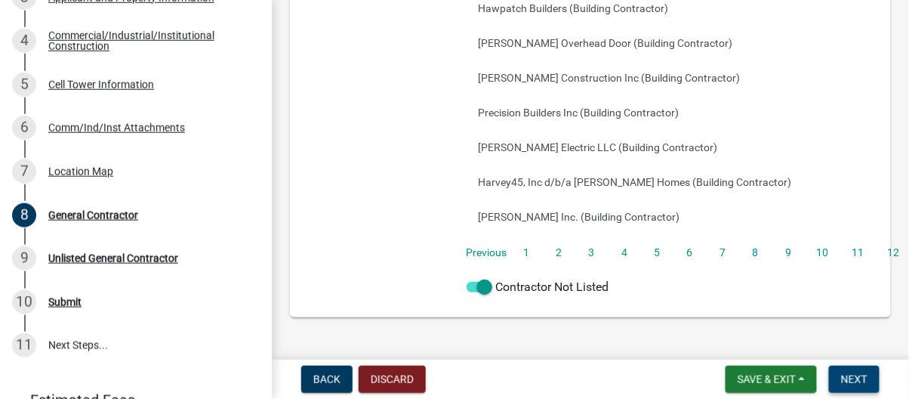
click at [841, 380] on span "Next" at bounding box center [854, 379] width 26 height 12
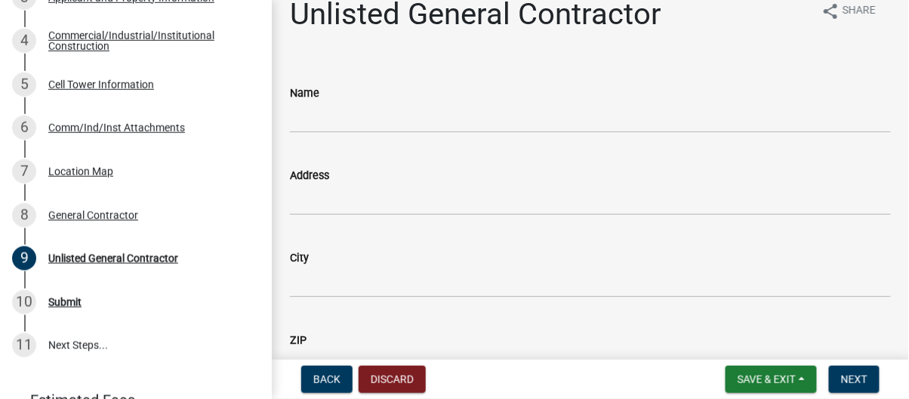
scroll to position [0, 0]
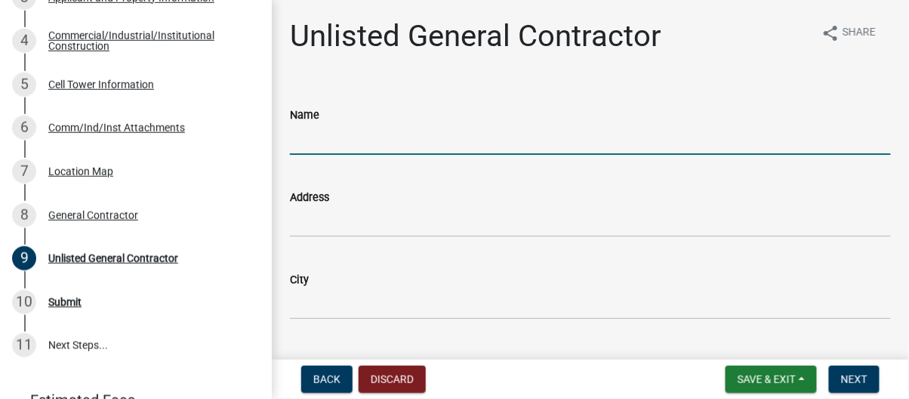
click at [426, 135] on input "Name" at bounding box center [590, 139] width 601 height 31
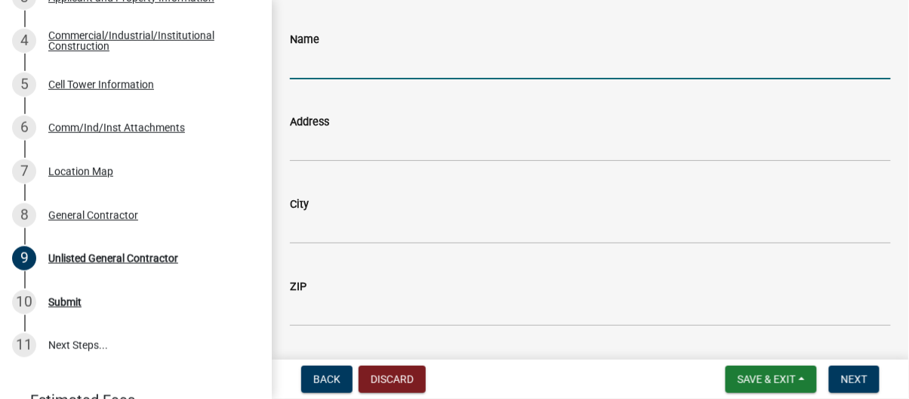
type input "[PERSON_NAME]"
type input "[STREET_ADDRESS]"
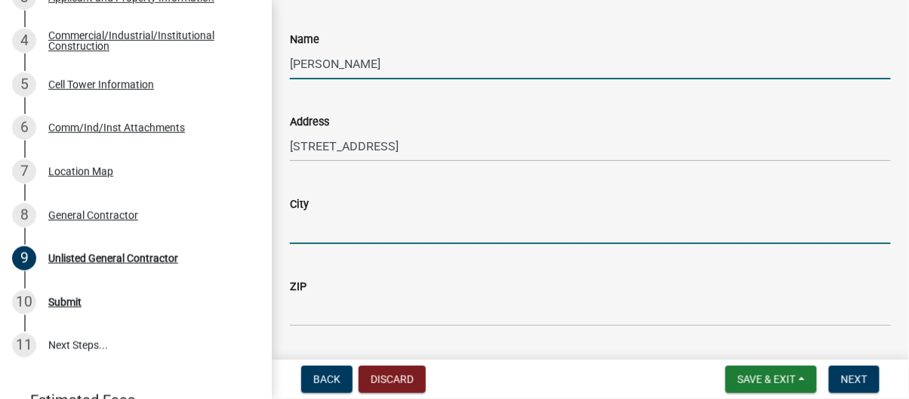
type input "[GEOGRAPHIC_DATA]"
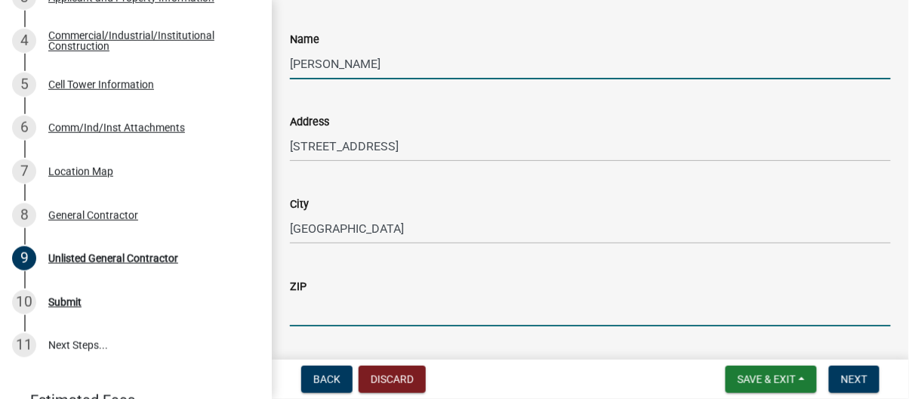
type input "60510"
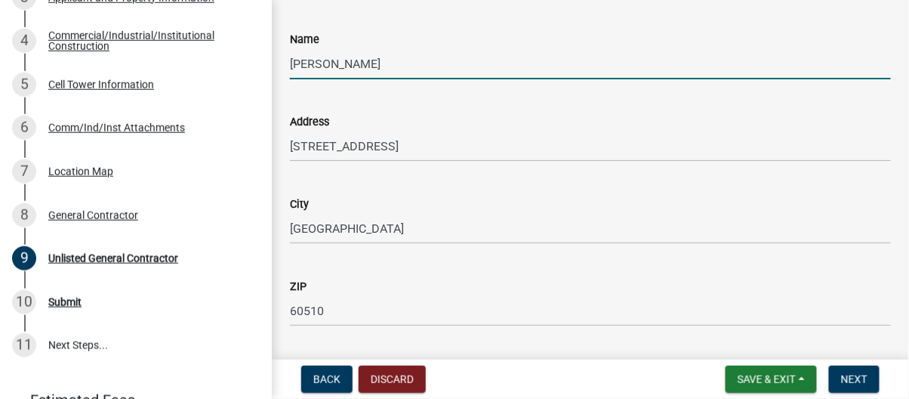
type input "4705051198"
type input "[PERSON_NAME][EMAIL_ADDRESS][PERSON_NAME][DOMAIN_NAME]"
click at [291, 65] on input "[PERSON_NAME]" at bounding box center [590, 63] width 601 height 31
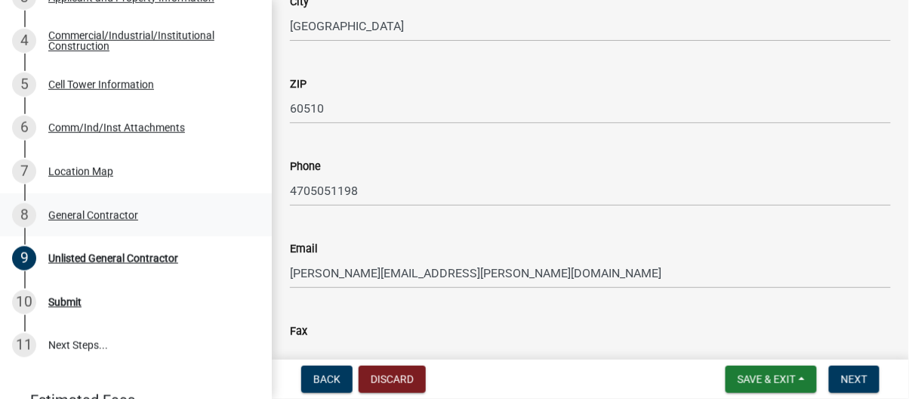
scroll to position [302, 0]
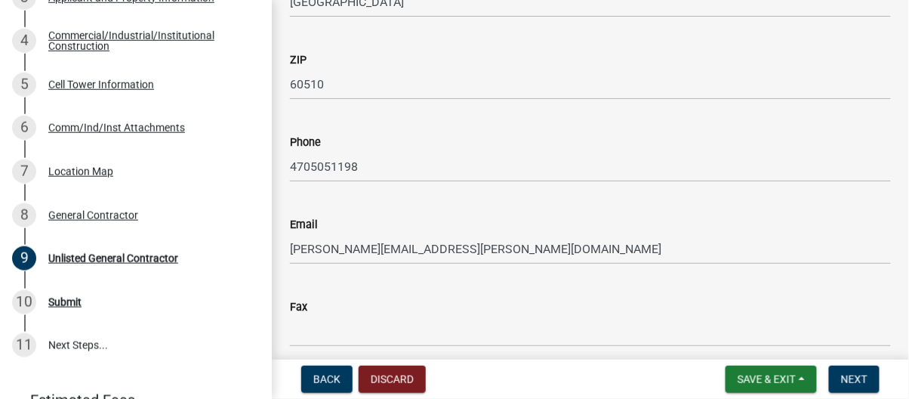
type input "MASTEC COMMUNICATIONS GROUP, [PERSON_NAME]"
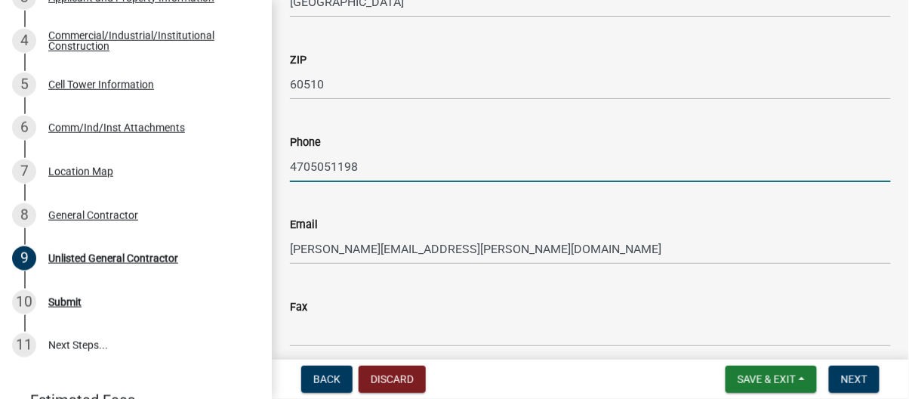
click at [309, 165] on input "4705051198" at bounding box center [590, 166] width 601 height 31
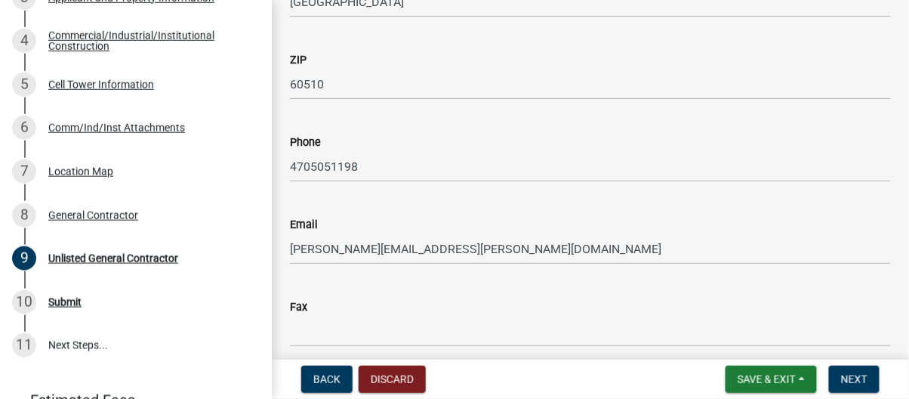
click at [576, 117] on div "Phone [PHONE_NUMBER]" at bounding box center [590, 147] width 601 height 70
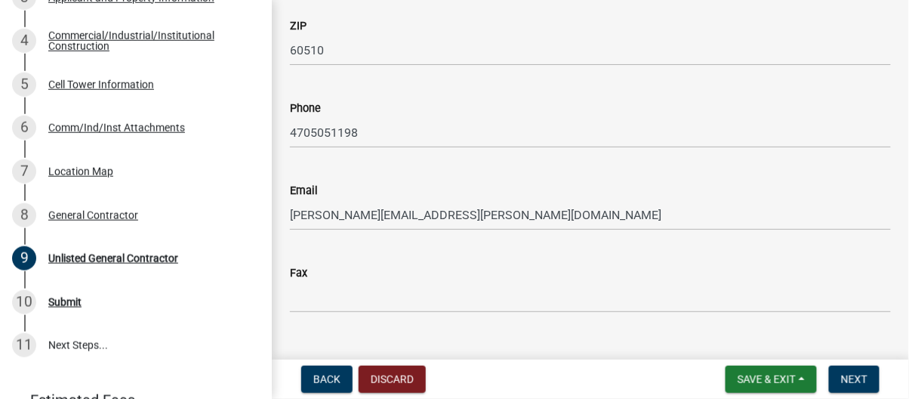
scroll to position [366, 0]
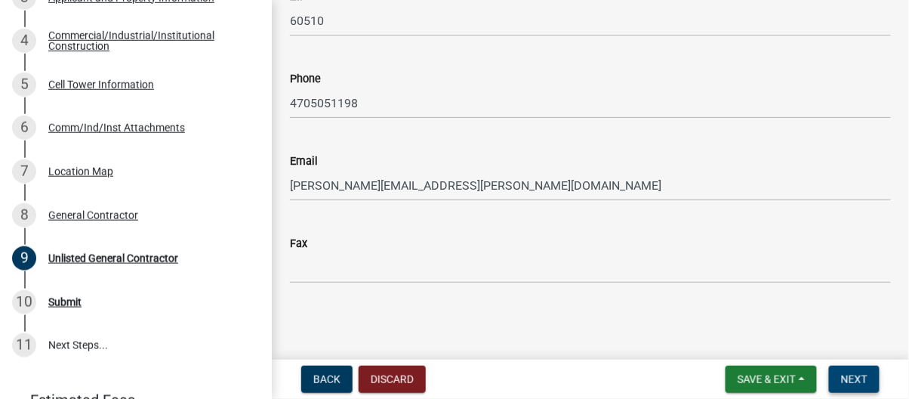
click at [841, 383] on button "Next" at bounding box center [854, 379] width 51 height 27
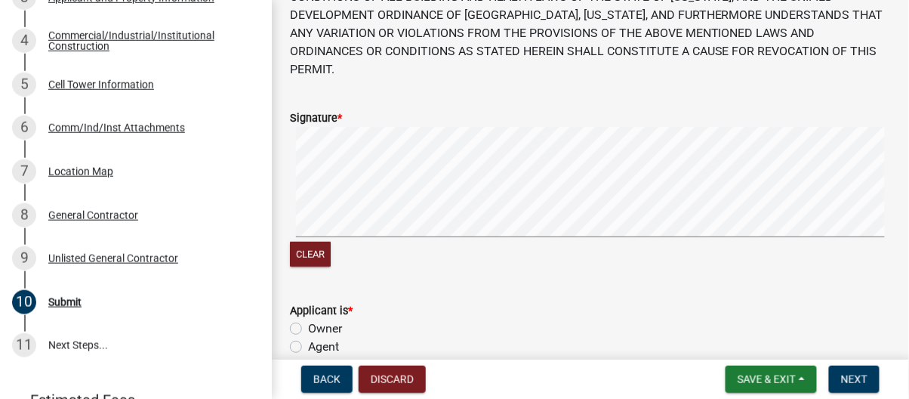
scroll to position [227, 0]
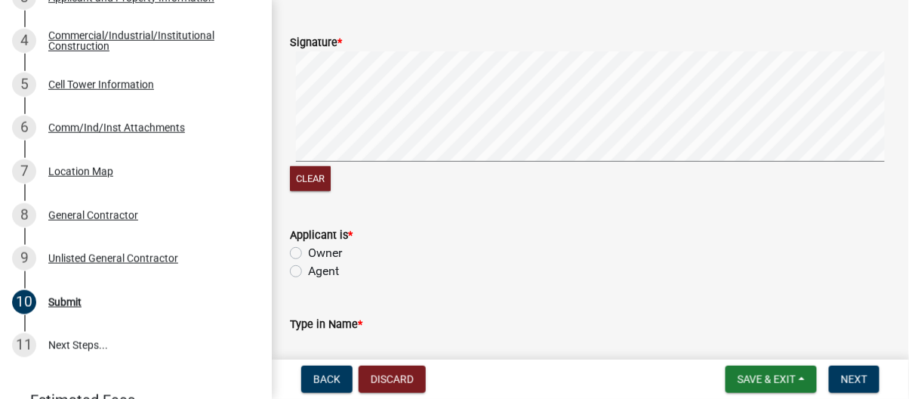
click at [308, 262] on label "Agent" at bounding box center [323, 271] width 31 height 18
click at [308, 262] on input "Agent" at bounding box center [313, 267] width 10 height 10
radio input "true"
click at [380, 333] on input "Type in Name *" at bounding box center [590, 348] width 601 height 31
type input "m"
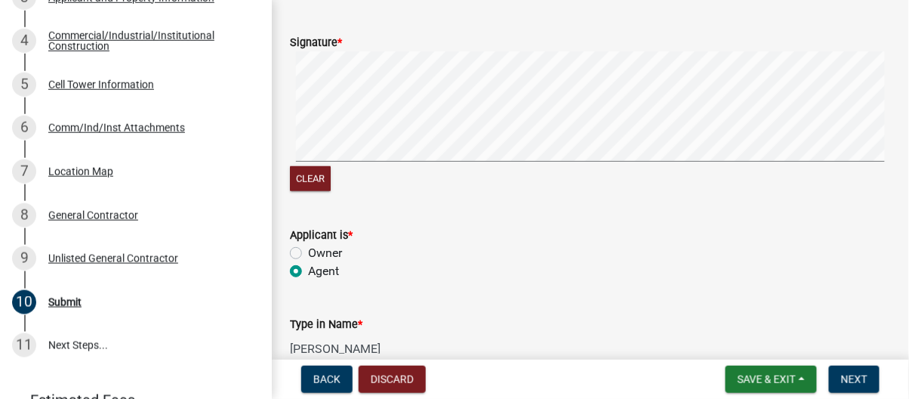
type input "[PERSON_NAME]"
click at [698, 244] on div "Owner" at bounding box center [590, 253] width 601 height 18
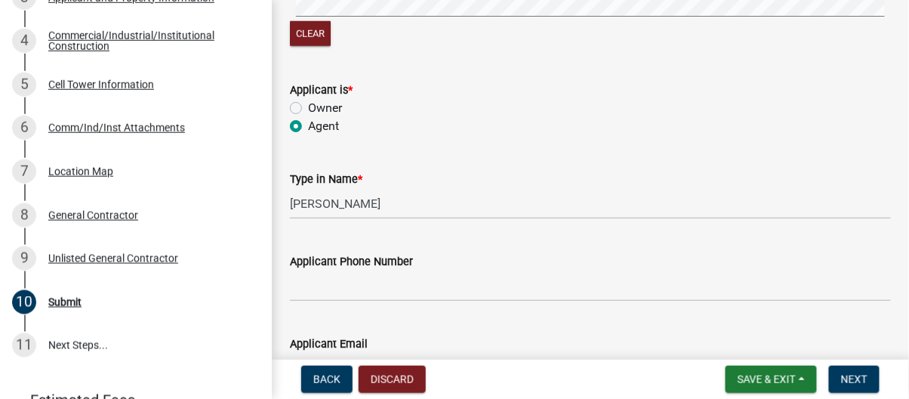
scroll to position [453, 0]
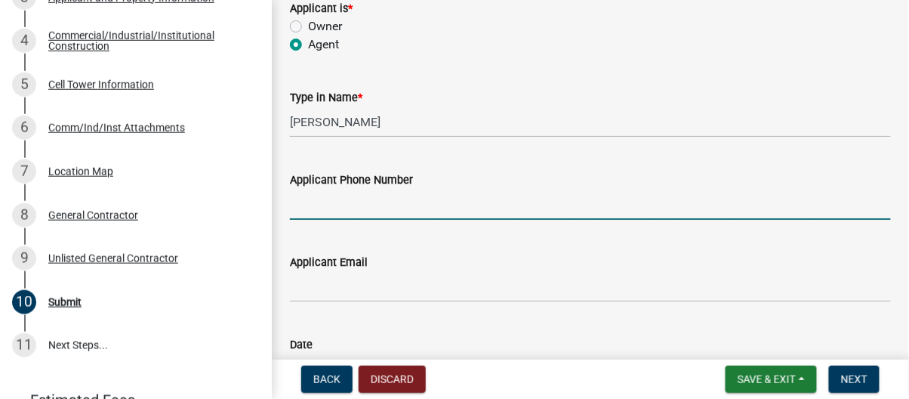
click at [397, 189] on input "Applicant Phone Number" at bounding box center [590, 204] width 601 height 31
type input "[PHONE_NUMBER]"
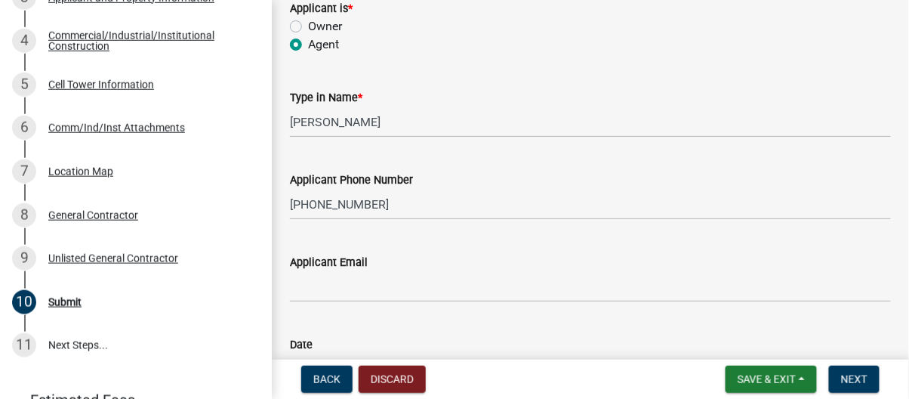
click at [385, 253] on div "Applicant Email" at bounding box center [590, 262] width 601 height 18
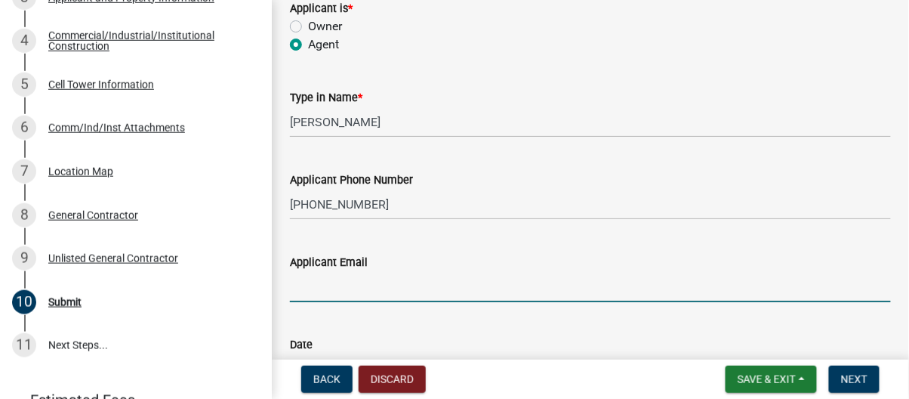
click at [383, 271] on input "Applicant Email" at bounding box center [590, 286] width 601 height 31
type input "[PERSON_NAME][EMAIL_ADDRESS][PERSON_NAME][DOMAIN_NAME]"
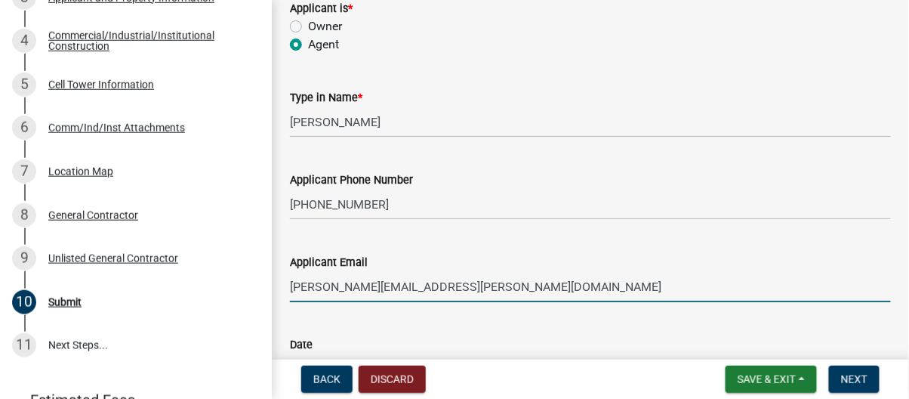
click at [504, 272] on input "[PERSON_NAME][EMAIL_ADDRESS][PERSON_NAME][DOMAIN_NAME]" at bounding box center [590, 286] width 601 height 31
click at [610, 271] on input "[PERSON_NAME][EMAIL_ADDRESS][PERSON_NAME][DOMAIN_NAME]" at bounding box center [590, 286] width 601 height 31
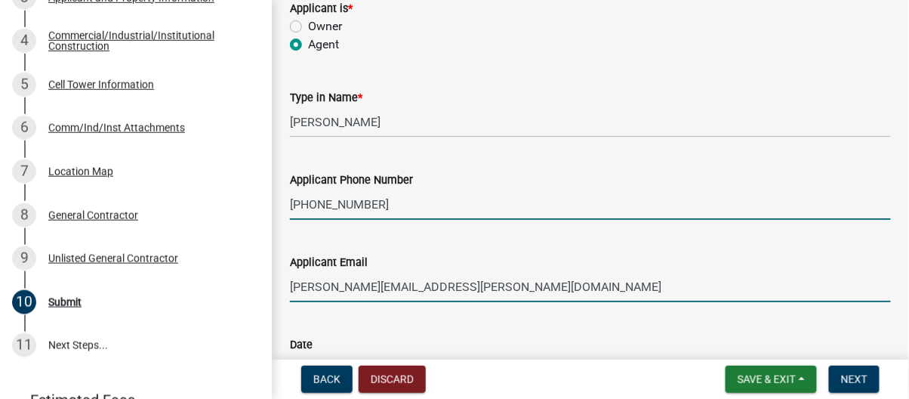
click at [650, 189] on input "[PHONE_NUMBER]" at bounding box center [590, 204] width 601 height 31
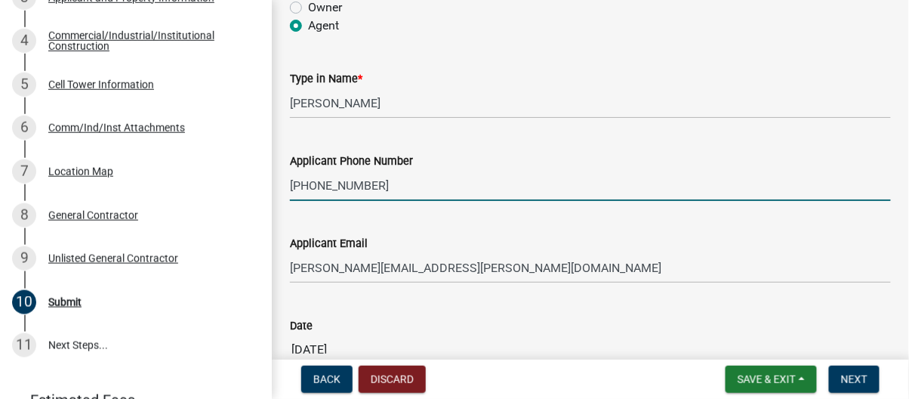
scroll to position [548, 0]
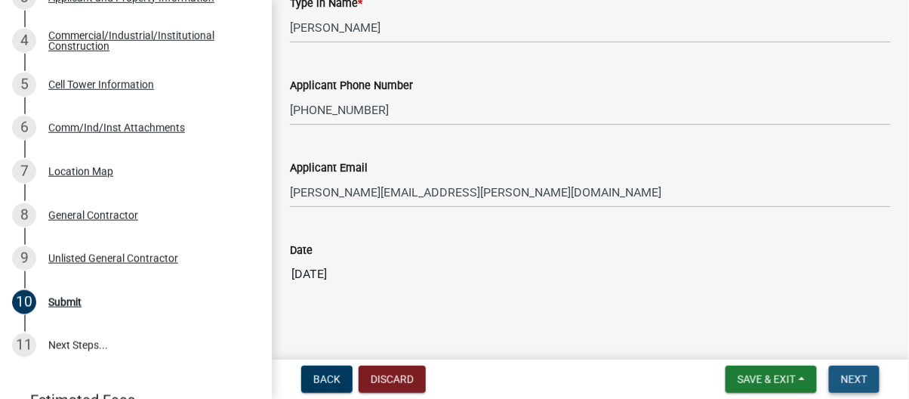
click at [841, 383] on span "Next" at bounding box center [854, 379] width 26 height 12
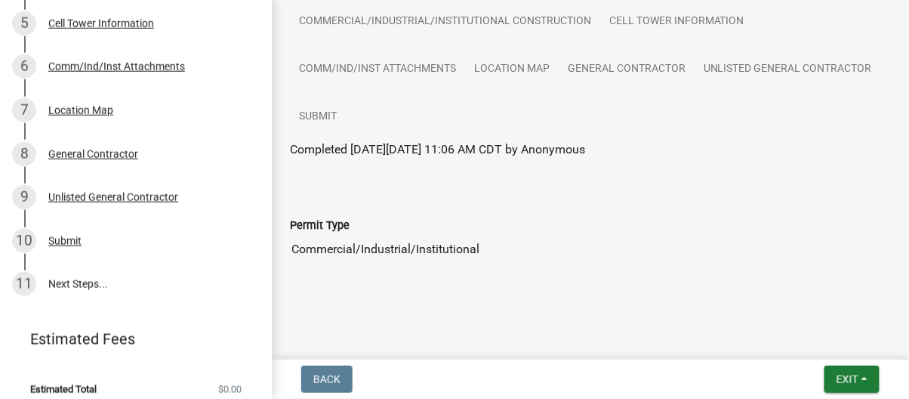
scroll to position [352, 0]
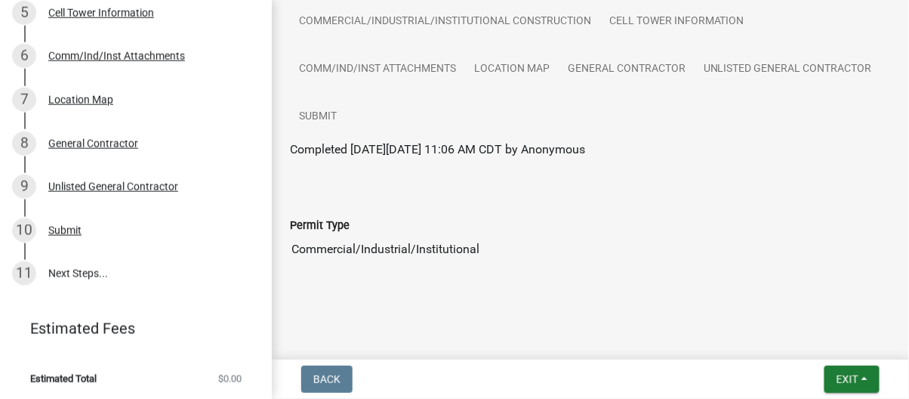
click at [669, 318] on main "Submitted Thank you for submitting your information. You may view the submitted…" at bounding box center [591, 177] width 638 height 354
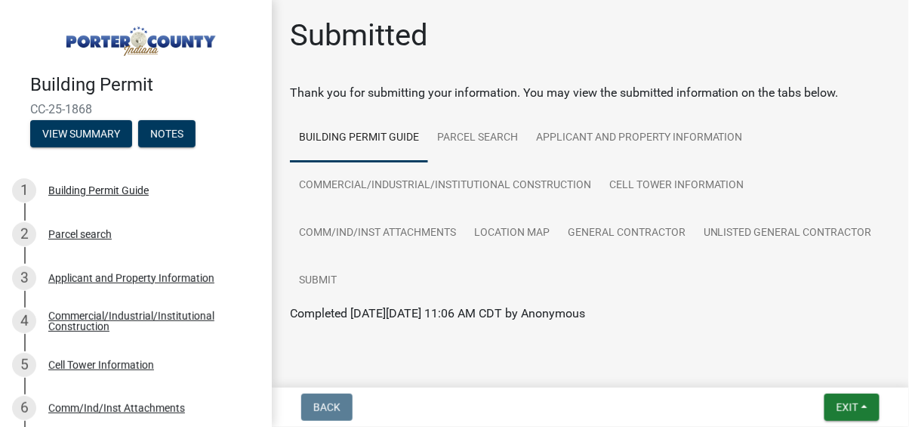
scroll to position [0, 0]
